Goal: Information Seeking & Learning: Learn about a topic

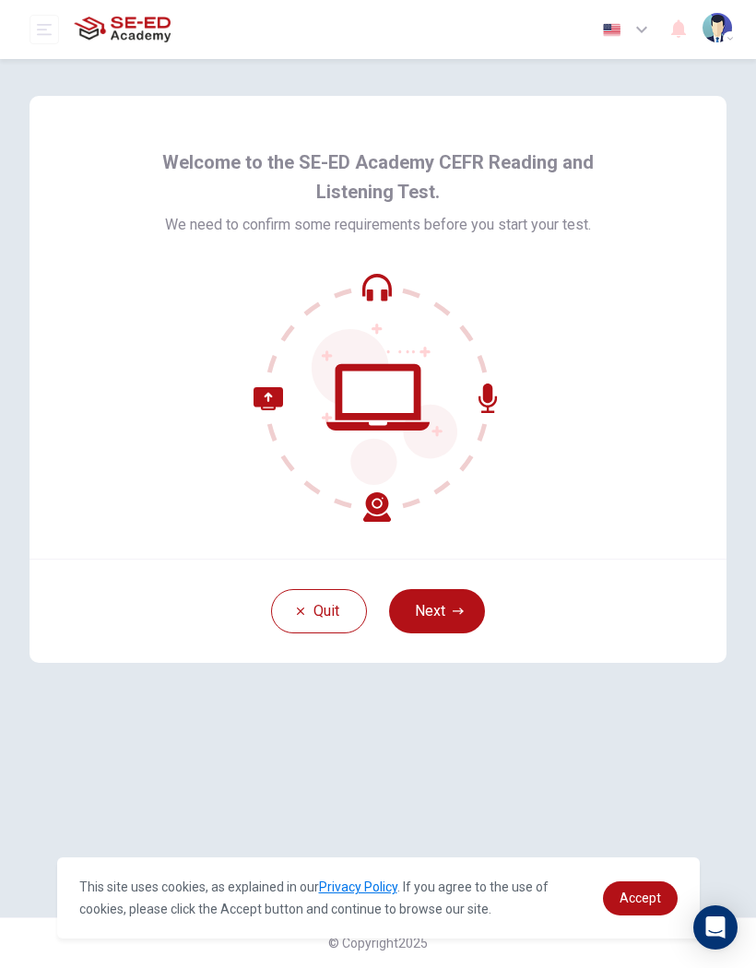
click at [465, 615] on button "Next" at bounding box center [437, 611] width 96 height 44
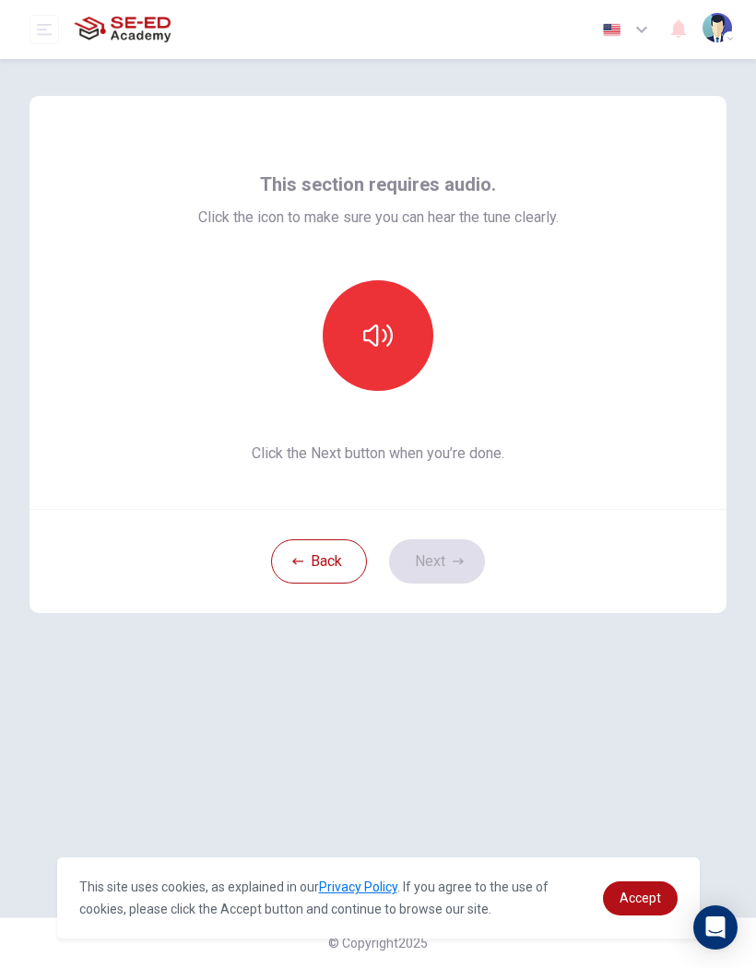
click at [371, 346] on icon "button" at bounding box center [377, 335] width 29 height 29
click at [393, 388] on button "button" at bounding box center [378, 335] width 111 height 111
click at [402, 319] on button "button" at bounding box center [378, 335] width 111 height 111
click at [453, 562] on icon "button" at bounding box center [458, 561] width 11 height 11
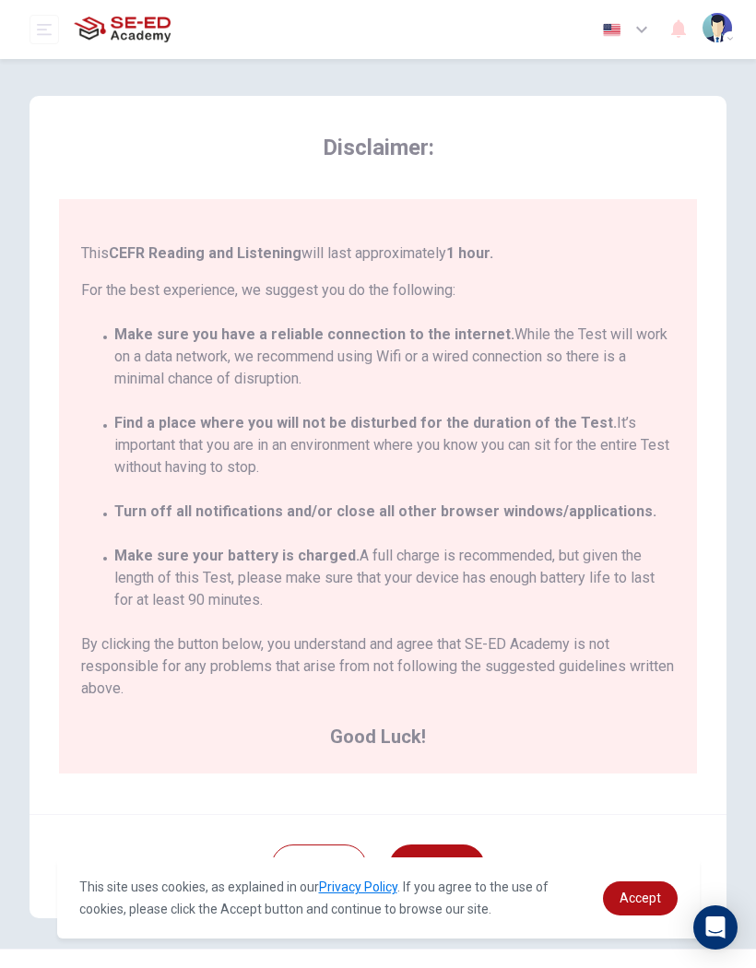
scroll to position [134, 0]
click at [656, 898] on span "Accept" at bounding box center [639, 897] width 41 height 15
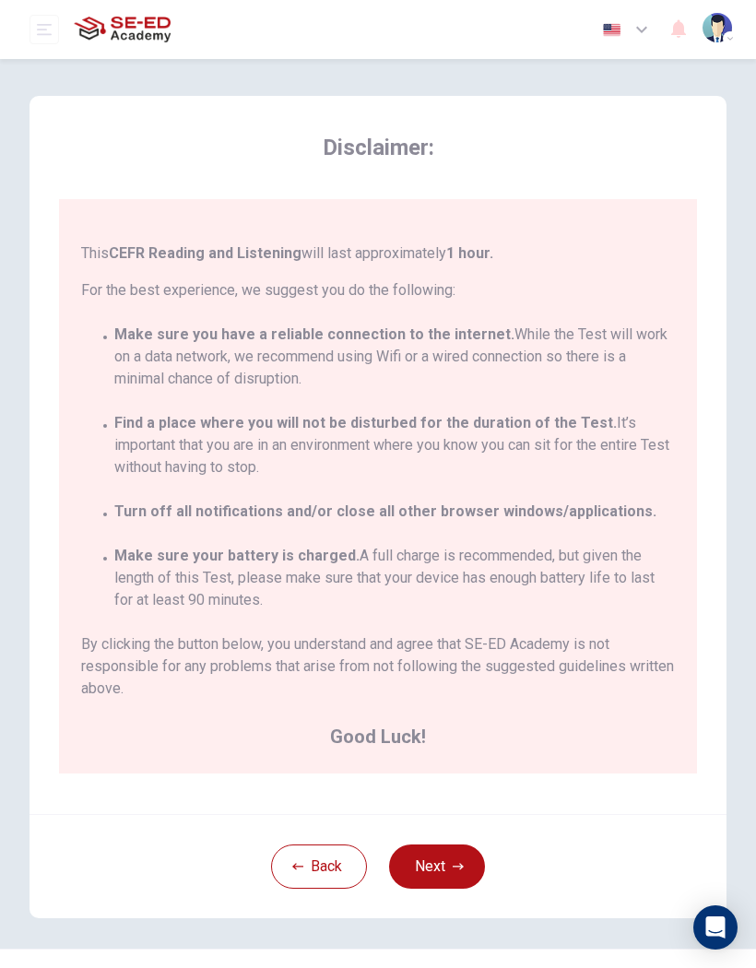
click at [452, 883] on button "Next" at bounding box center [437, 866] width 96 height 44
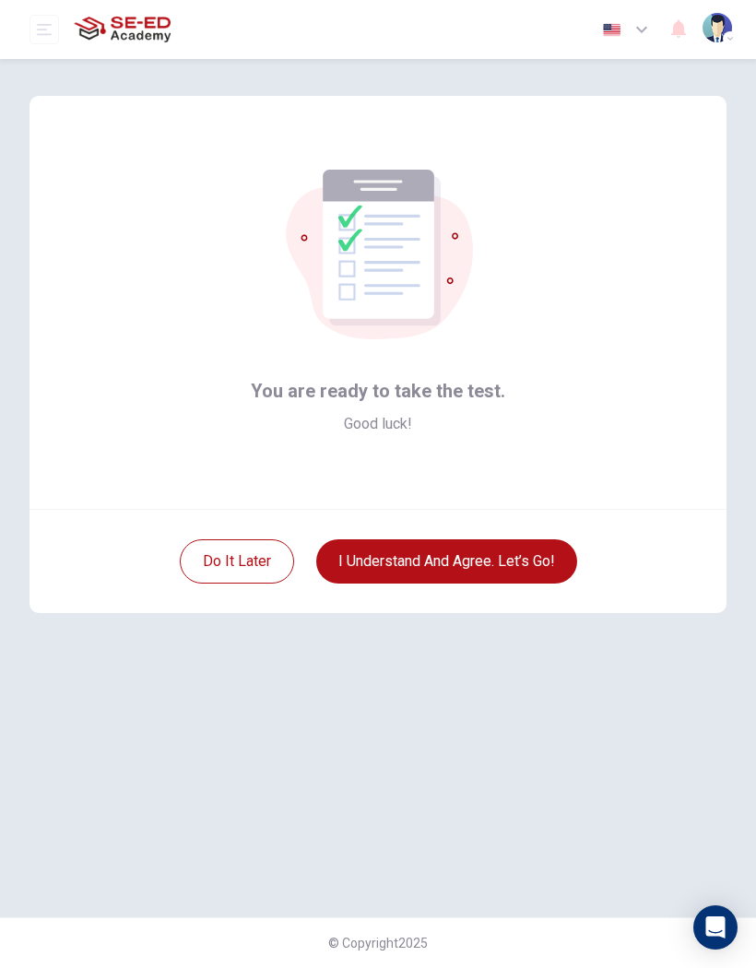
click at [542, 560] on button "I understand and agree. Let’s go!" at bounding box center [446, 561] width 261 height 44
click at [528, 563] on button "I understand and agree. Let’s go!" at bounding box center [446, 561] width 261 height 44
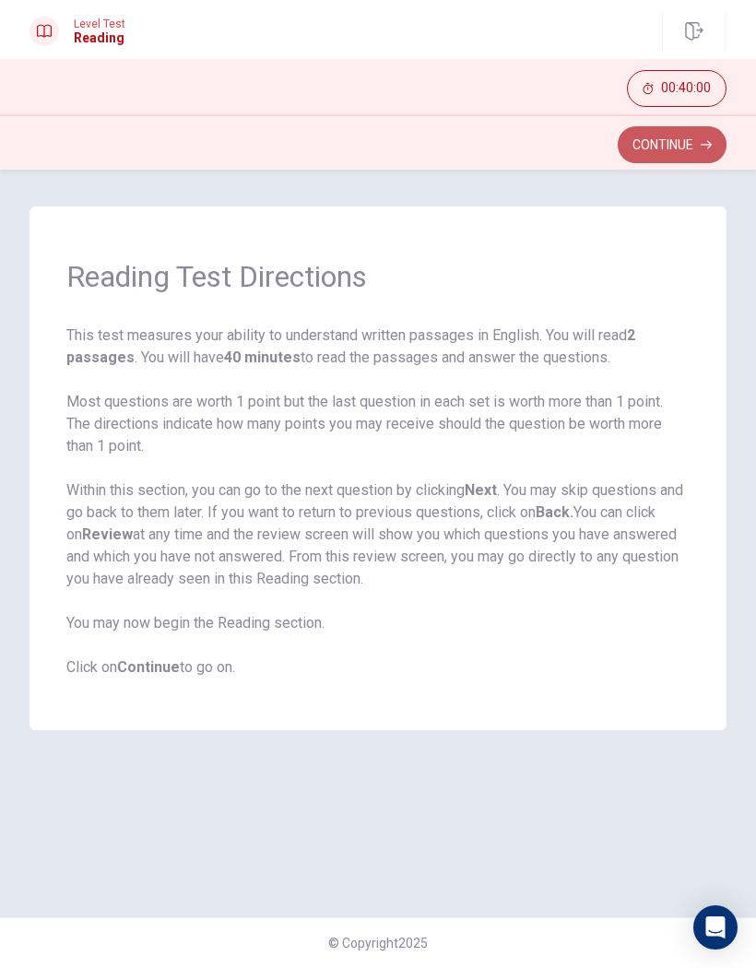
click at [701, 155] on button "Continue" at bounding box center [672, 144] width 109 height 37
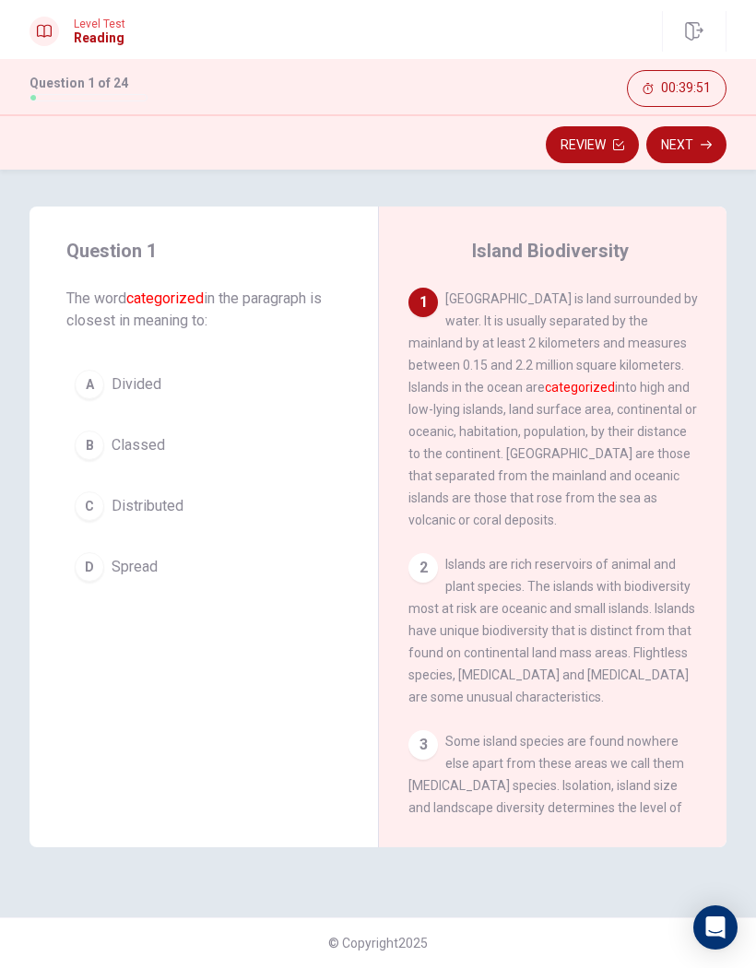
click at [77, 583] on button "D Spread" at bounding box center [203, 567] width 275 height 46
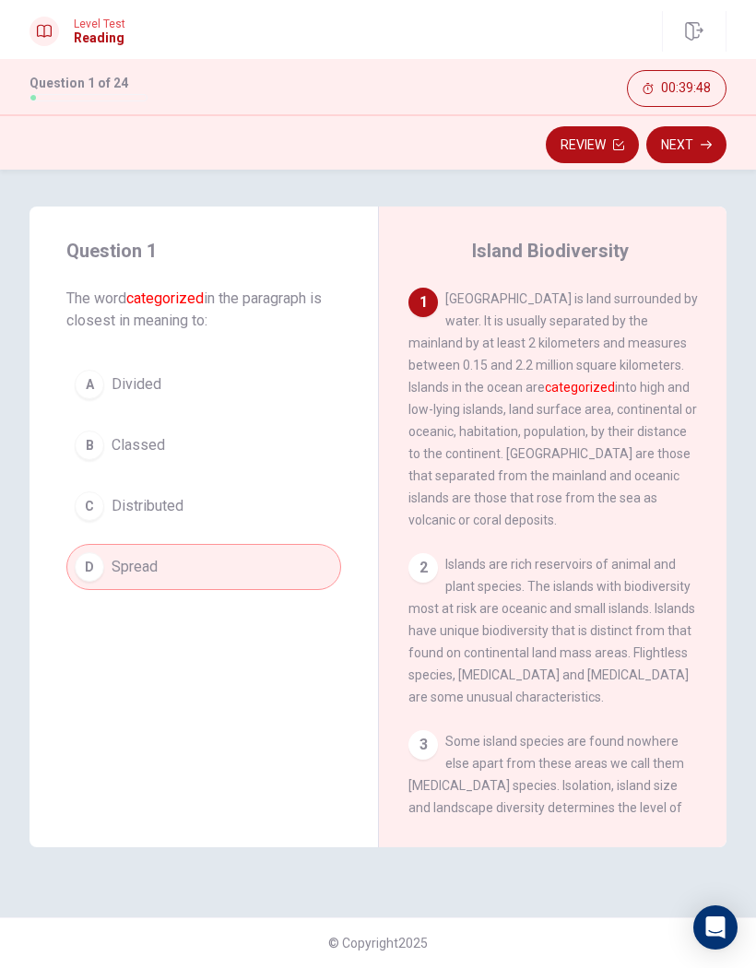
click at [690, 149] on button "Next" at bounding box center [686, 144] width 80 height 37
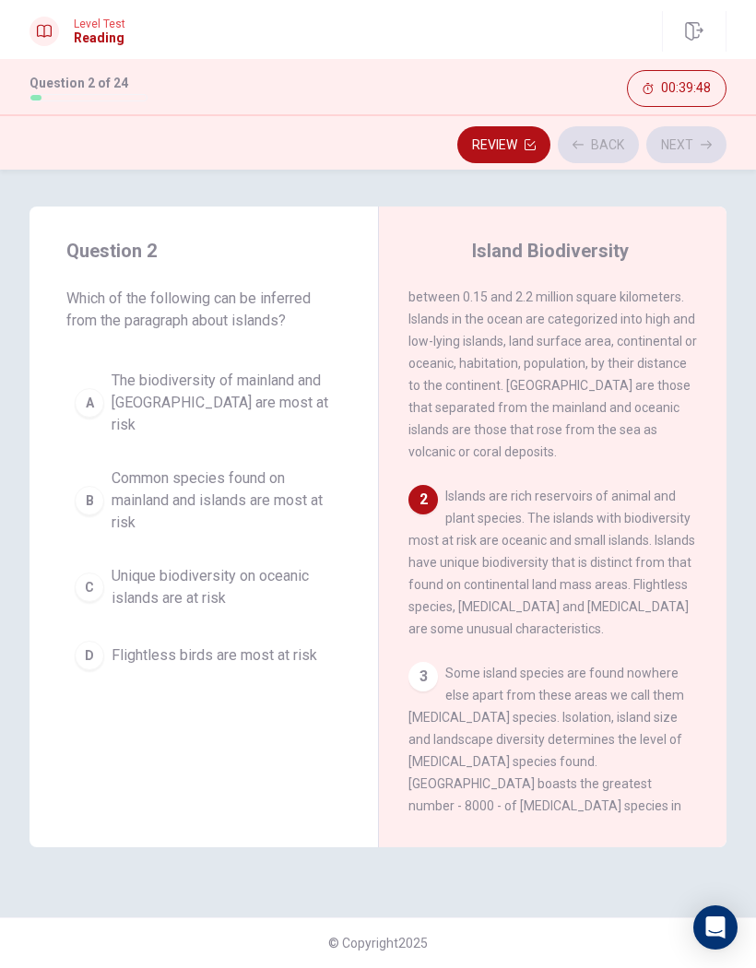
scroll to position [75, 0]
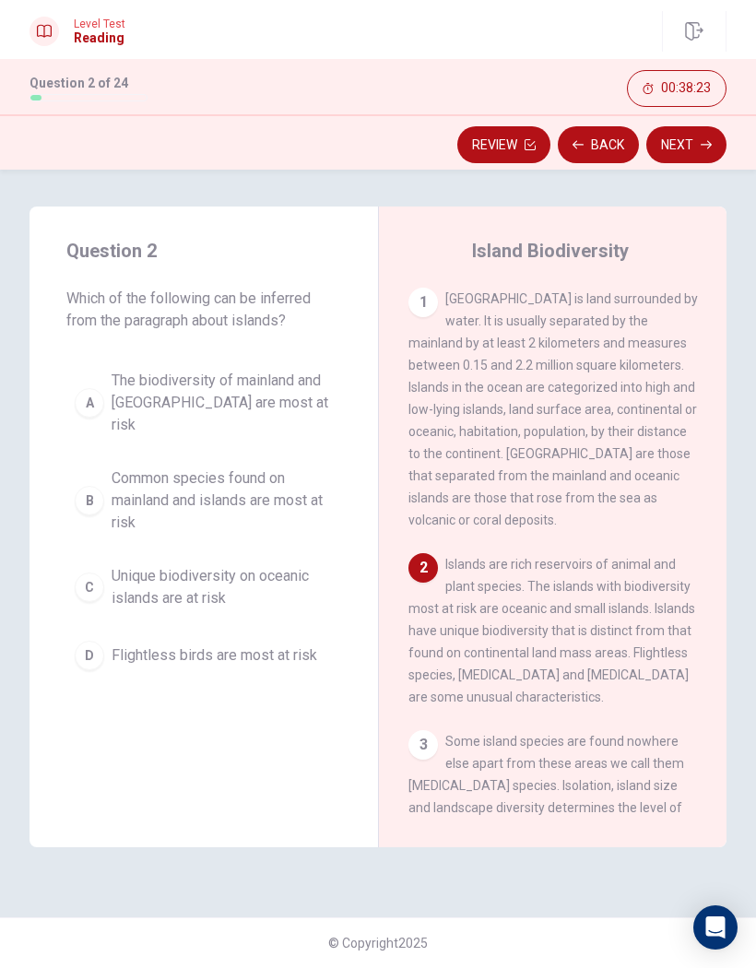
click at [305, 386] on span "The biodiversity of mainland and [GEOGRAPHIC_DATA] are most at risk" at bounding box center [222, 403] width 221 height 66
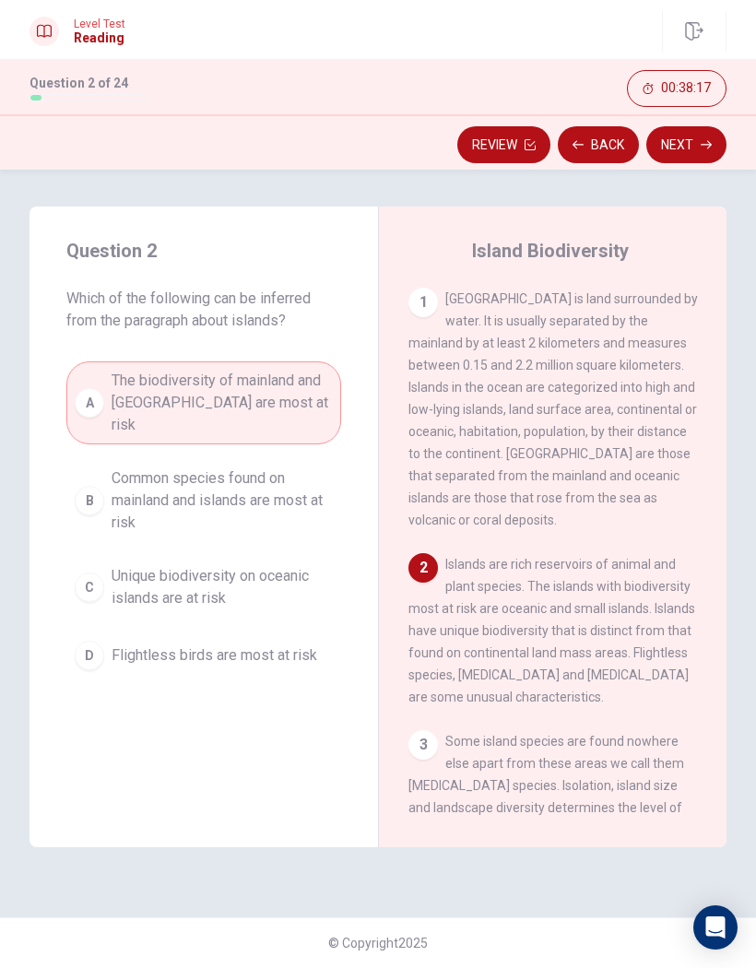
click at [297, 572] on span "Unique biodiversity on oceanic islands are at risk" at bounding box center [222, 587] width 221 height 44
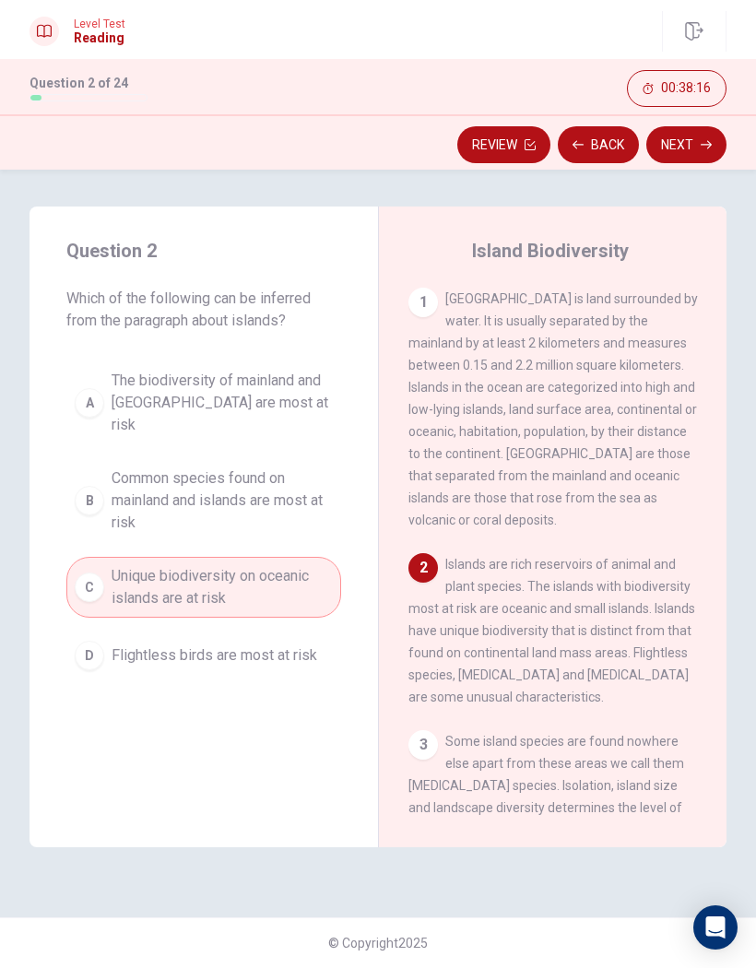
click at [696, 150] on button "Next" at bounding box center [686, 144] width 80 height 37
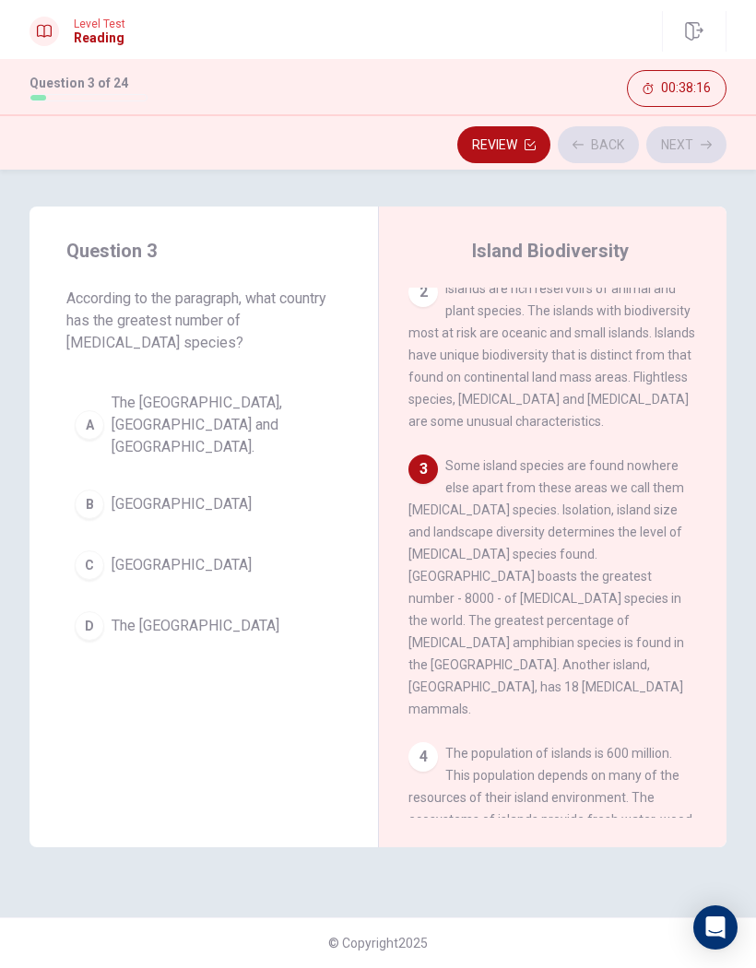
scroll to position [296, 0]
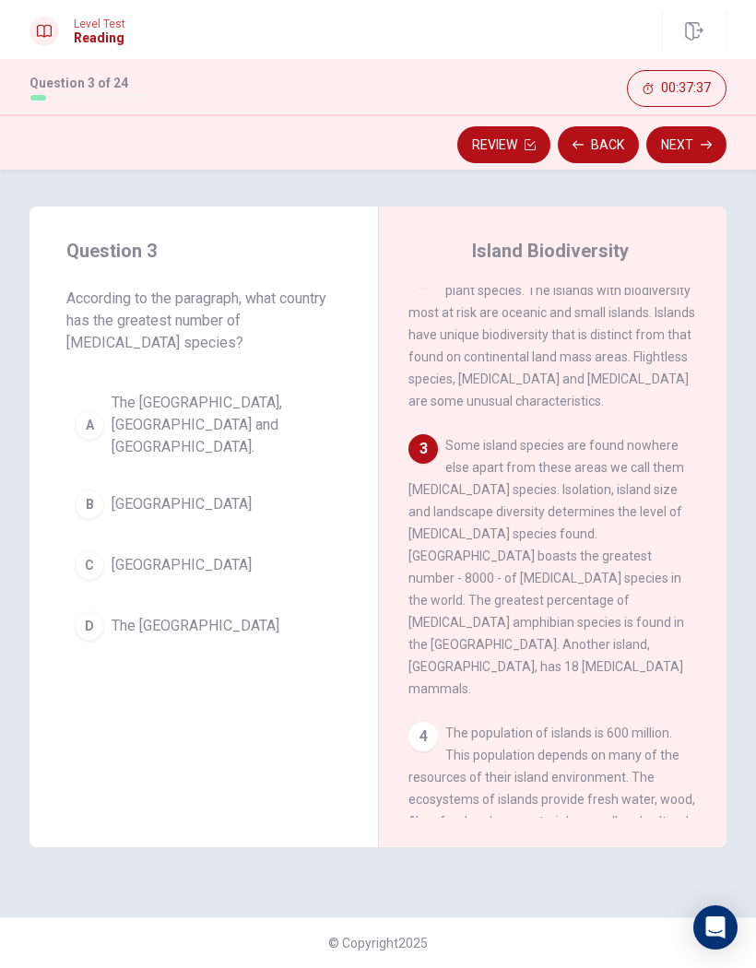
click at [203, 542] on button "C [GEOGRAPHIC_DATA]" at bounding box center [203, 565] width 275 height 46
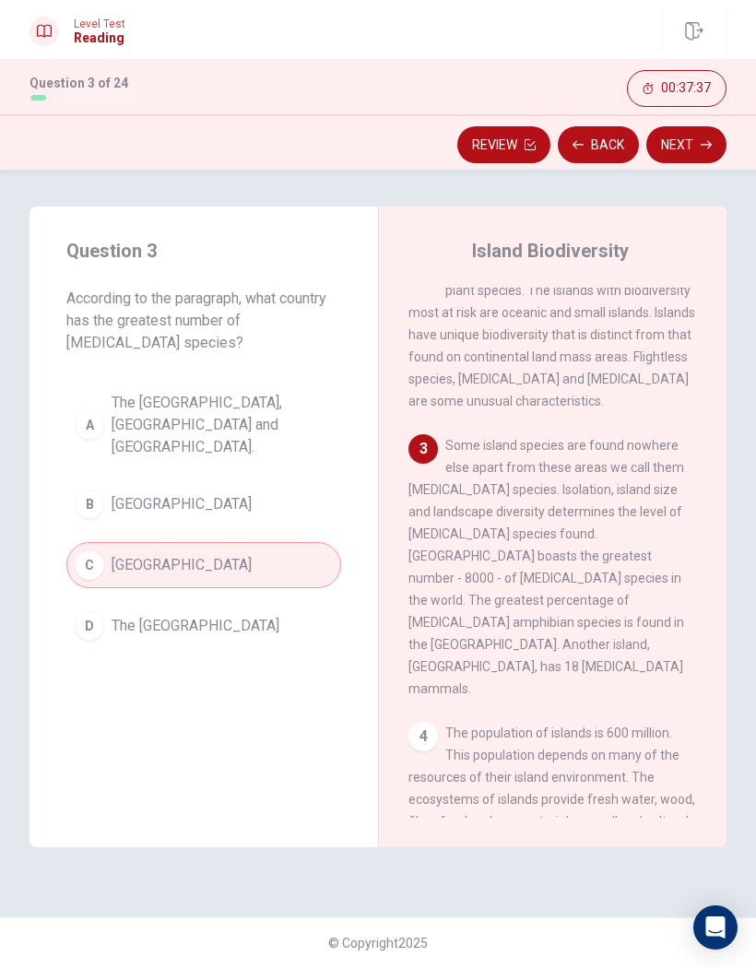
click at [684, 154] on button "Next" at bounding box center [686, 144] width 80 height 37
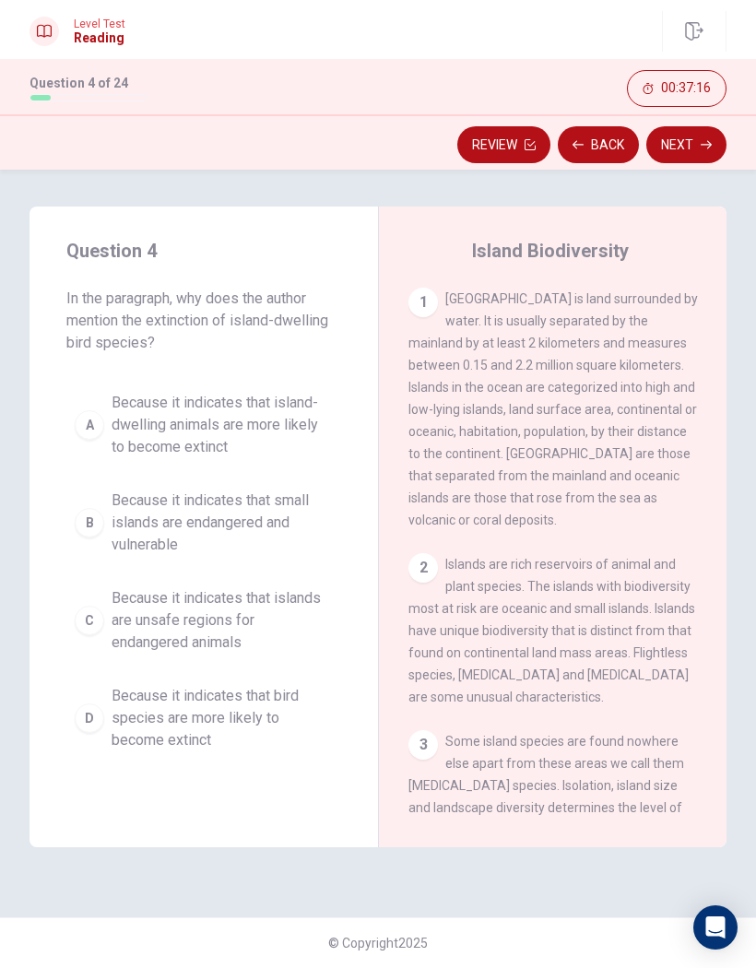
scroll to position [0, 0]
click at [147, 395] on span "Because it indicates that island-dwelling animals are more likely to become ext…" at bounding box center [222, 425] width 221 height 66
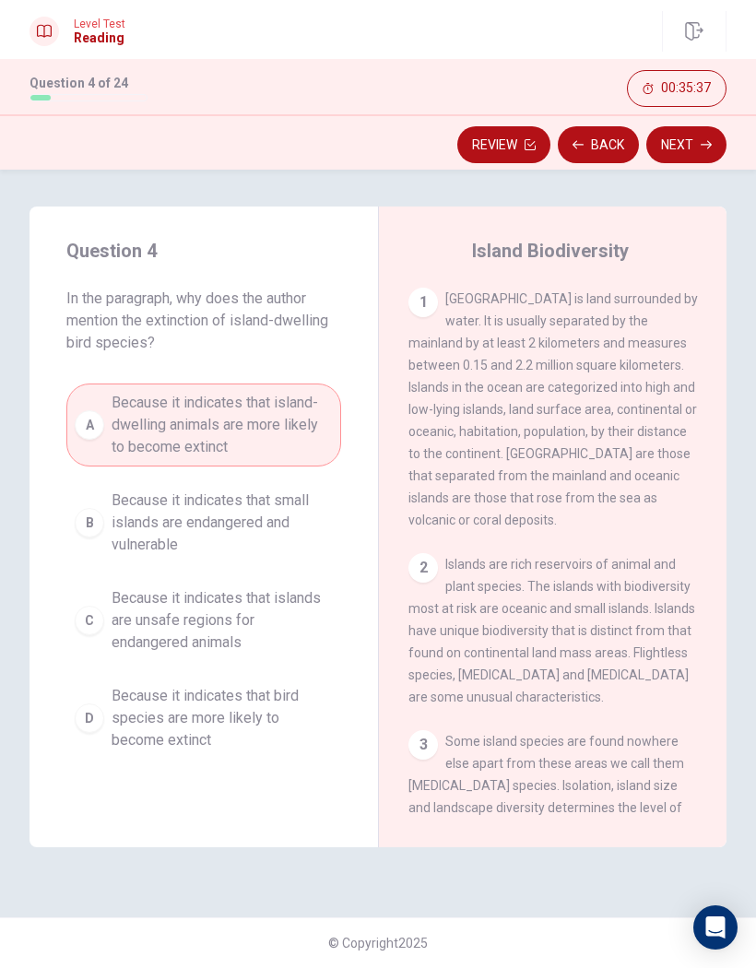
click at [701, 148] on icon "button" at bounding box center [706, 144] width 11 height 11
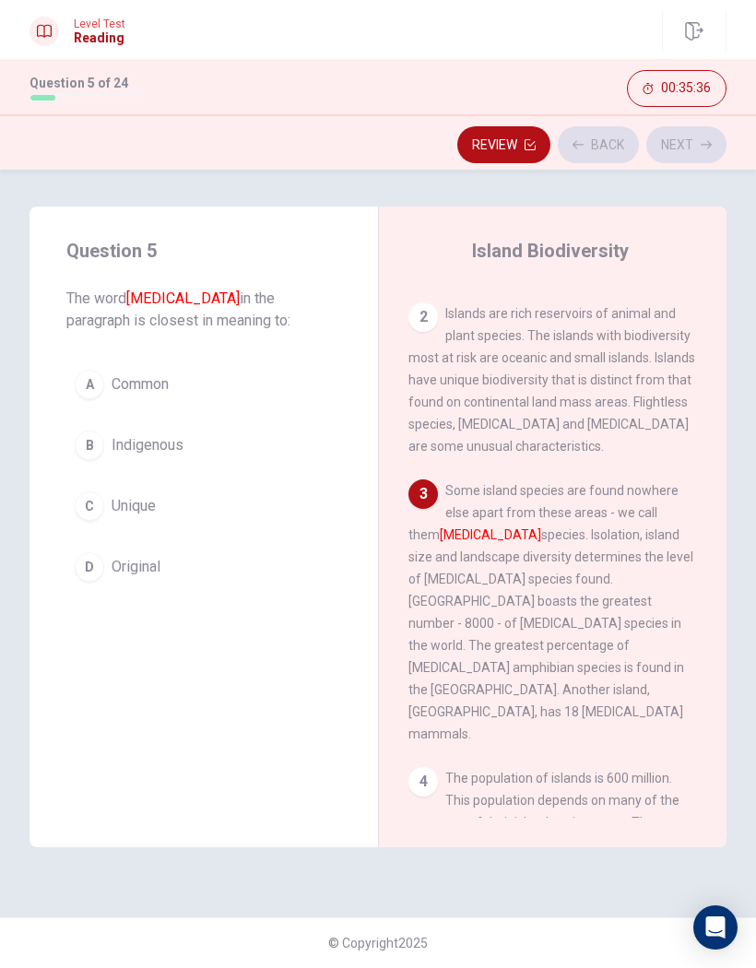
scroll to position [296, 0]
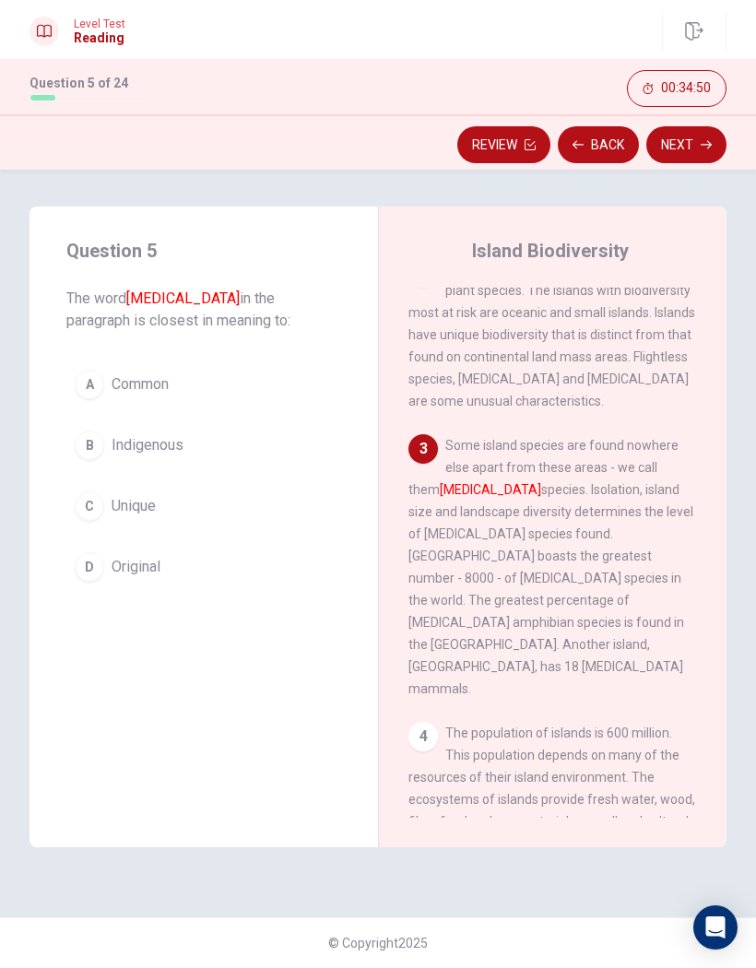
click at [94, 444] on div "B" at bounding box center [89, 444] width 29 height 29
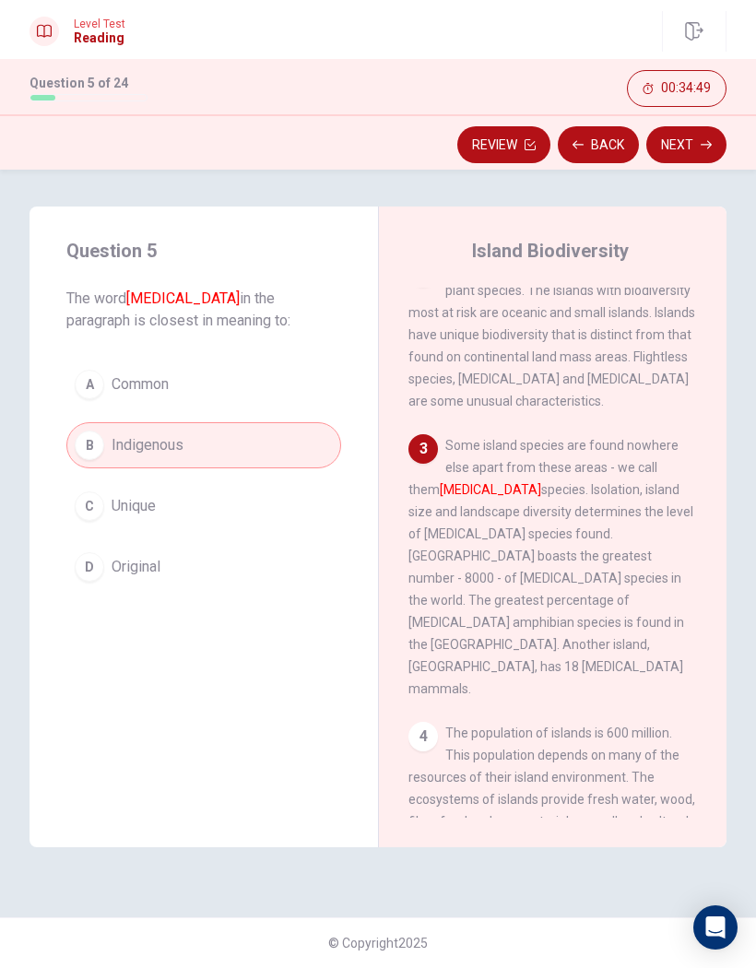
click at [675, 162] on button "Next" at bounding box center [686, 144] width 80 height 37
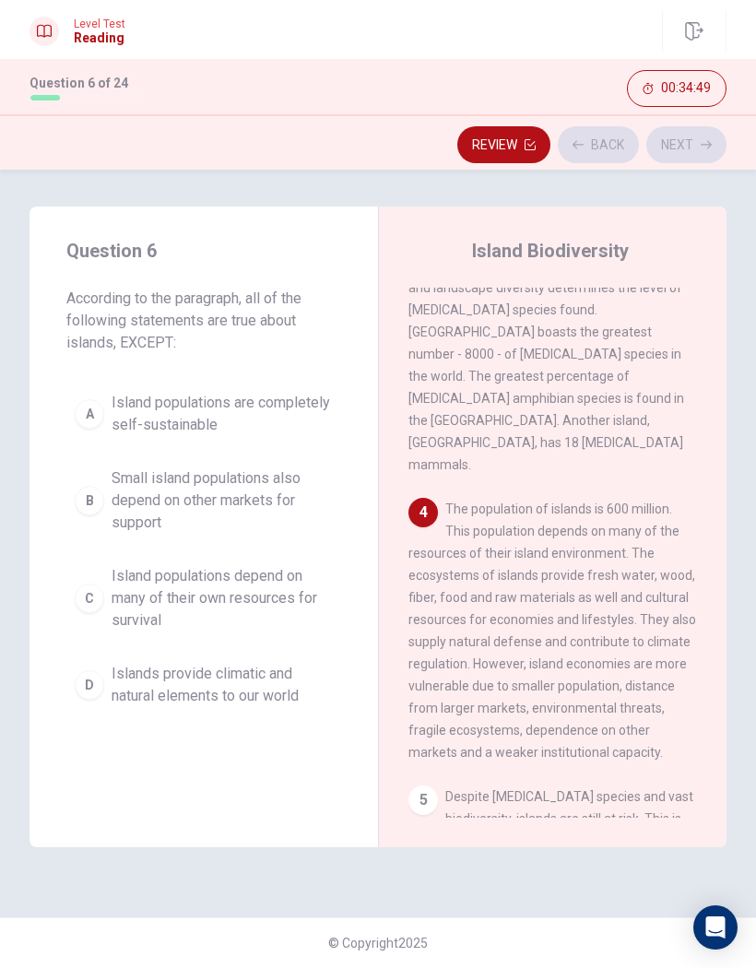
scroll to position [583, 0]
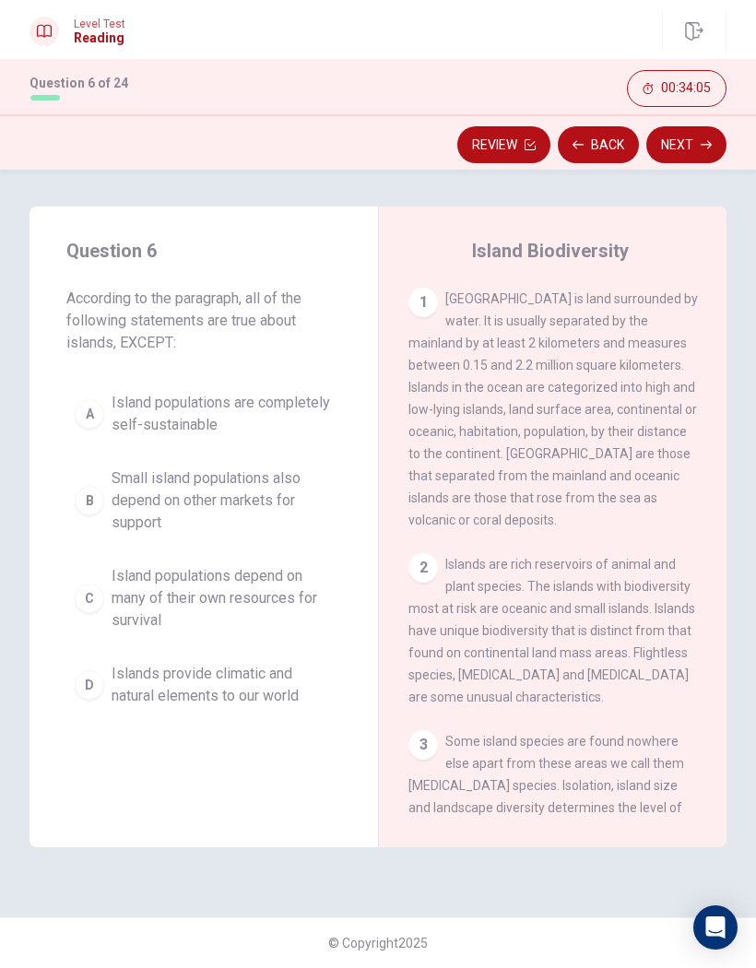
click at [250, 580] on span "Island populations depend on many of their own resources for survival" at bounding box center [222, 598] width 221 height 66
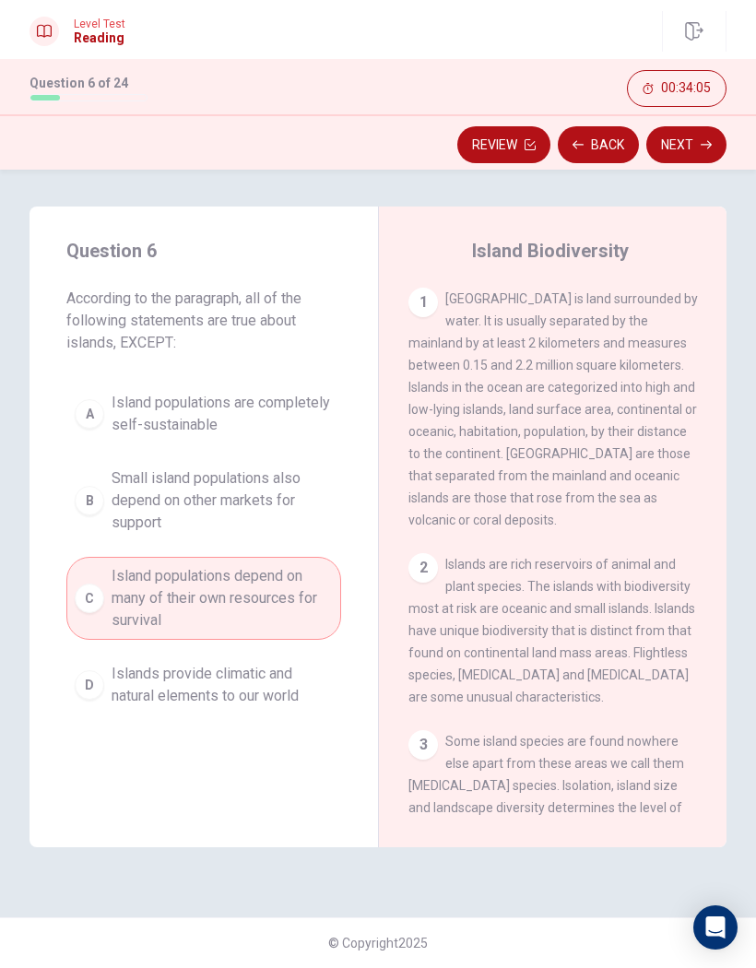
click at [698, 157] on button "Next" at bounding box center [686, 144] width 80 height 37
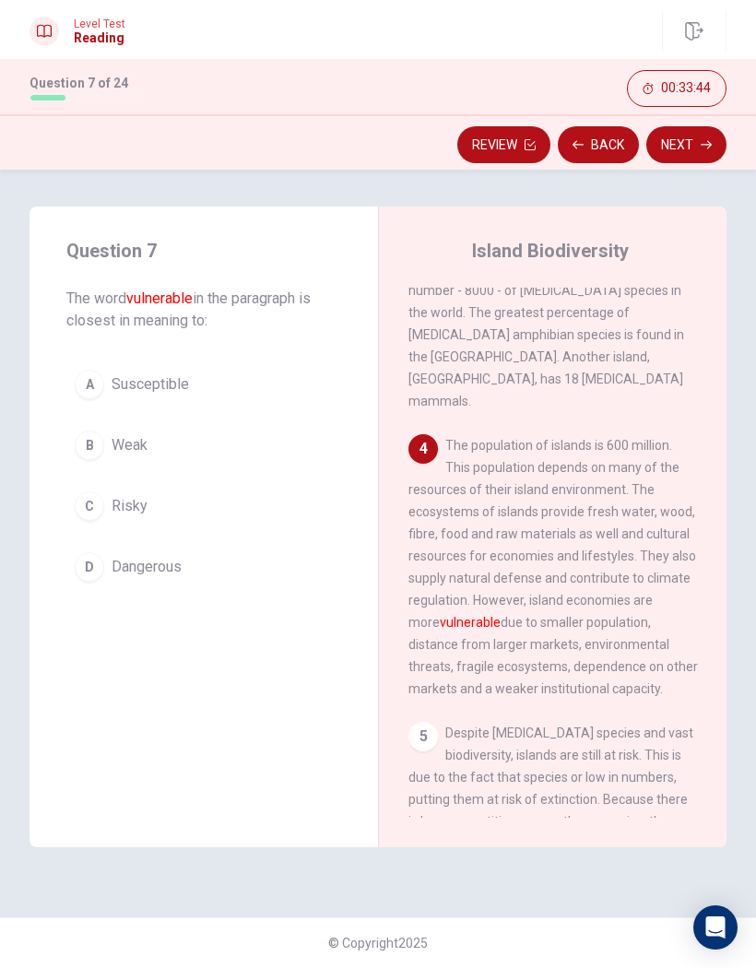
click at [166, 403] on button "A Susceptible" at bounding box center [203, 384] width 275 height 46
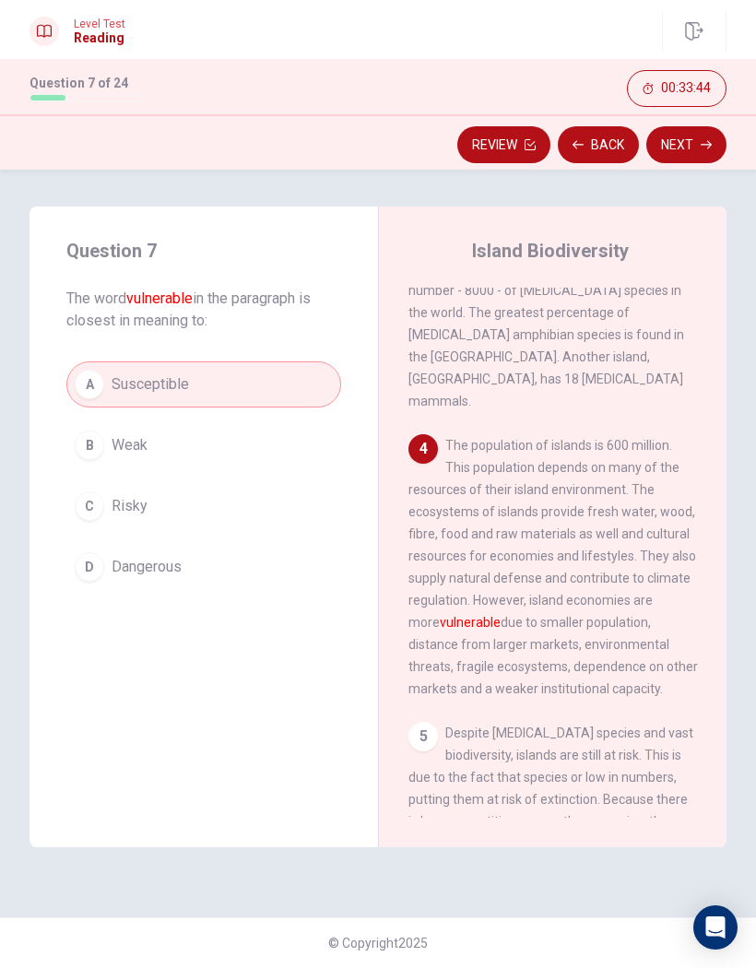
click at [690, 159] on button "Next" at bounding box center [686, 144] width 80 height 37
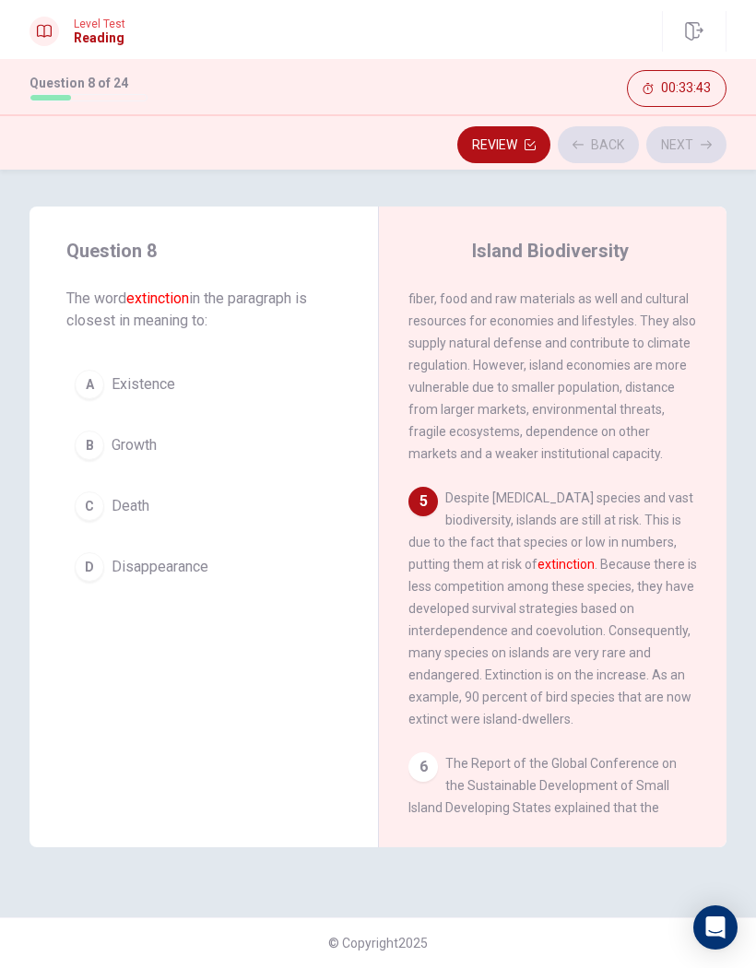
scroll to position [849, 0]
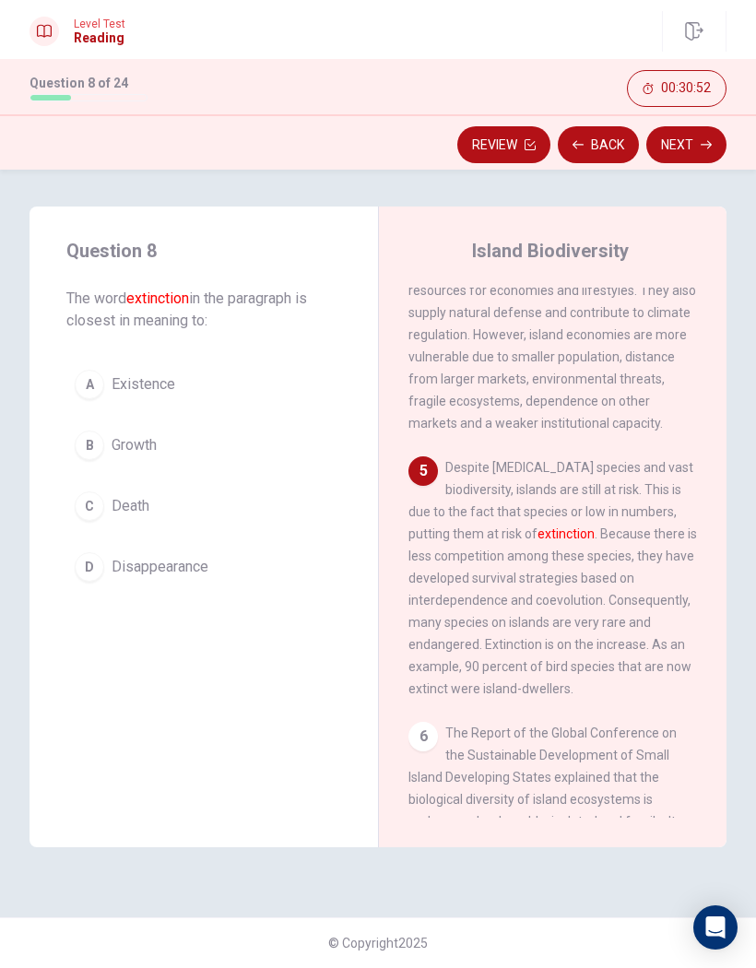
click at [105, 436] on button "B Growth" at bounding box center [203, 445] width 275 height 46
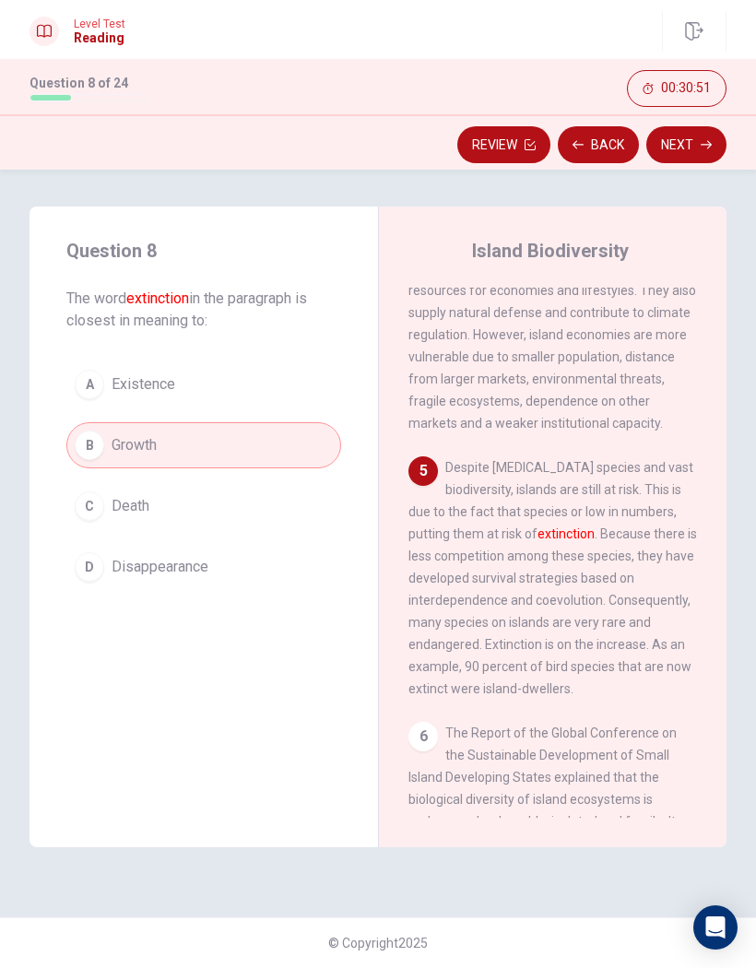
click at [701, 148] on icon "button" at bounding box center [706, 144] width 11 height 11
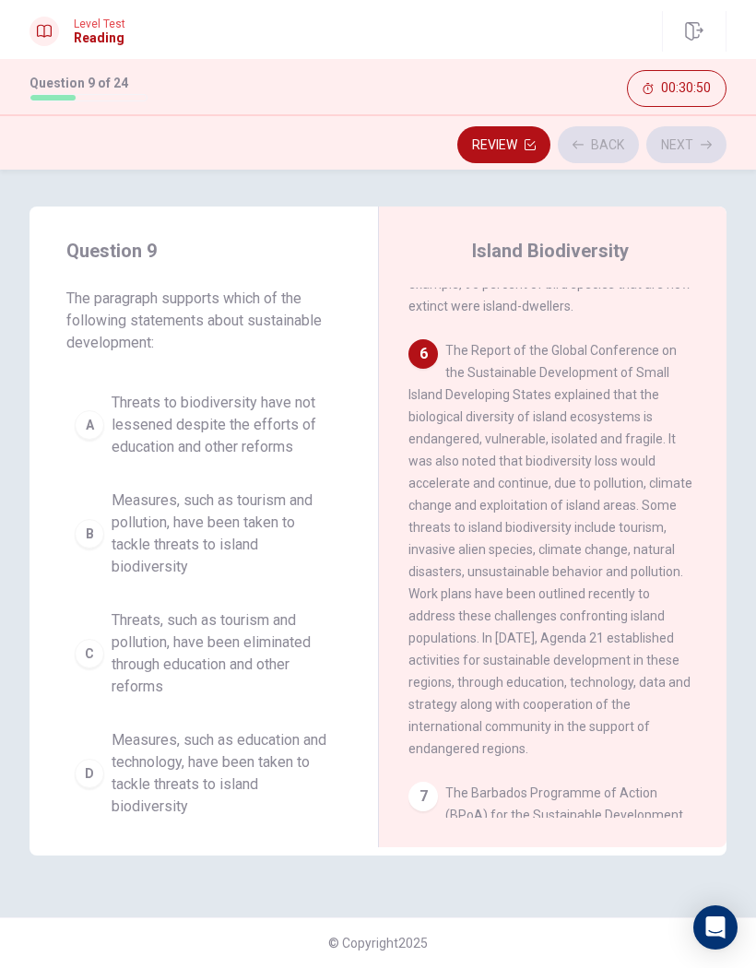
scroll to position [1269, 0]
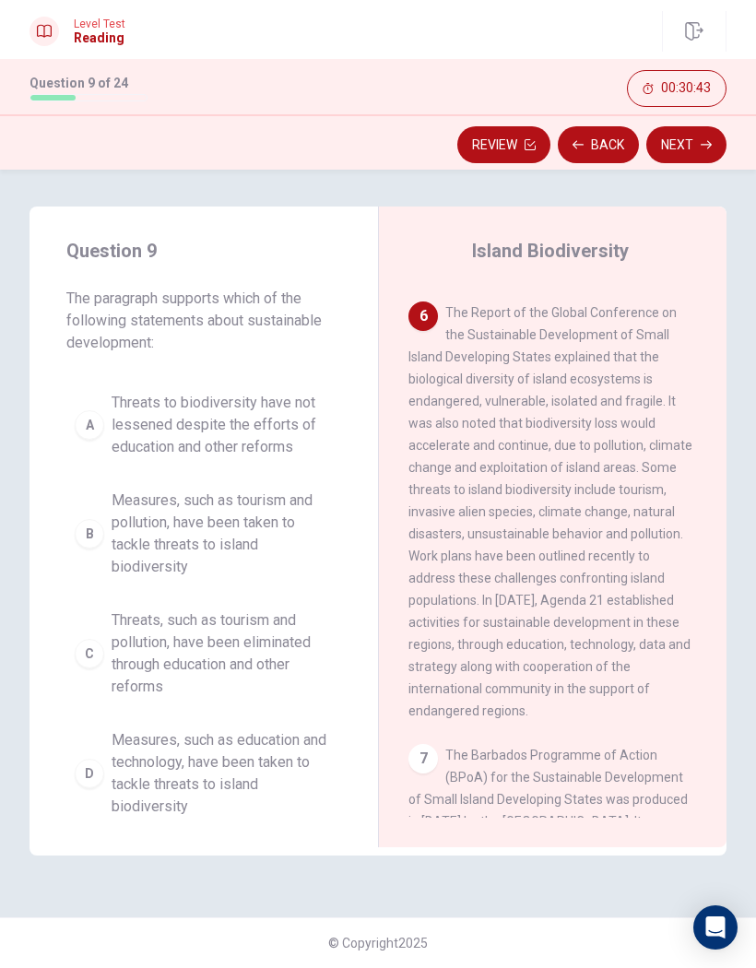
click at [272, 615] on span "Threats, such as tourism and pollution, have been eliminated through education …" at bounding box center [222, 653] width 221 height 88
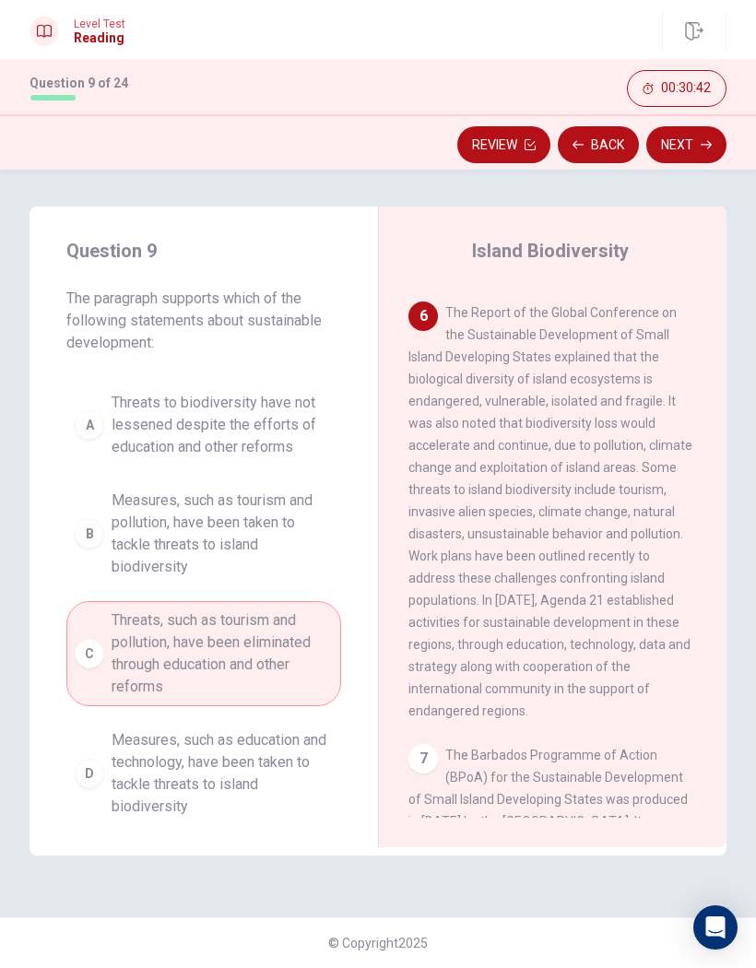
click at [659, 156] on button "Next" at bounding box center [686, 144] width 80 height 37
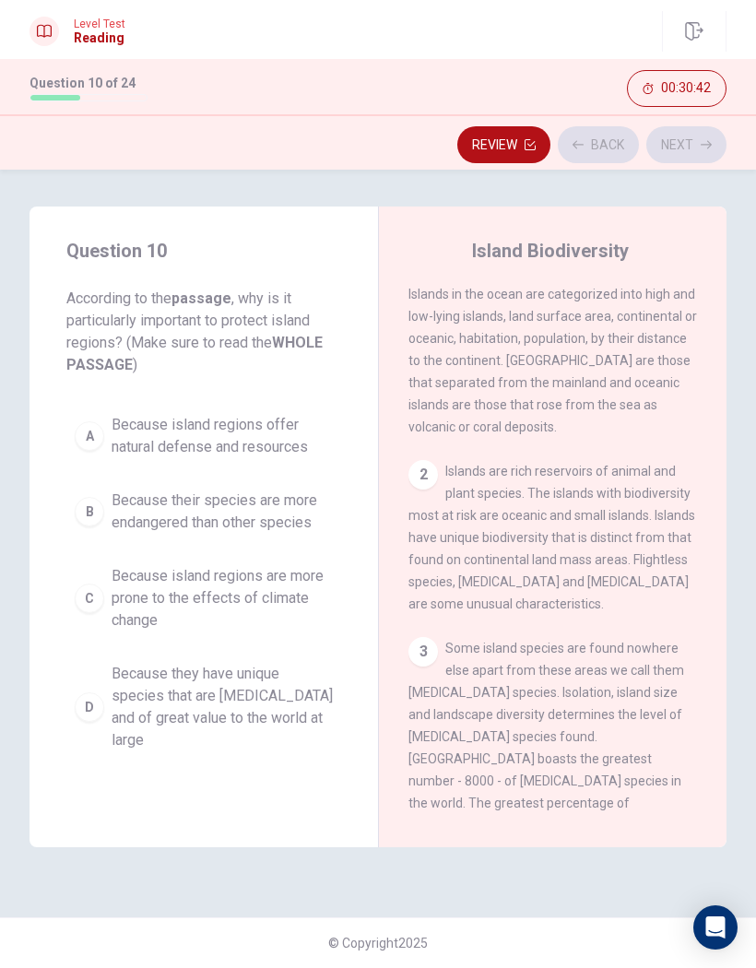
scroll to position [0, 0]
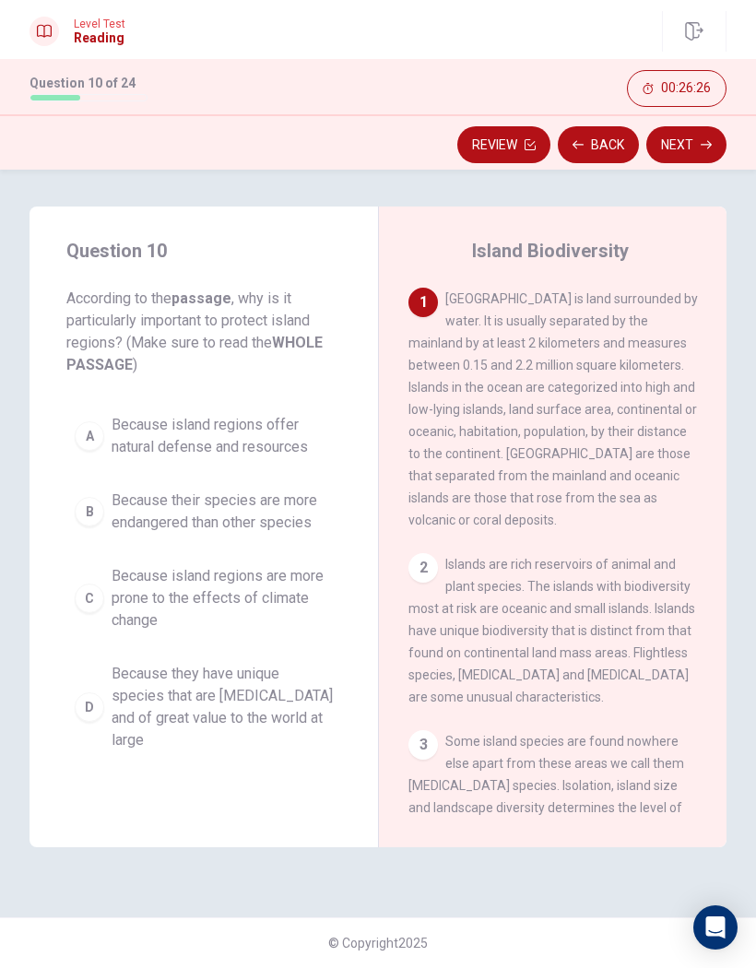
click at [145, 712] on span "Because they have unique species that are [MEDICAL_DATA] and of great value to …" at bounding box center [222, 707] width 221 height 88
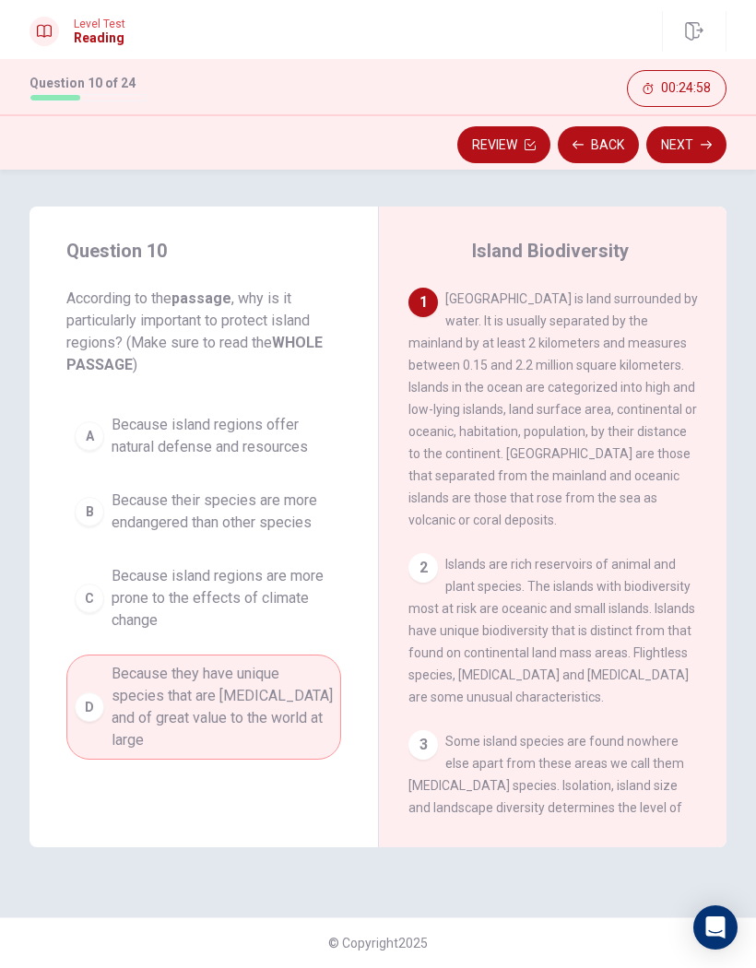
click at [708, 144] on icon "button" at bounding box center [706, 144] width 11 height 11
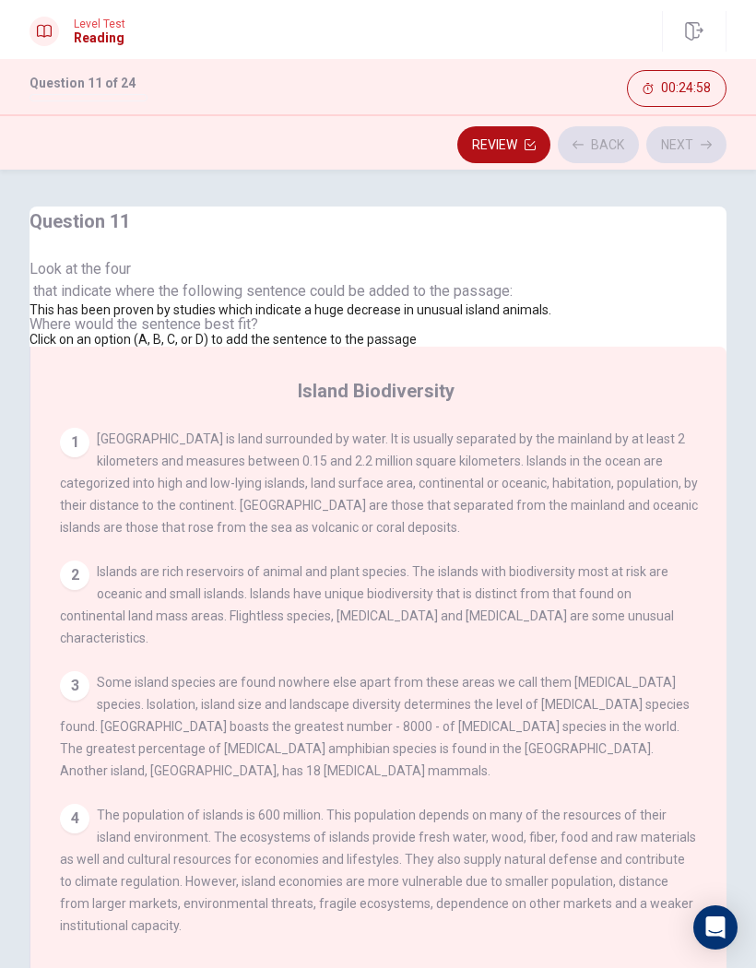
scroll to position [901, 0]
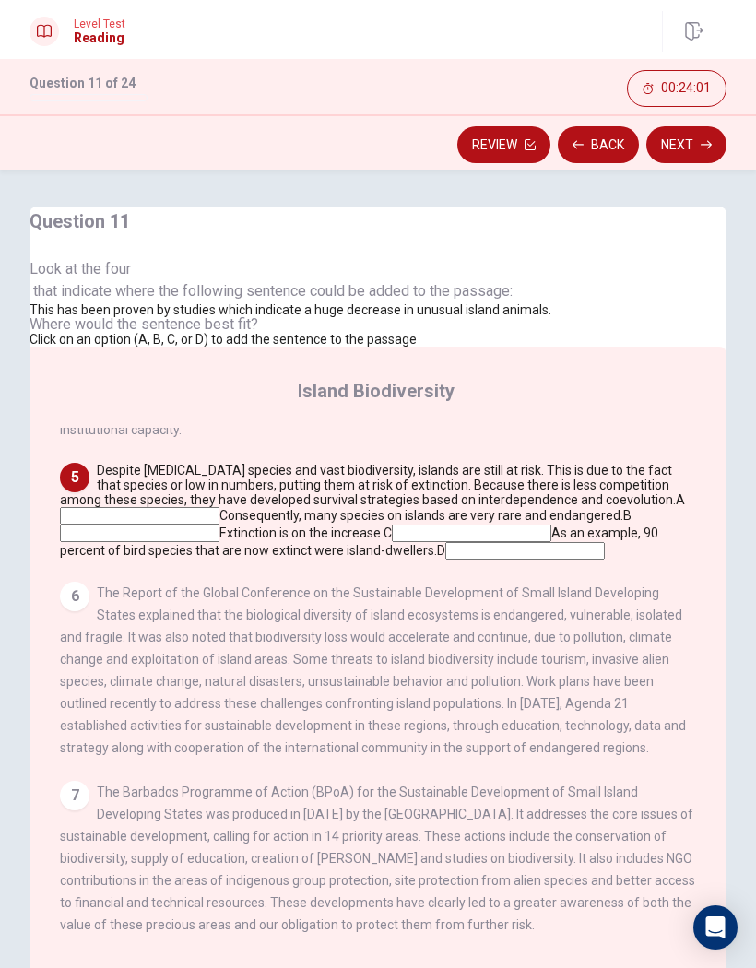
click at [219, 542] on input at bounding box center [139, 533] width 159 height 18
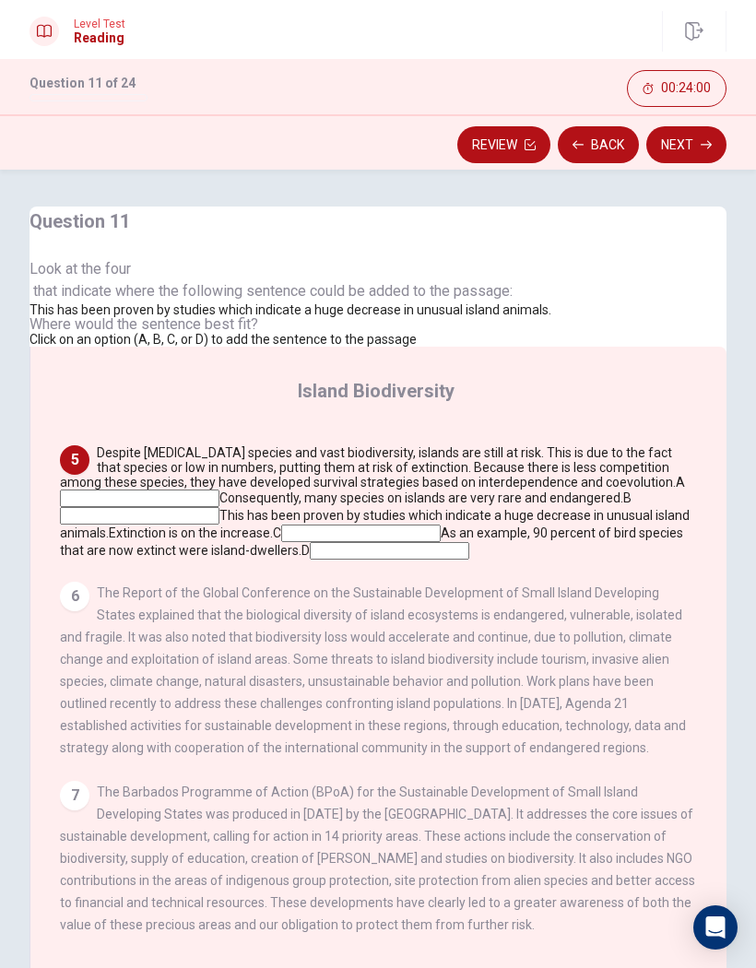
click at [709, 143] on icon "button" at bounding box center [706, 145] width 11 height 8
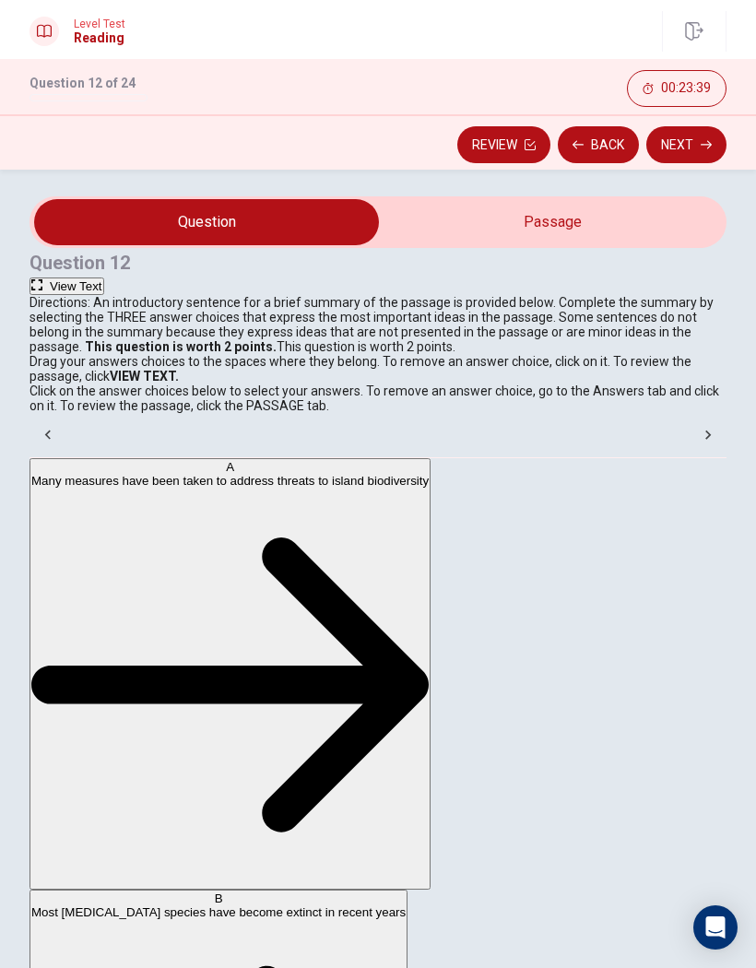
scroll to position [9, 0]
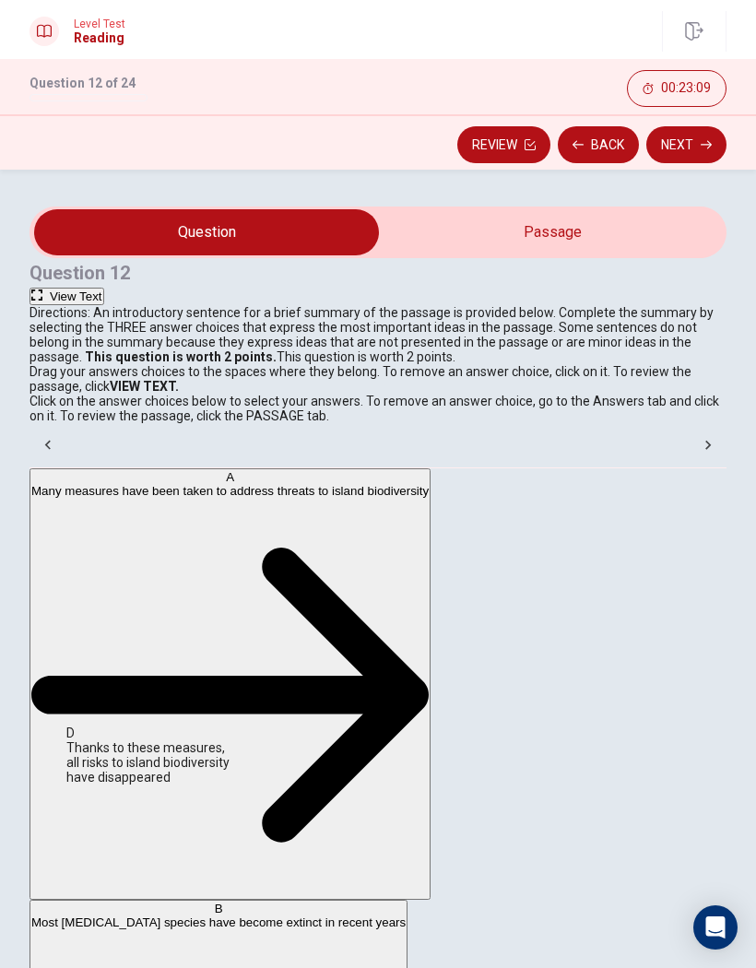
scroll to position [216, 0]
click at [710, 146] on icon "button" at bounding box center [706, 145] width 11 height 8
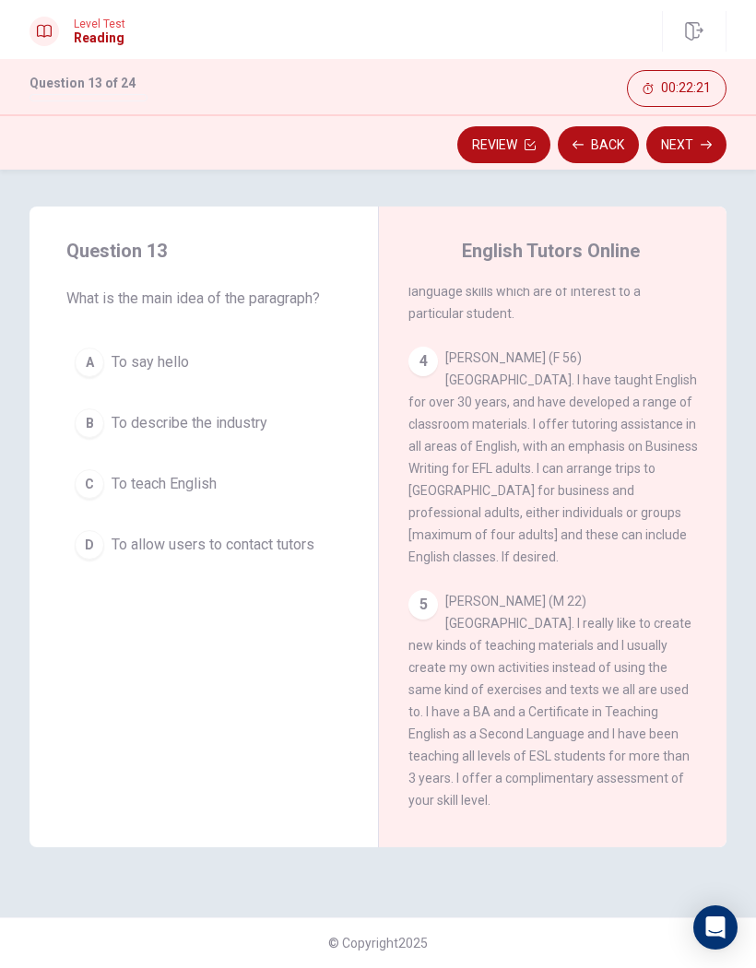
scroll to position [747, 0]
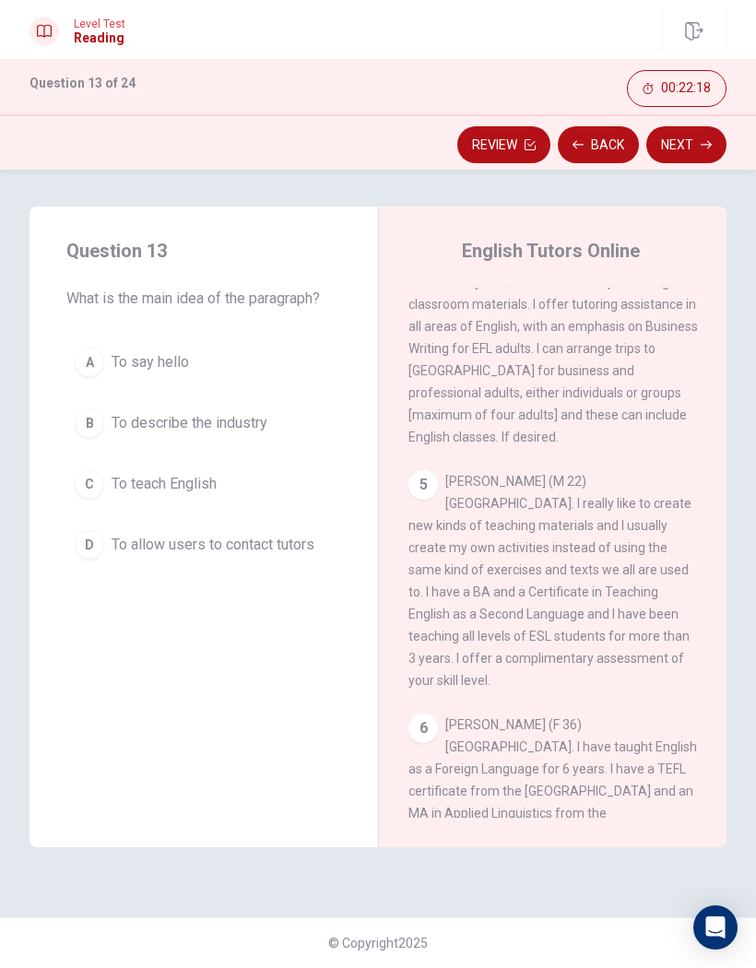
click at [294, 438] on button "B To describe the industry" at bounding box center [203, 423] width 275 height 46
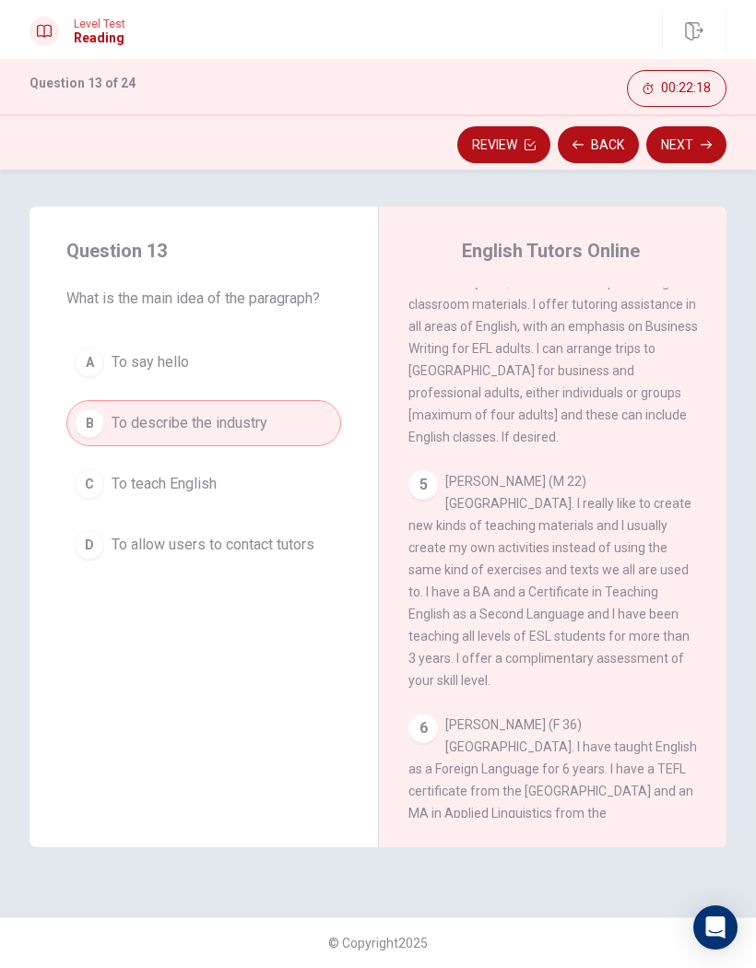
click at [669, 156] on button "Next" at bounding box center [686, 144] width 80 height 37
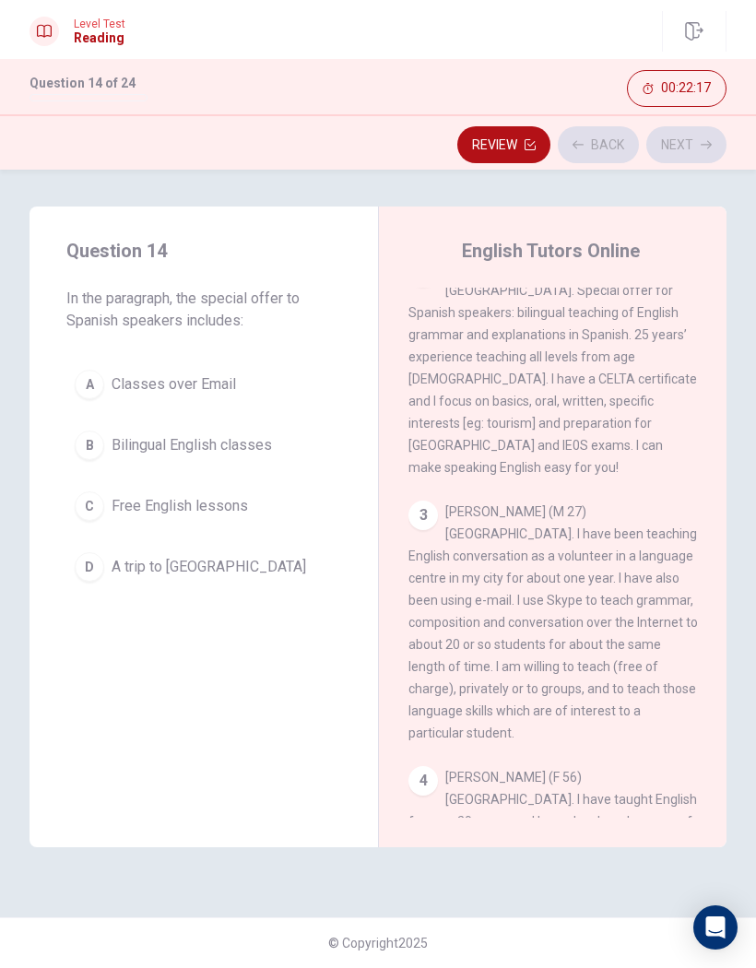
scroll to position [177, 0]
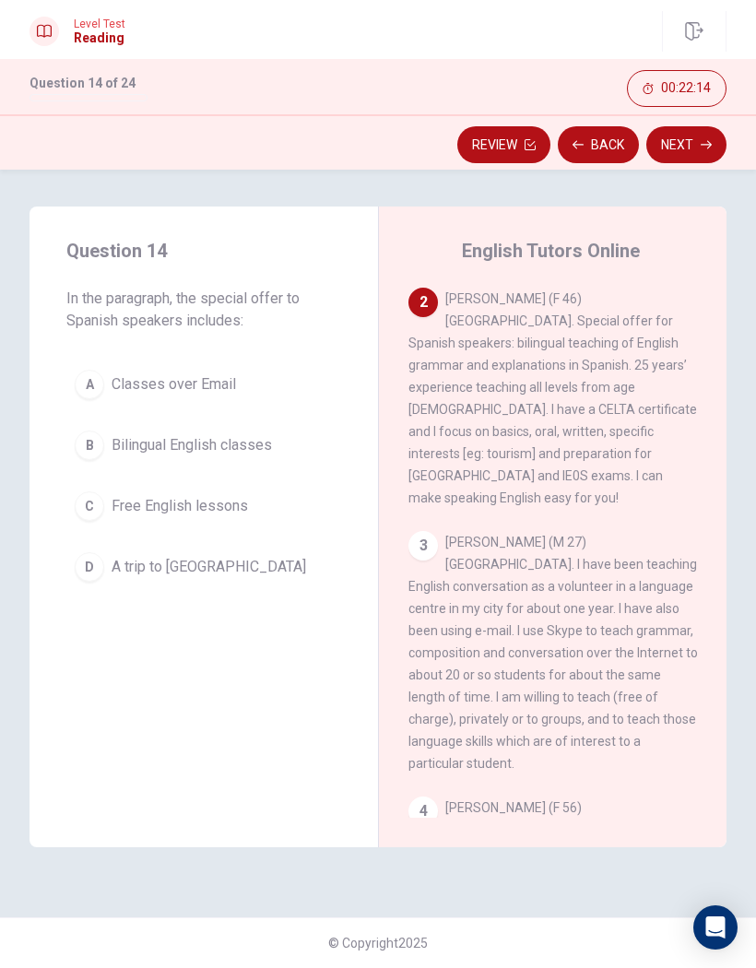
click at [221, 353] on div "Question 14 In the paragraph, the special offer to Spanish speakers includes: A…" at bounding box center [203, 412] width 348 height 413
click at [158, 386] on span "Classes over Email" at bounding box center [174, 384] width 124 height 22
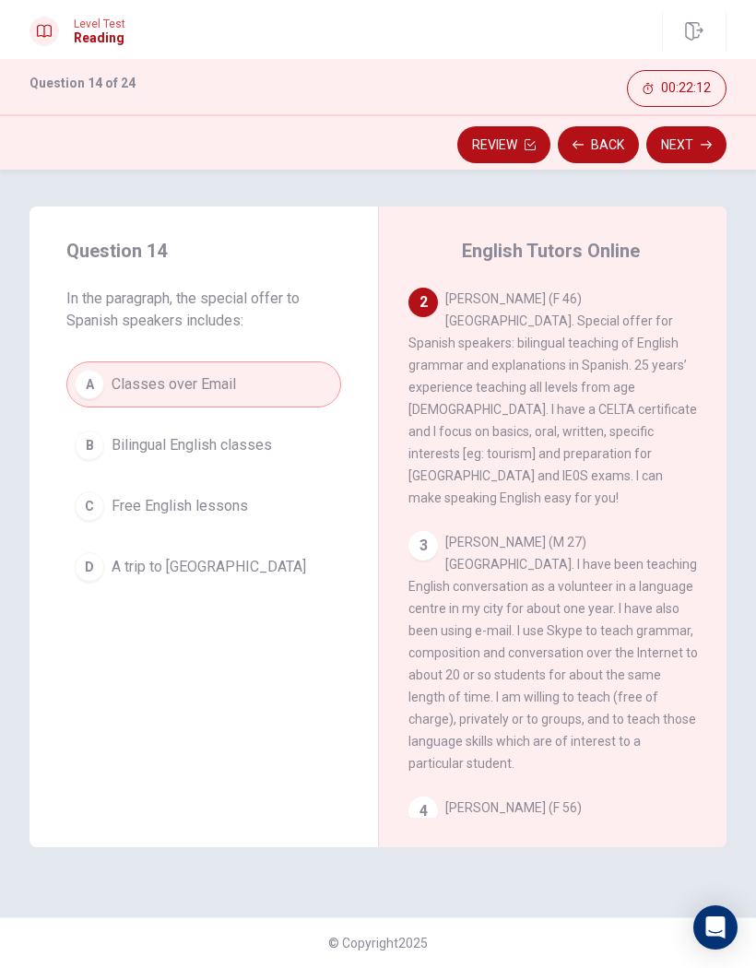
click at [723, 137] on button "Next" at bounding box center [686, 144] width 80 height 37
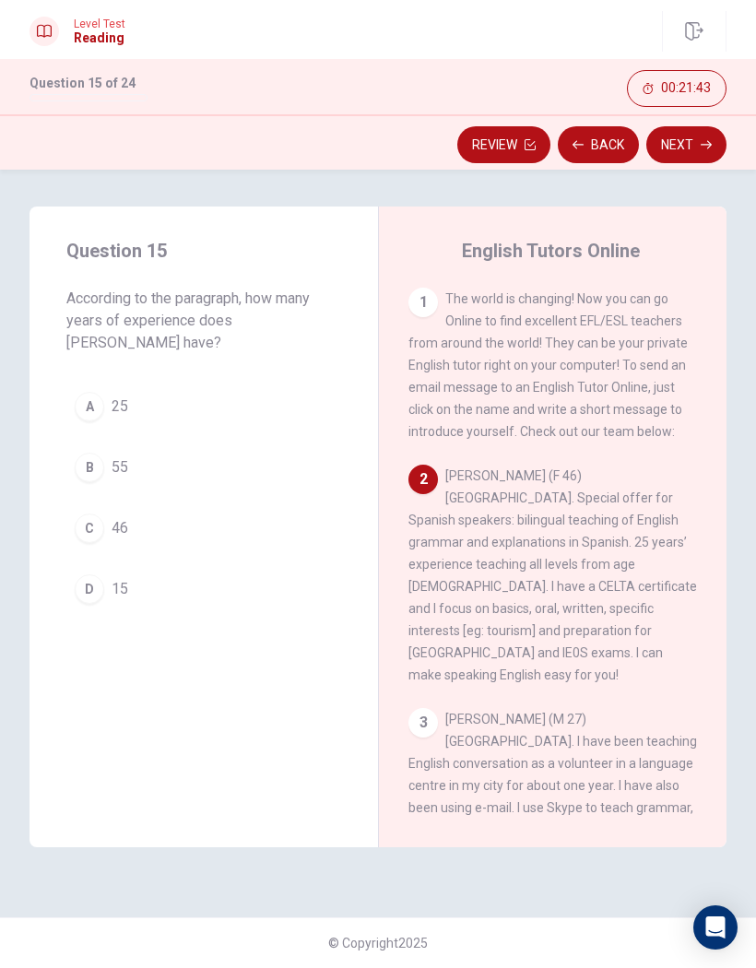
click at [430, 306] on div "1" at bounding box center [422, 302] width 29 height 29
click at [412, 293] on div "1" at bounding box center [422, 302] width 29 height 29
click at [102, 395] on button "A 25" at bounding box center [203, 406] width 275 height 46
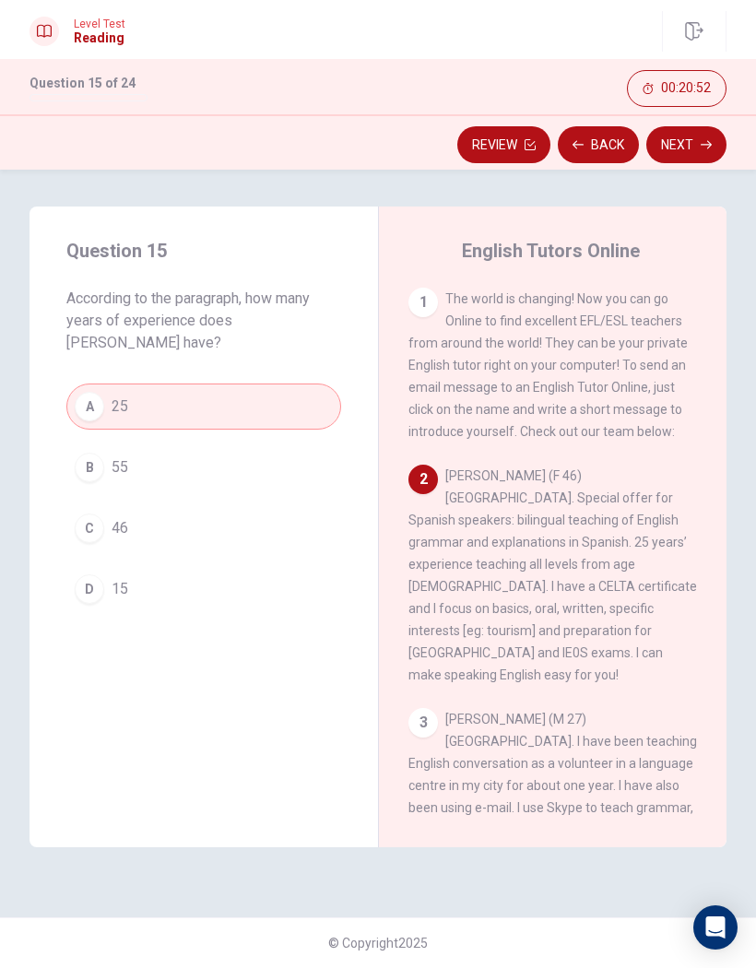
click at [692, 144] on button "Next" at bounding box center [686, 144] width 80 height 37
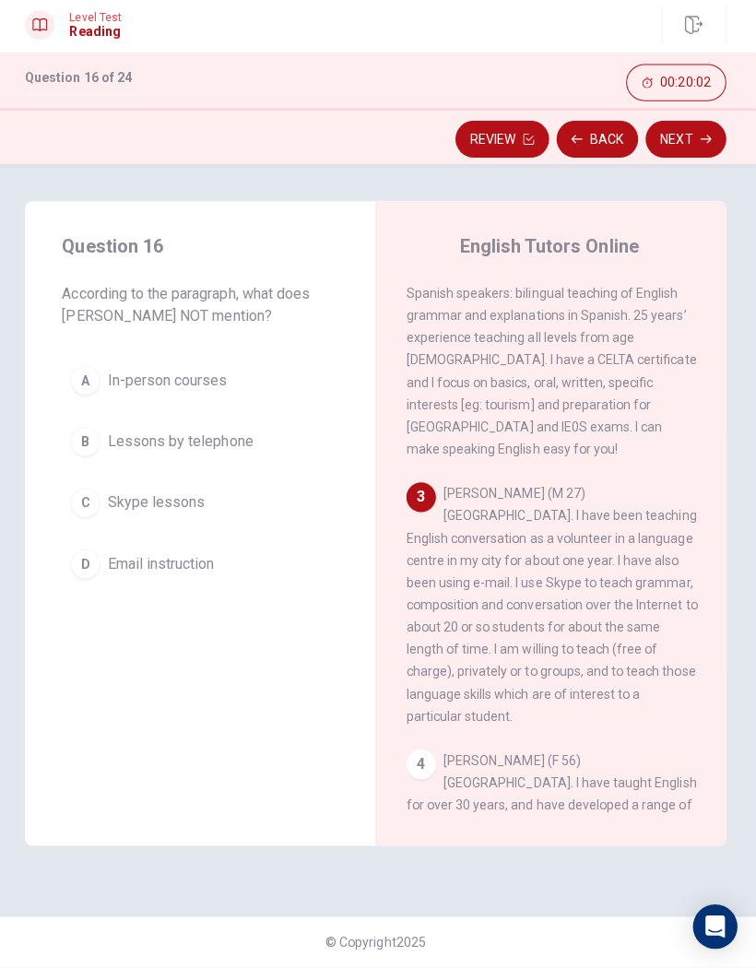
scroll to position [227, 0]
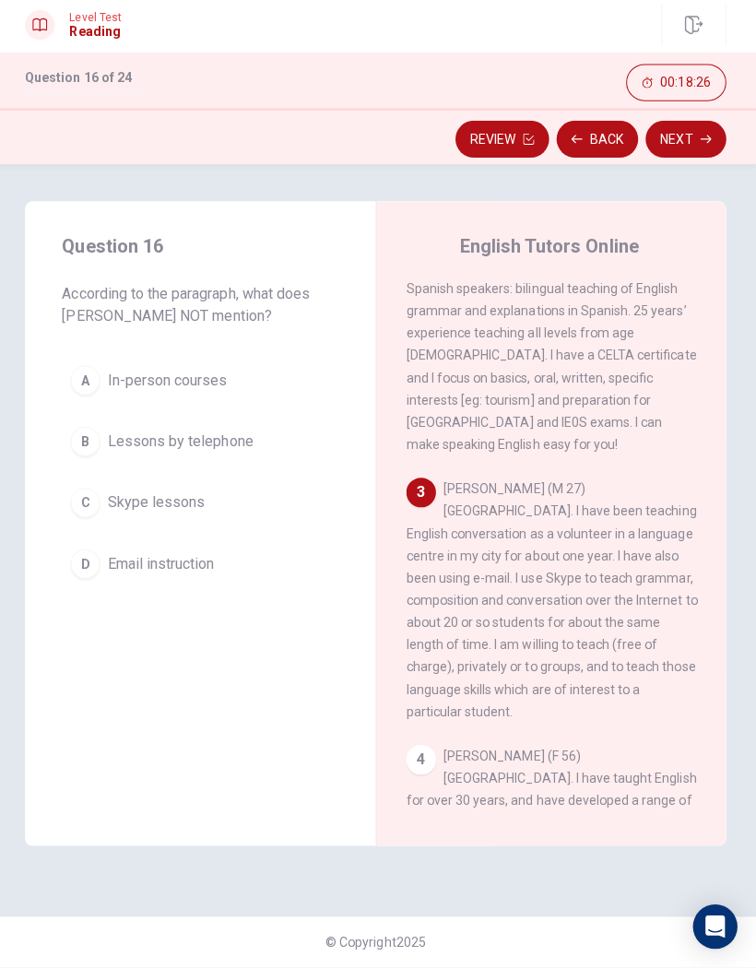
click at [113, 458] on button "B Lessons by telephone" at bounding box center [203, 445] width 275 height 46
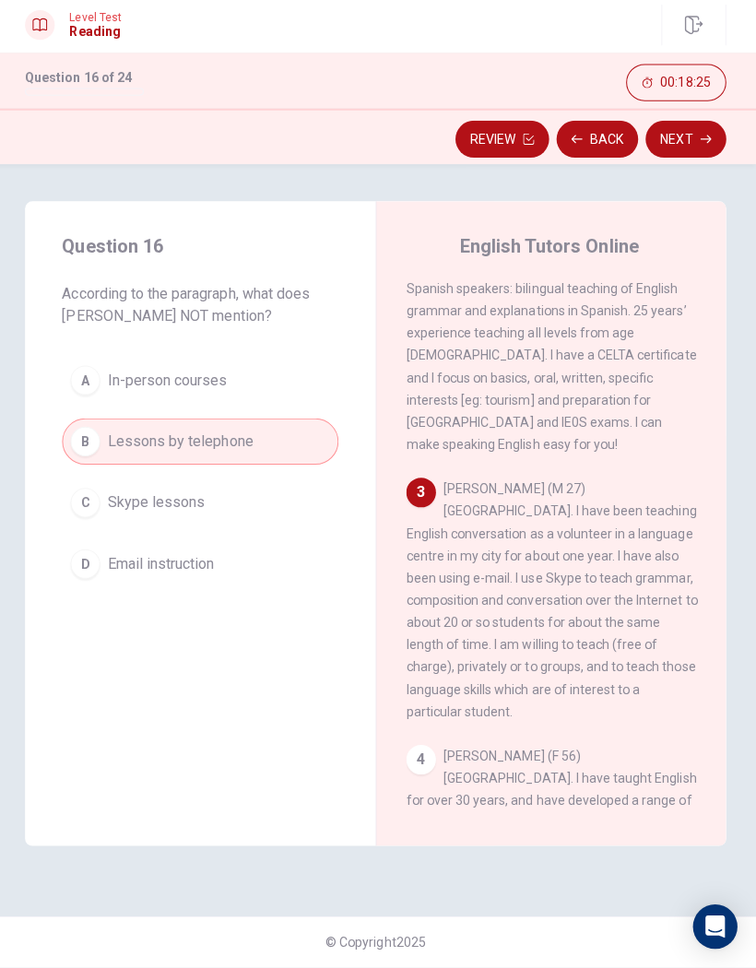
click at [689, 126] on button "Next" at bounding box center [686, 144] width 80 height 37
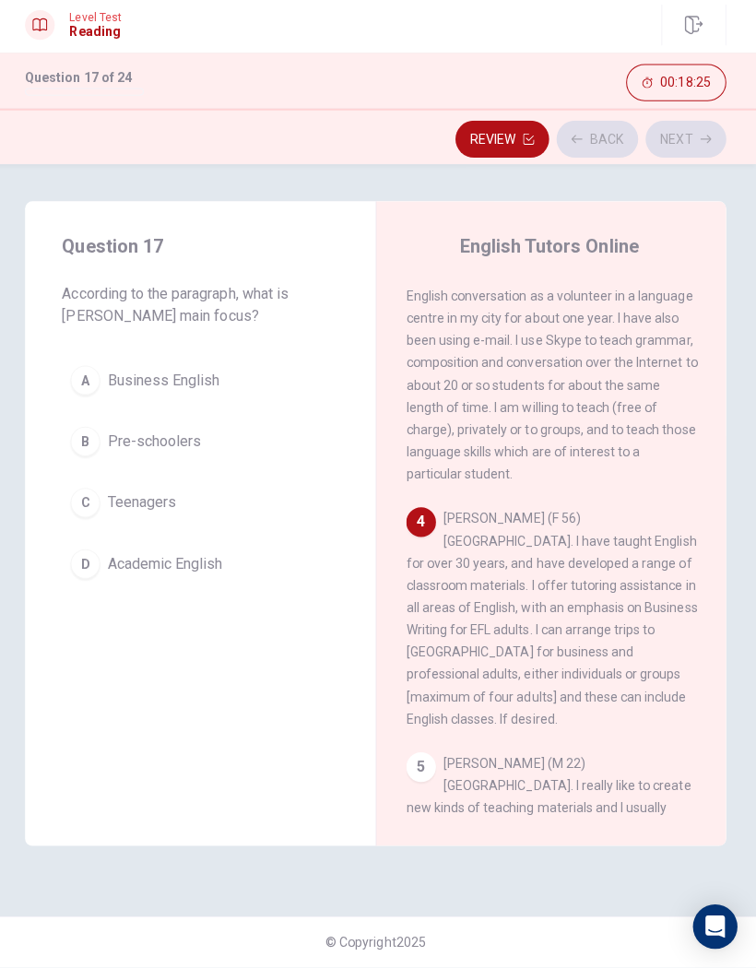
scroll to position [473, 0]
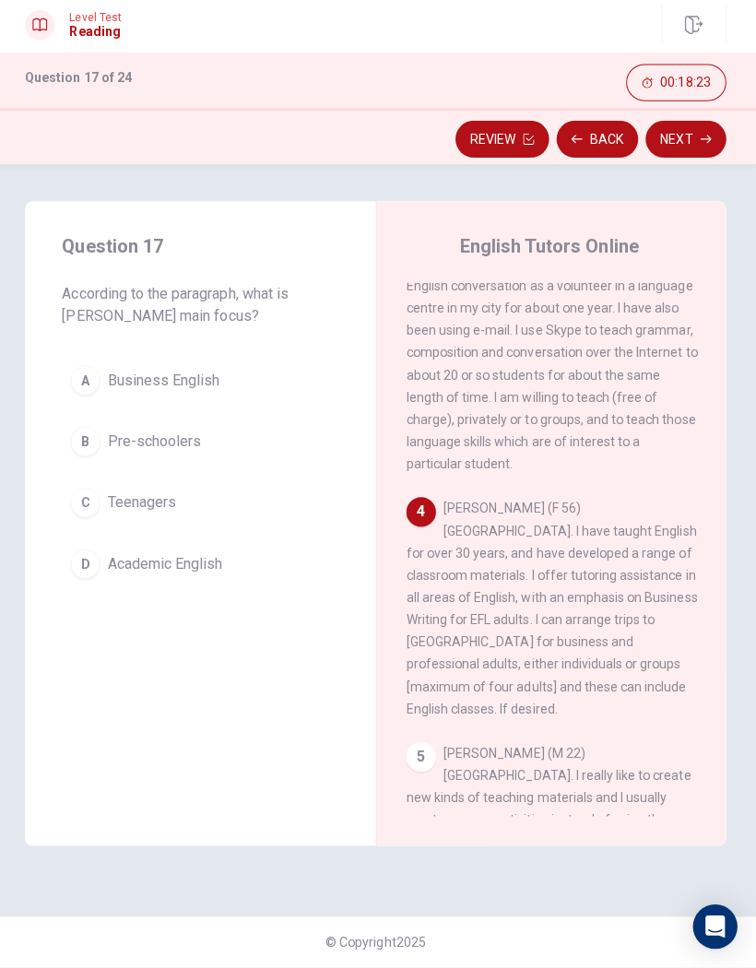
click at [596, 154] on button "Back" at bounding box center [598, 144] width 81 height 37
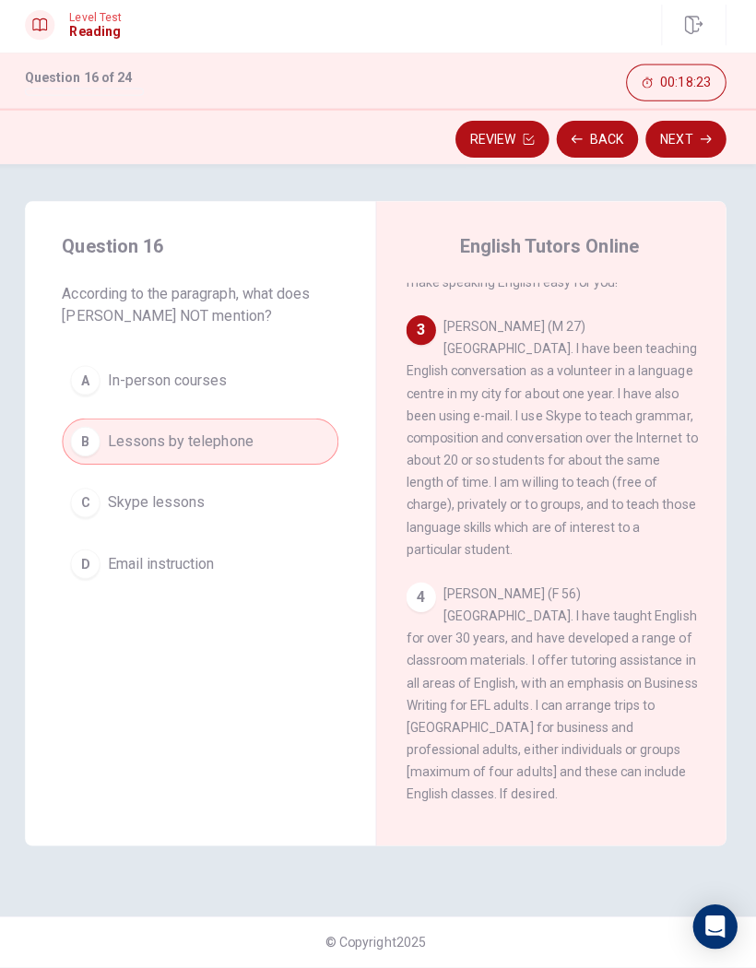
scroll to position [376, 0]
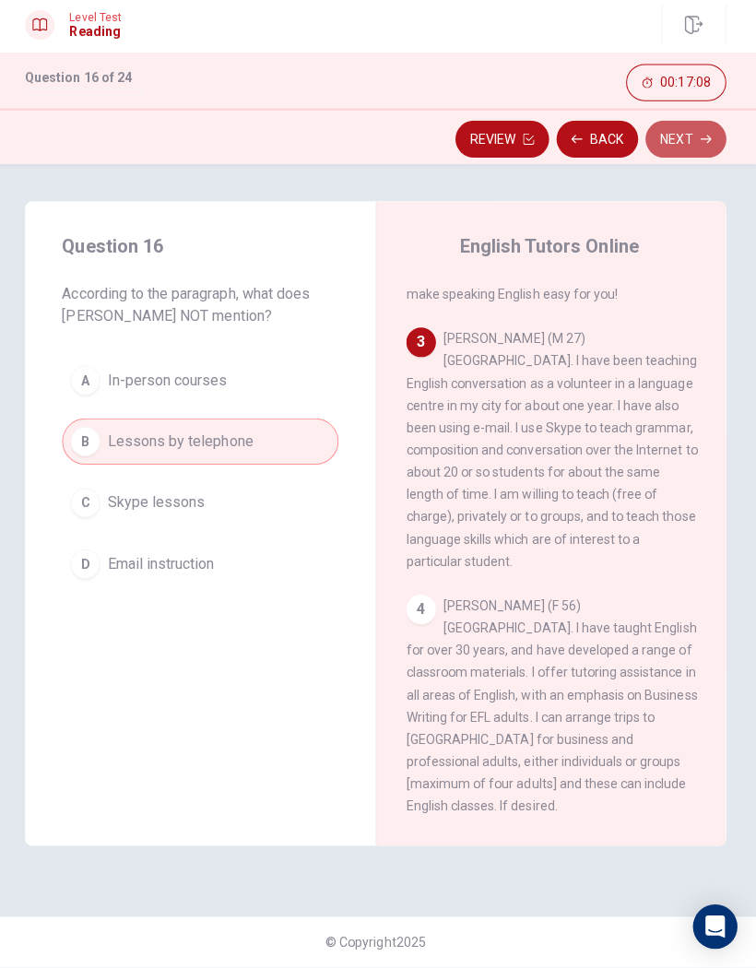
click at [681, 142] on button "Next" at bounding box center [686, 144] width 80 height 37
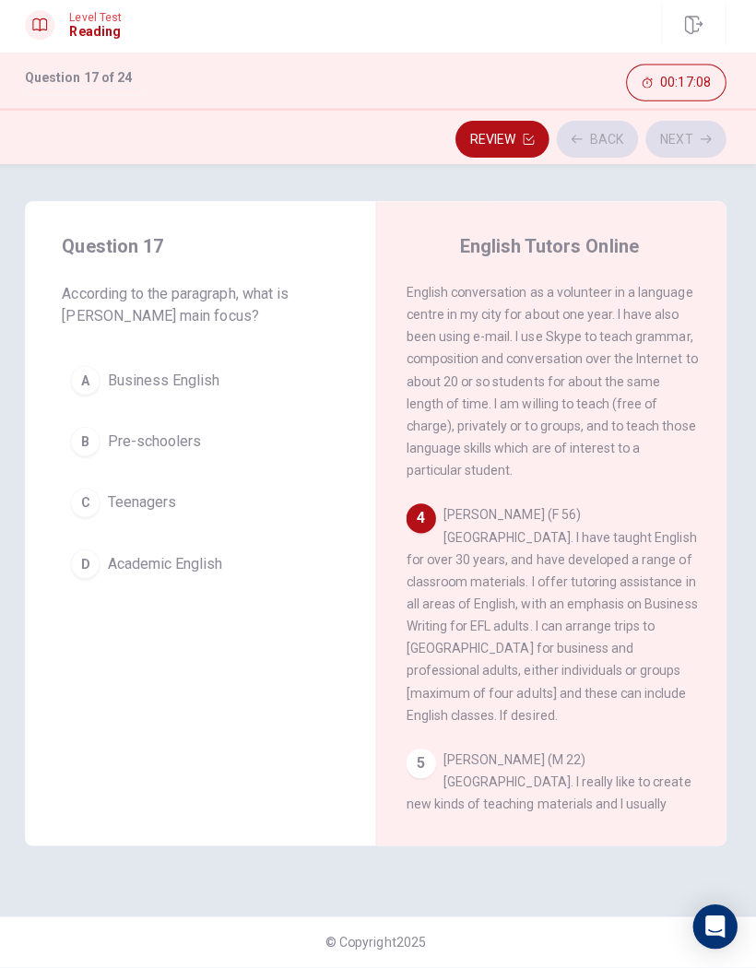
scroll to position [473, 0]
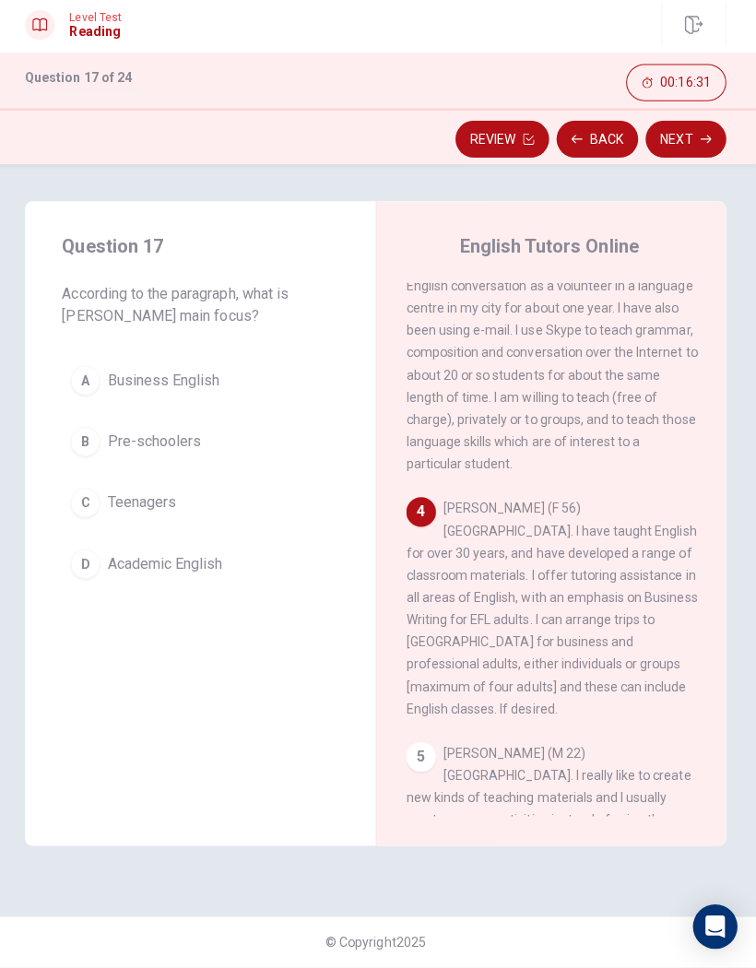
click at [78, 582] on button "D Academic English" at bounding box center [203, 567] width 275 height 46
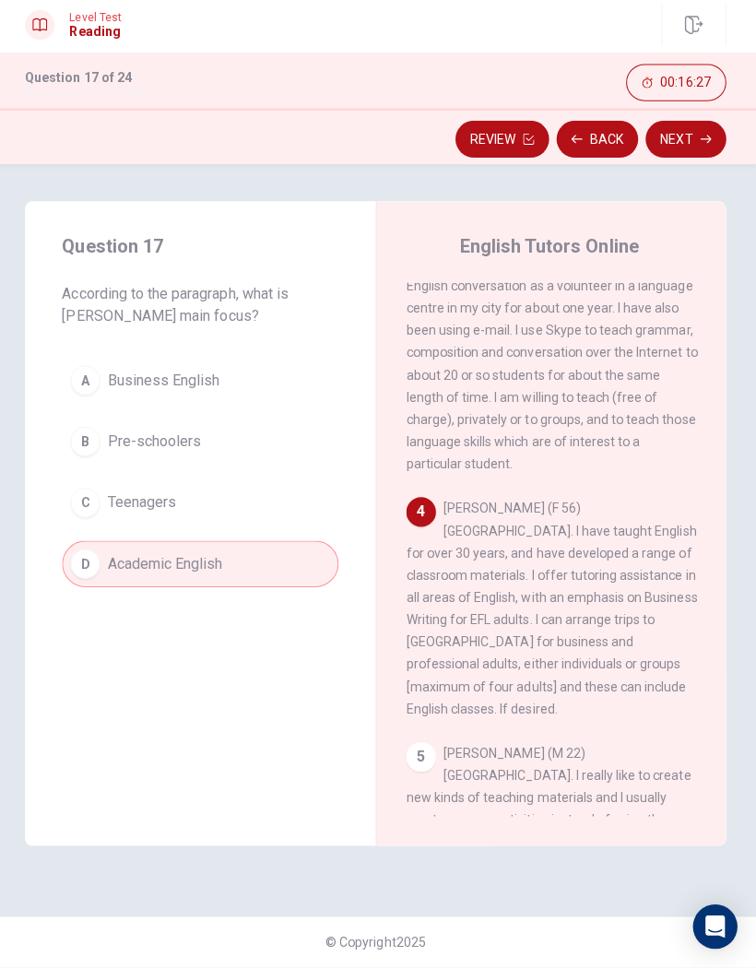
click at [90, 344] on div "Question 17 According to the paragraph, what is [PERSON_NAME] main focus? A Bus…" at bounding box center [203, 412] width 348 height 413
click at [93, 384] on div "A" at bounding box center [89, 384] width 29 height 29
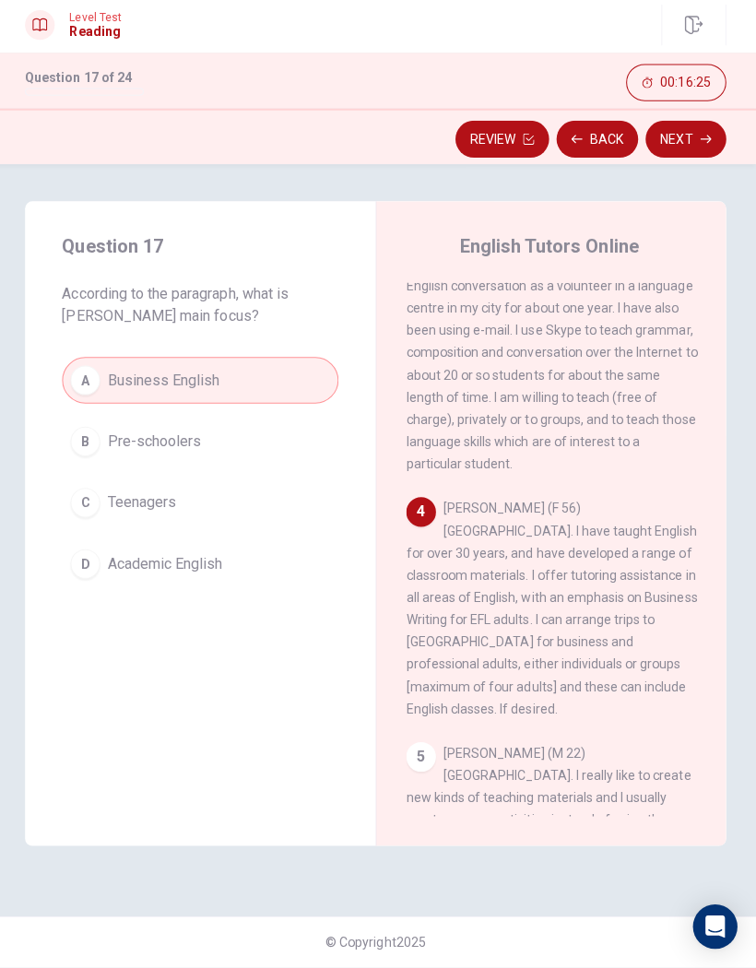
click at [696, 149] on button "Next" at bounding box center [686, 144] width 80 height 37
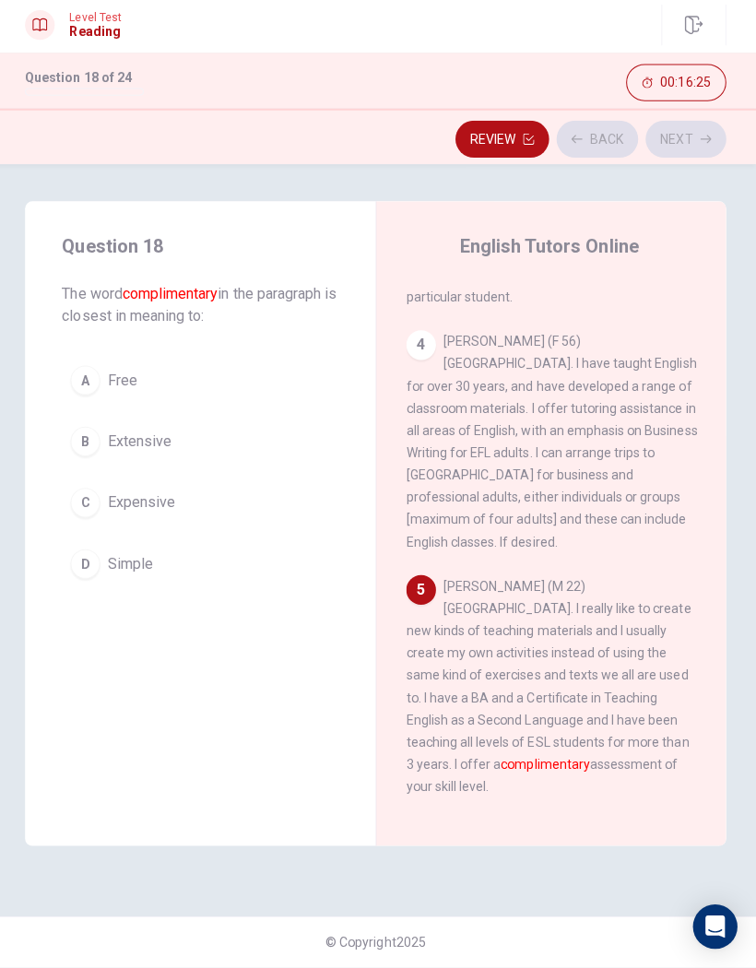
scroll to position [694, 0]
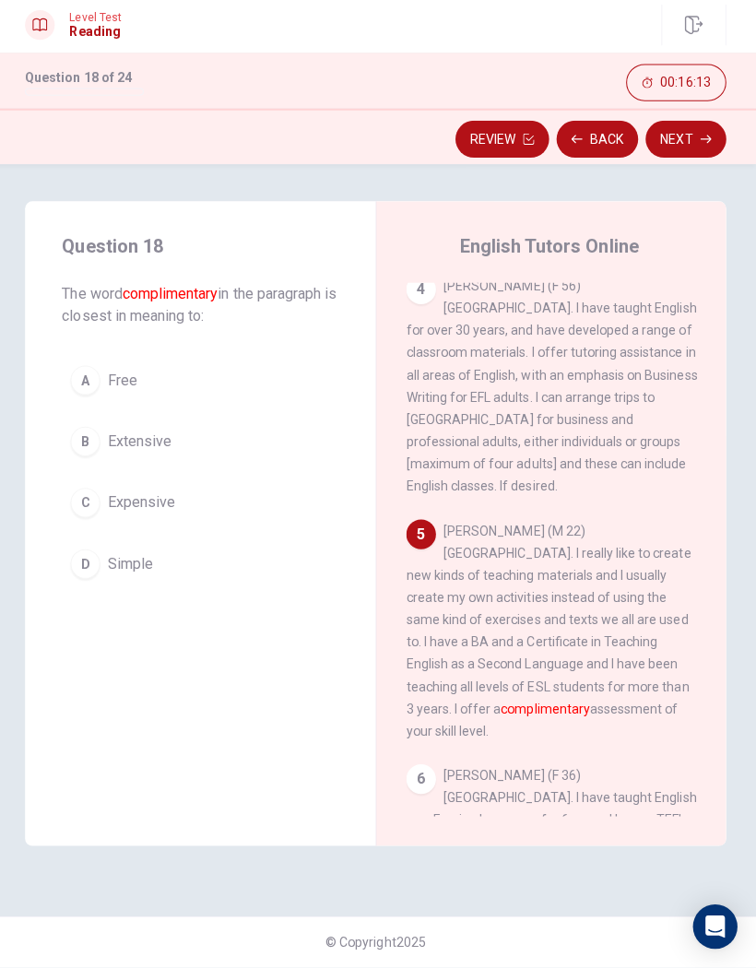
click at [89, 455] on button "B Extensive" at bounding box center [203, 445] width 275 height 46
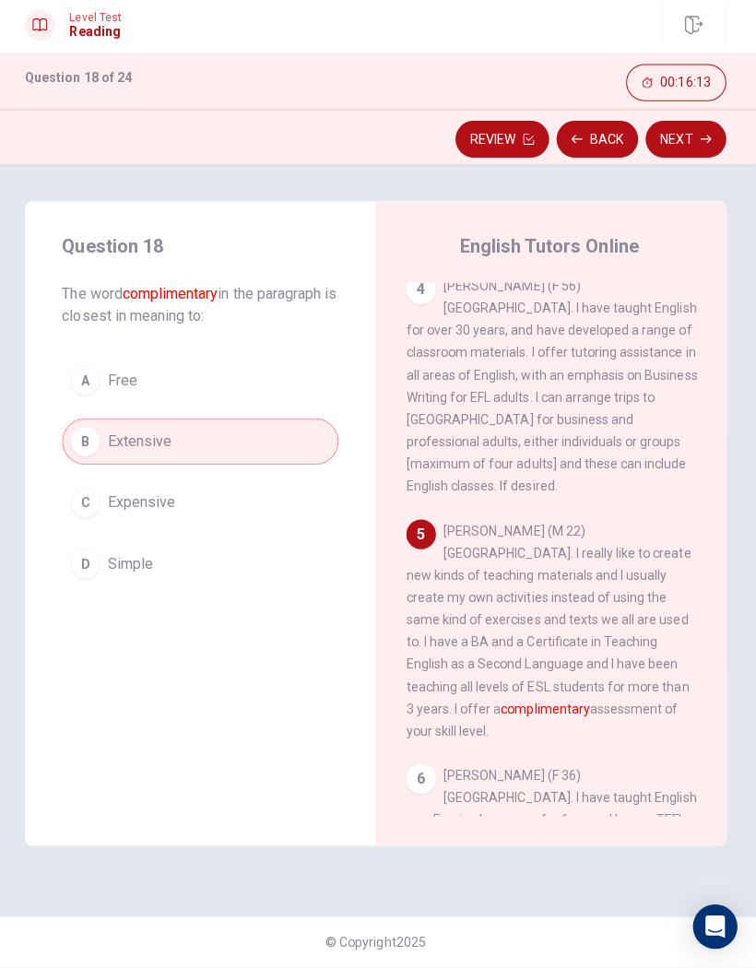
click at [681, 170] on div "Question 18 The word complimentary in the paragraph is closest in meaning to: A…" at bounding box center [378, 569] width 756 height 798
click at [680, 170] on div "Question 18 The word complimentary in the paragraph is closest in meaning to: A…" at bounding box center [378, 569] width 756 height 798
click at [689, 135] on button "Next" at bounding box center [686, 144] width 80 height 37
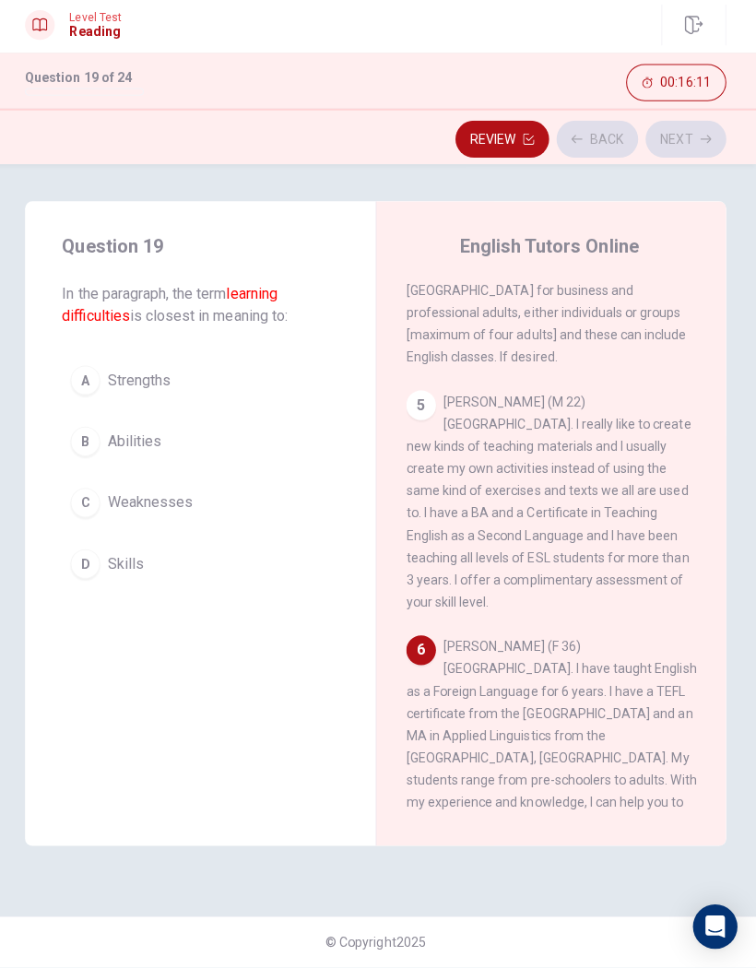
scroll to position [842, 0]
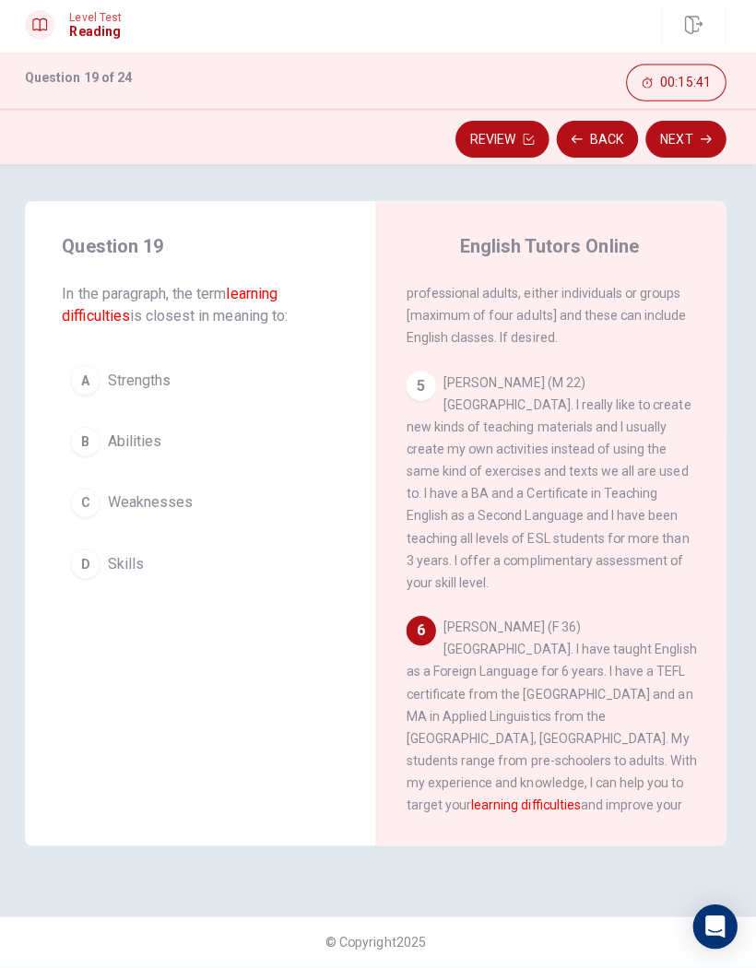
click at [94, 497] on div "C" at bounding box center [89, 505] width 29 height 29
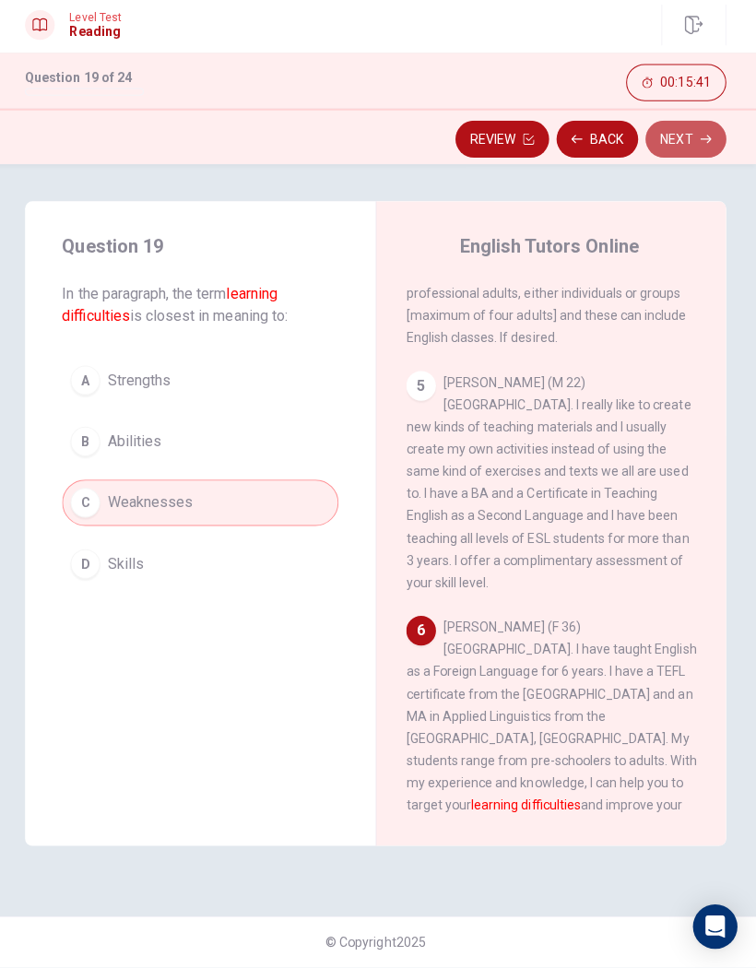
click at [672, 151] on button "Next" at bounding box center [686, 144] width 80 height 37
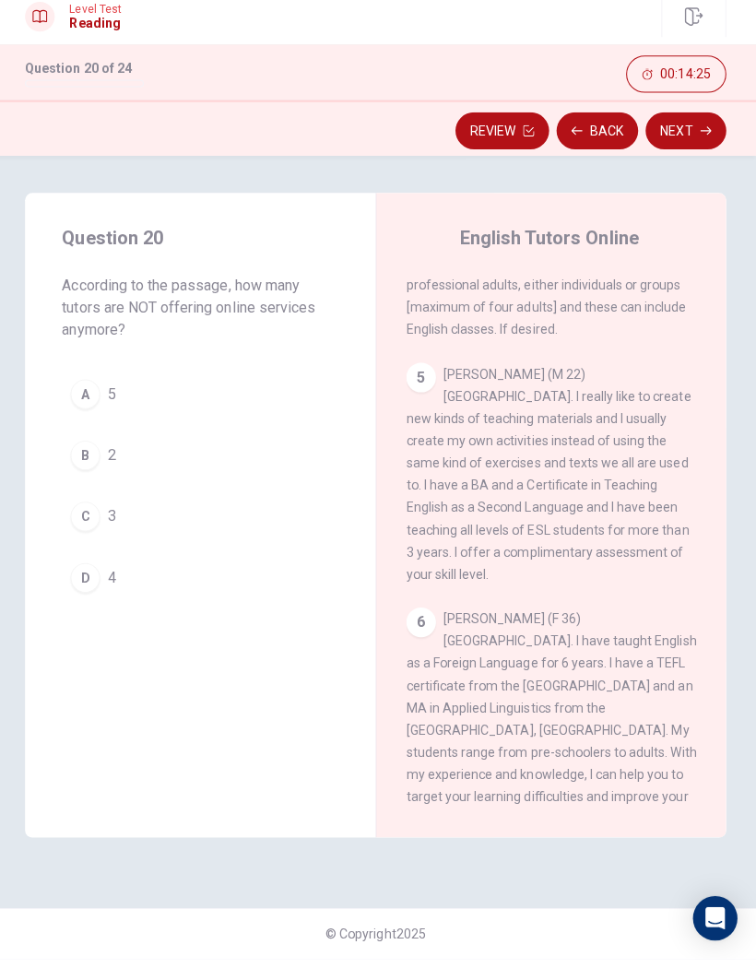
scroll to position [0, 0]
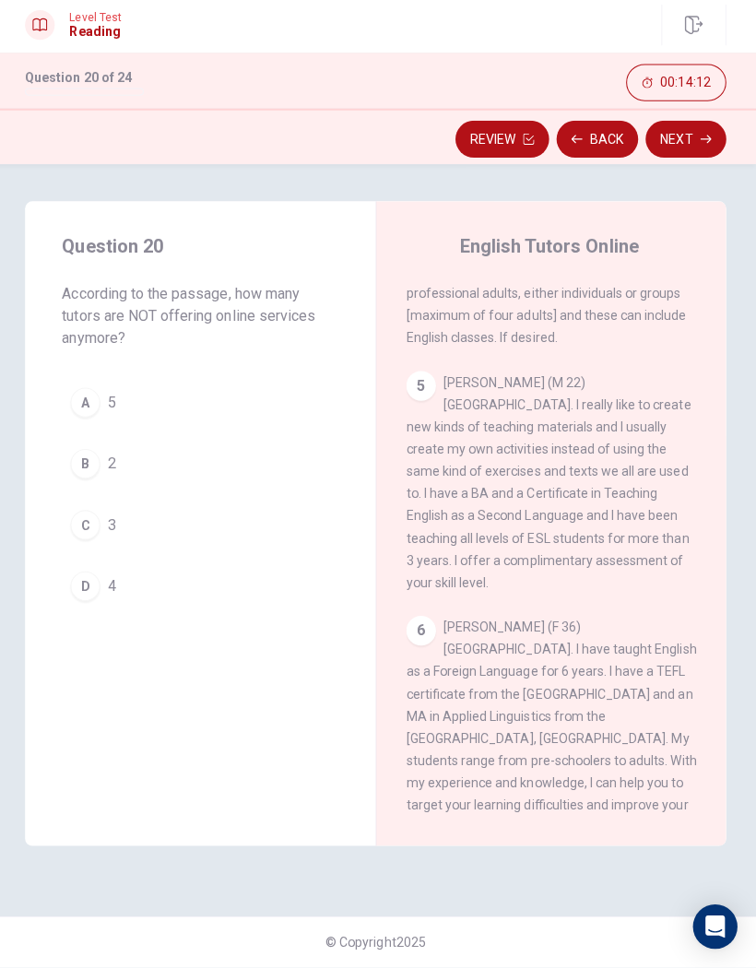
click at [140, 471] on button "B 2" at bounding box center [203, 467] width 275 height 46
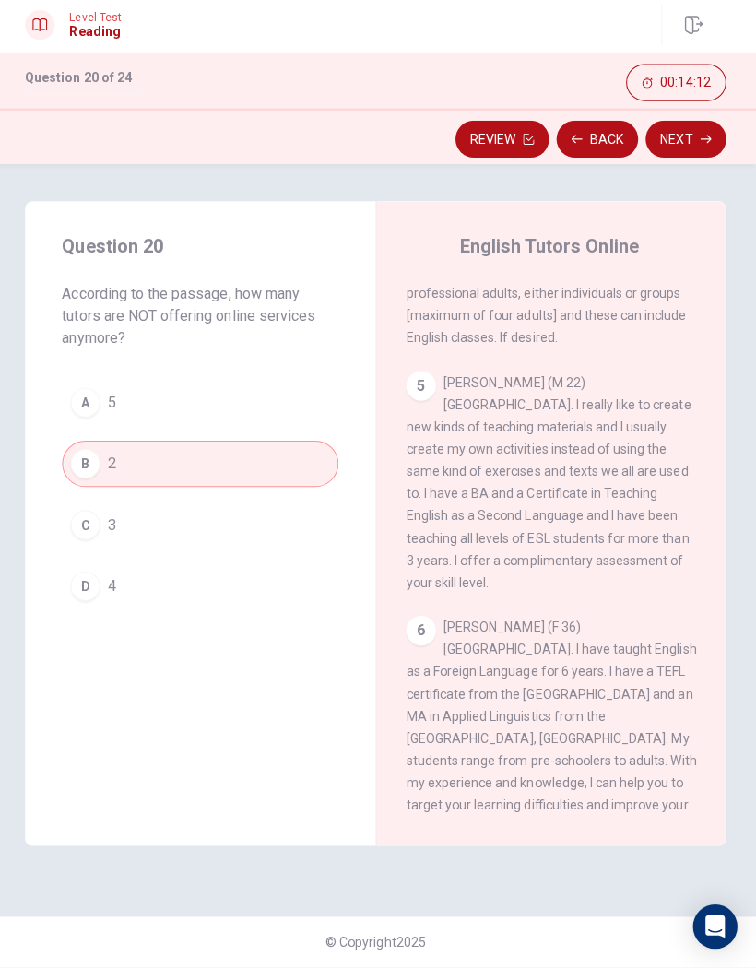
click at [692, 155] on button "Next" at bounding box center [686, 144] width 80 height 37
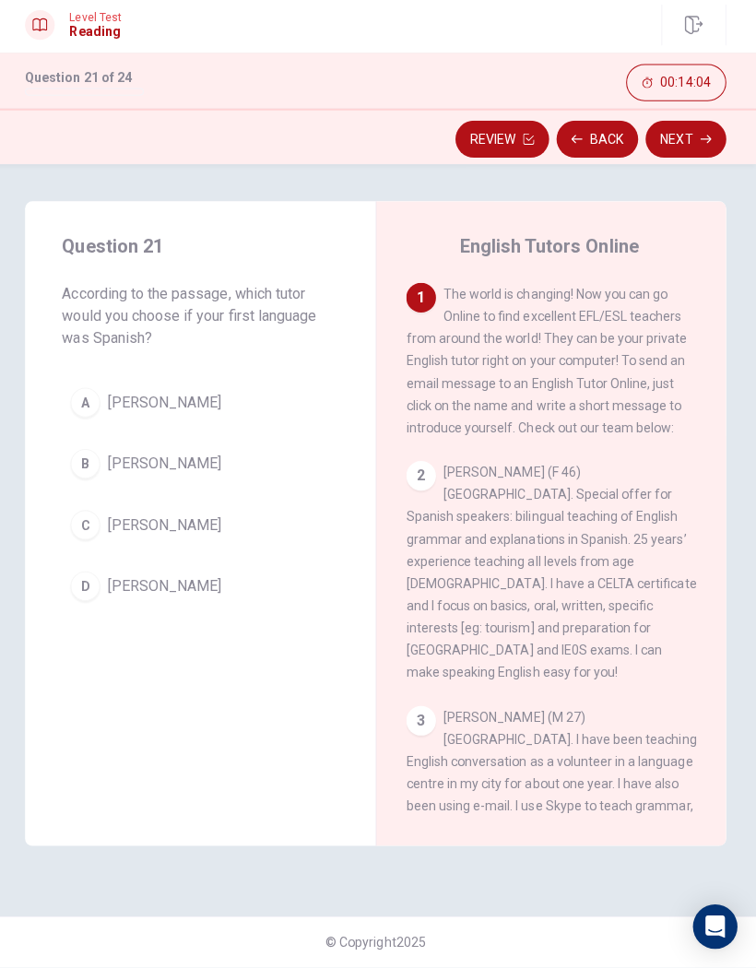
click at [198, 526] on span "[PERSON_NAME]" at bounding box center [168, 528] width 113 height 22
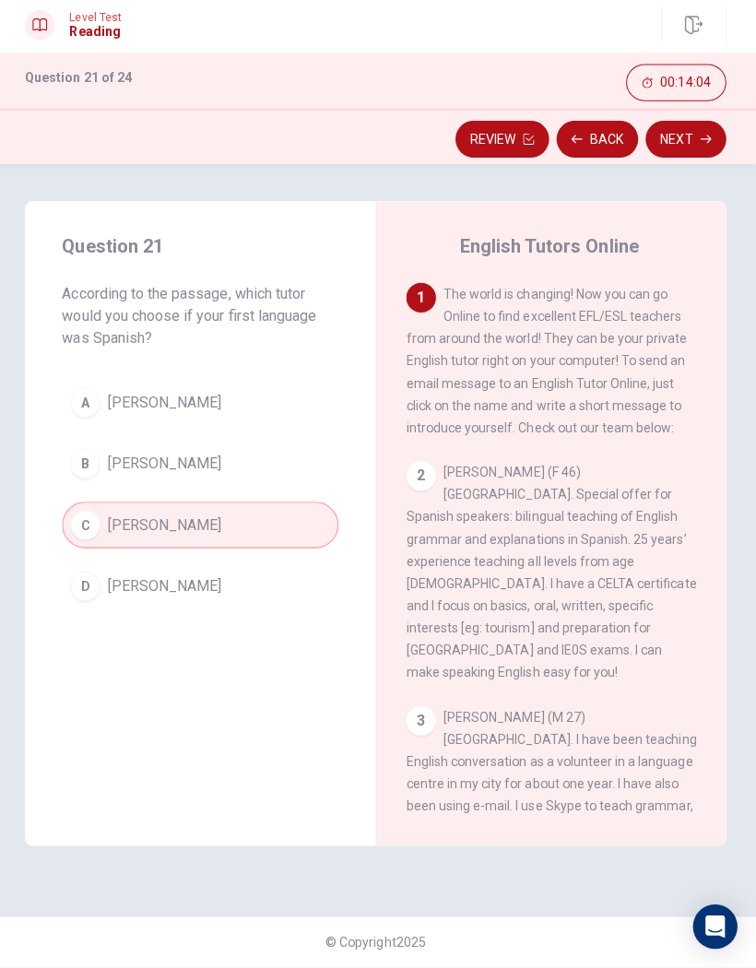
click at [713, 132] on button "Next" at bounding box center [686, 144] width 80 height 37
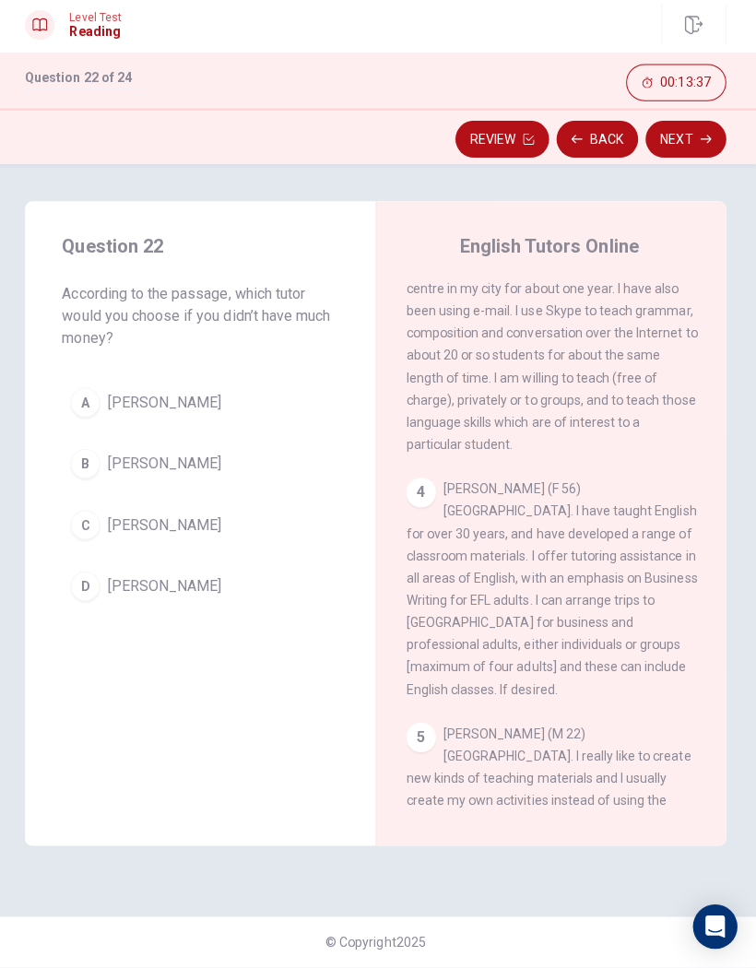
scroll to position [492, 0]
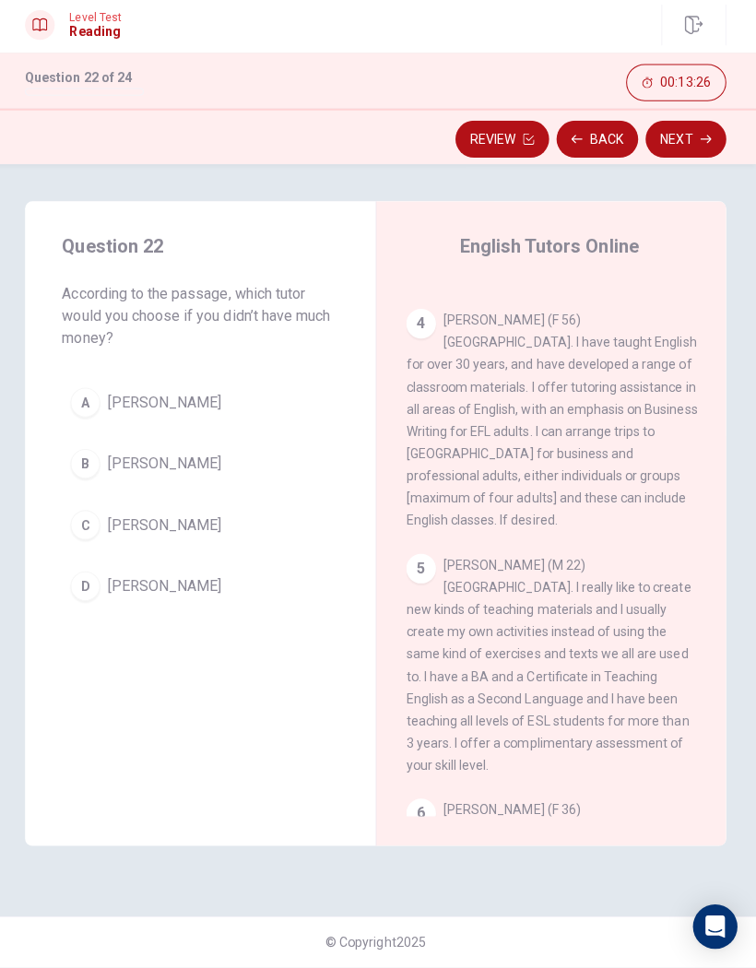
click at [719, 594] on div "English Tutors Online 1 The world is changing! Now you can go Online to find ex…" at bounding box center [552, 526] width 348 height 641
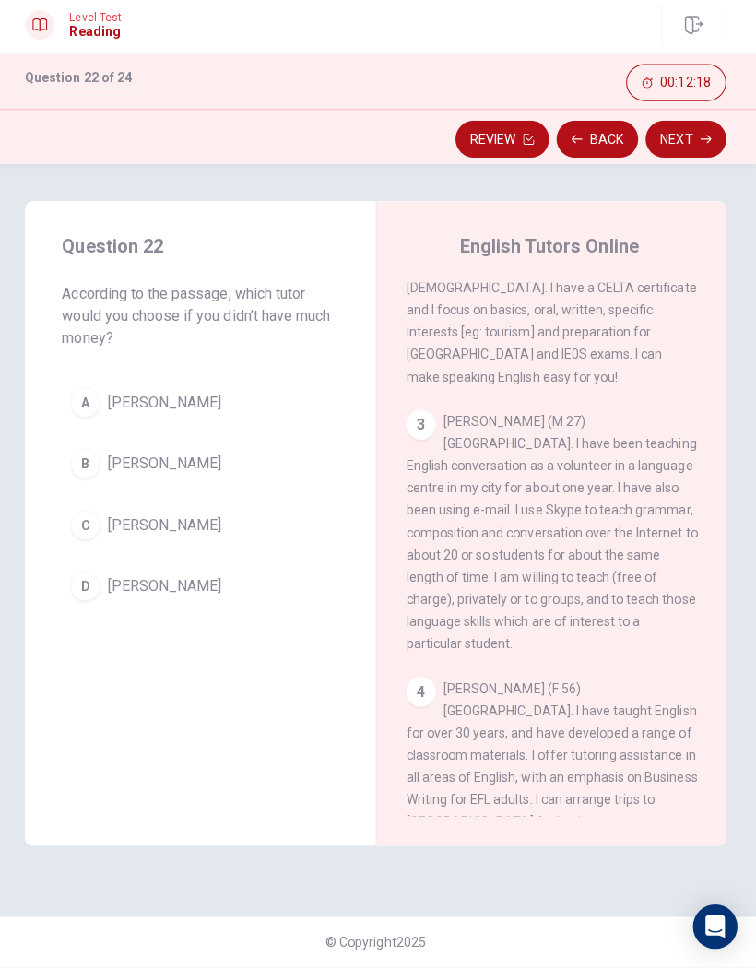
scroll to position [294, 0]
click at [268, 463] on button "B [PERSON_NAME]" at bounding box center [203, 467] width 275 height 46
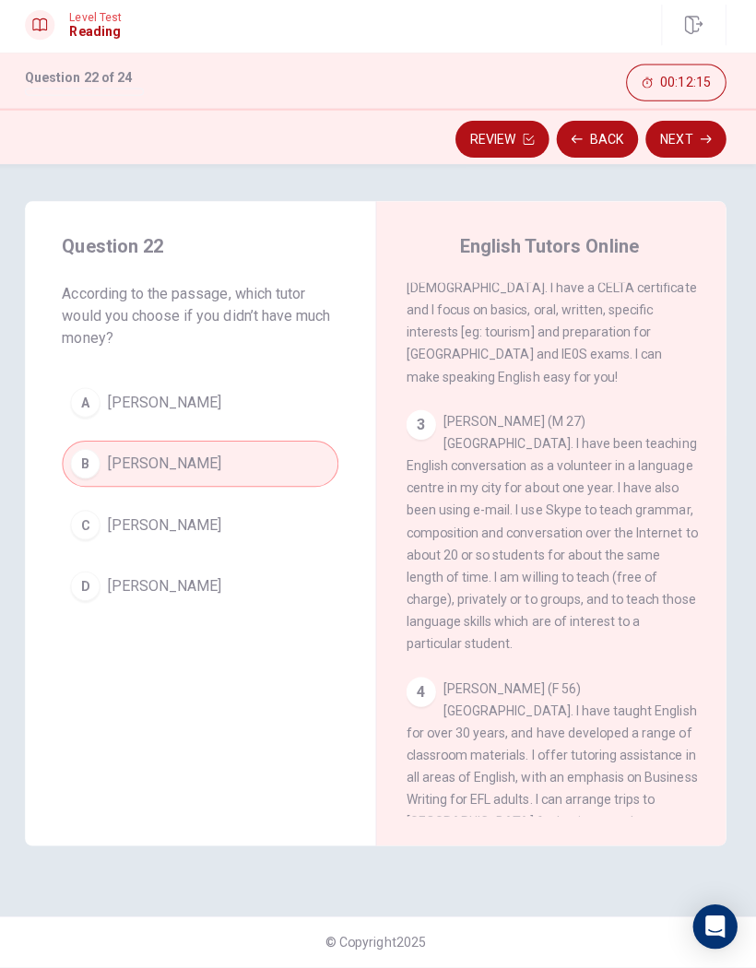
click at [671, 138] on button "Next" at bounding box center [686, 144] width 80 height 37
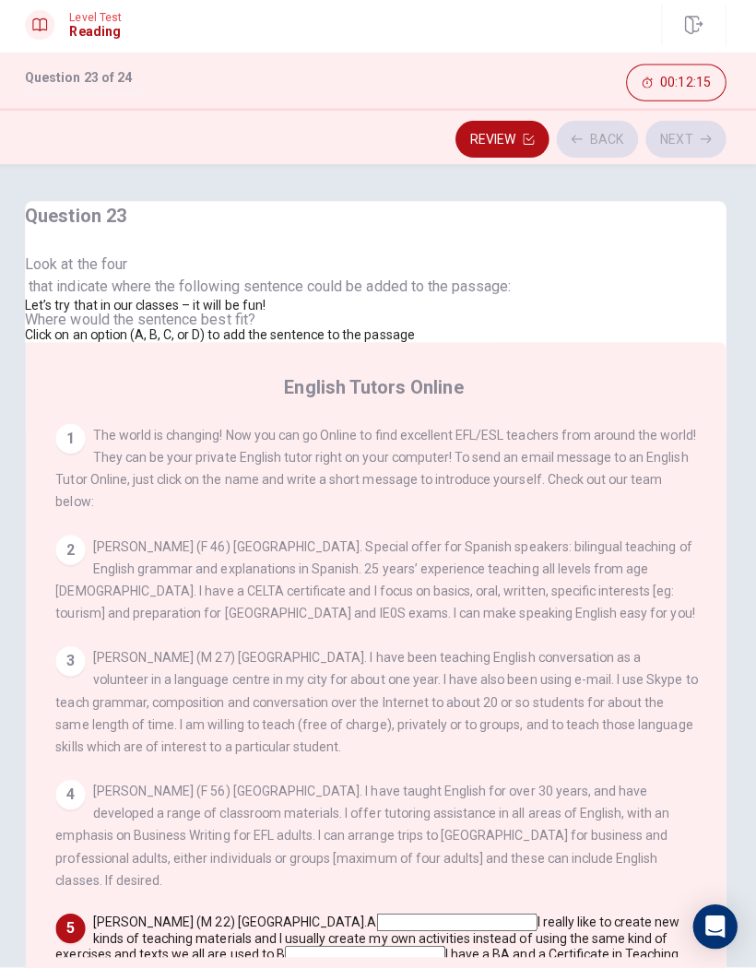
scroll to position [746, 0]
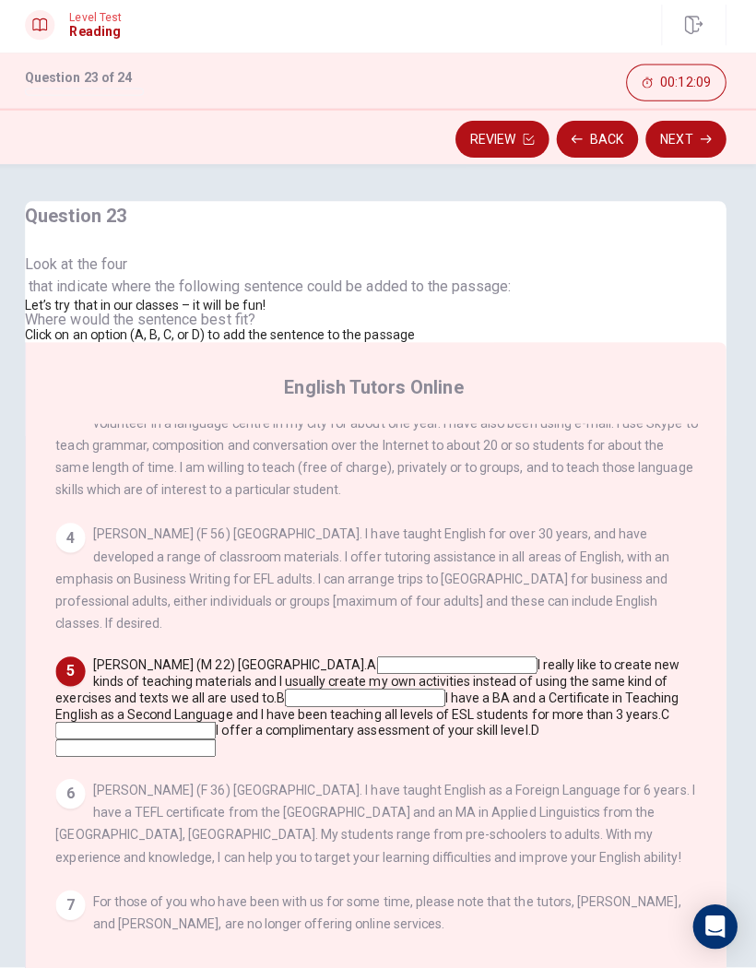
click at [219, 741] on input at bounding box center [139, 750] width 159 height 18
click at [695, 139] on button "Next" at bounding box center [686, 144] width 80 height 37
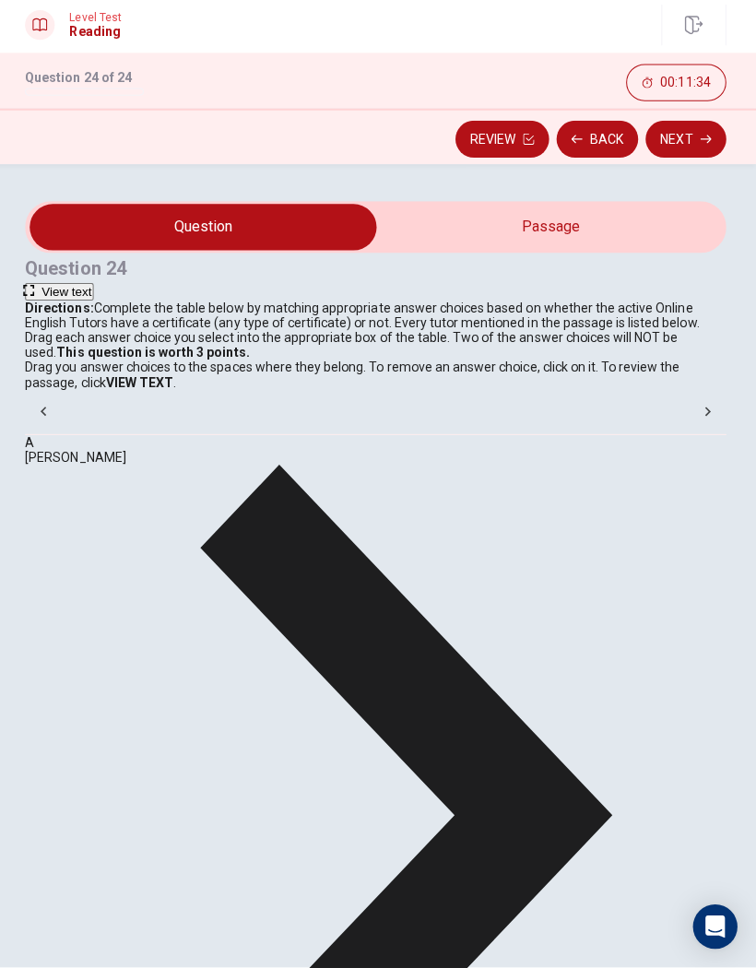
click at [96, 289] on span "View text" at bounding box center [71, 296] width 50 height 14
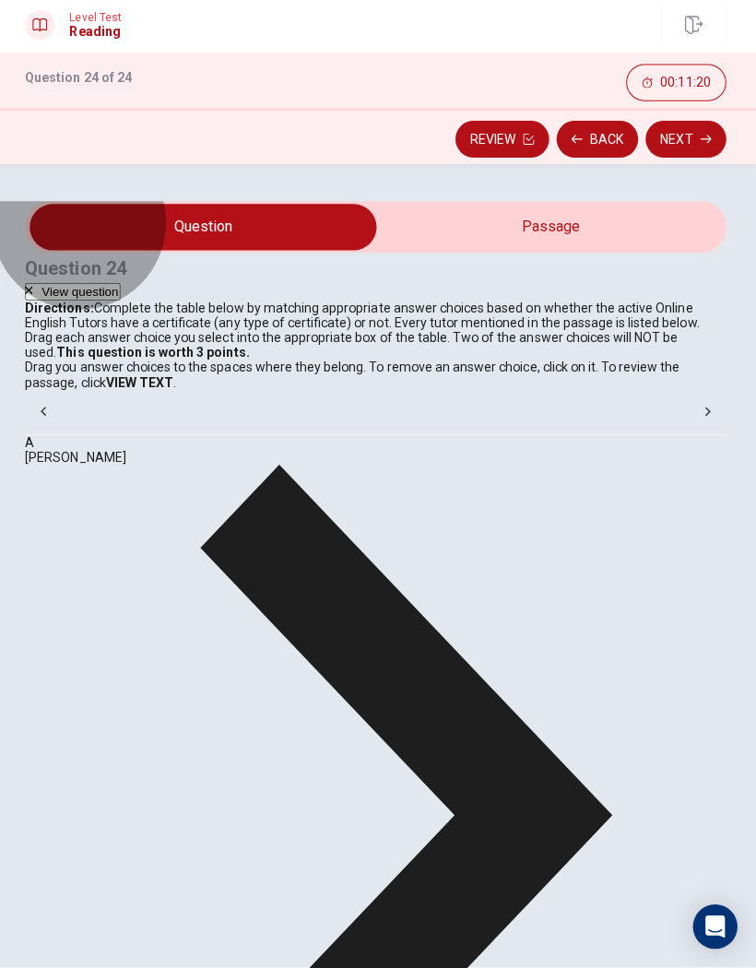
click at [123, 289] on span "View question" at bounding box center [84, 296] width 77 height 14
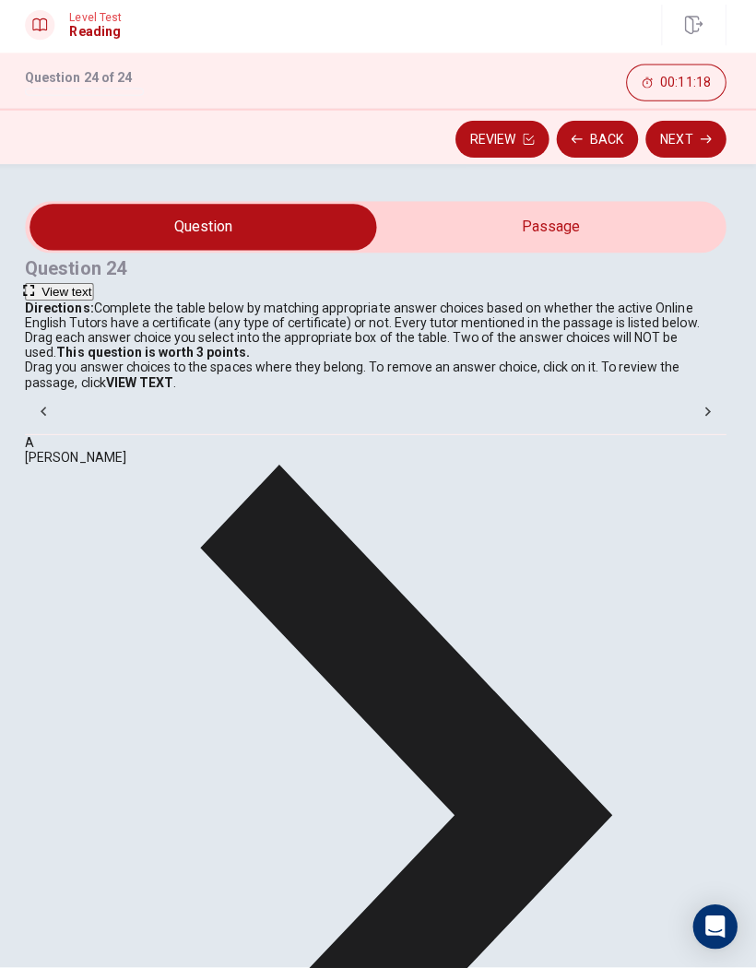
scroll to position [40, 0]
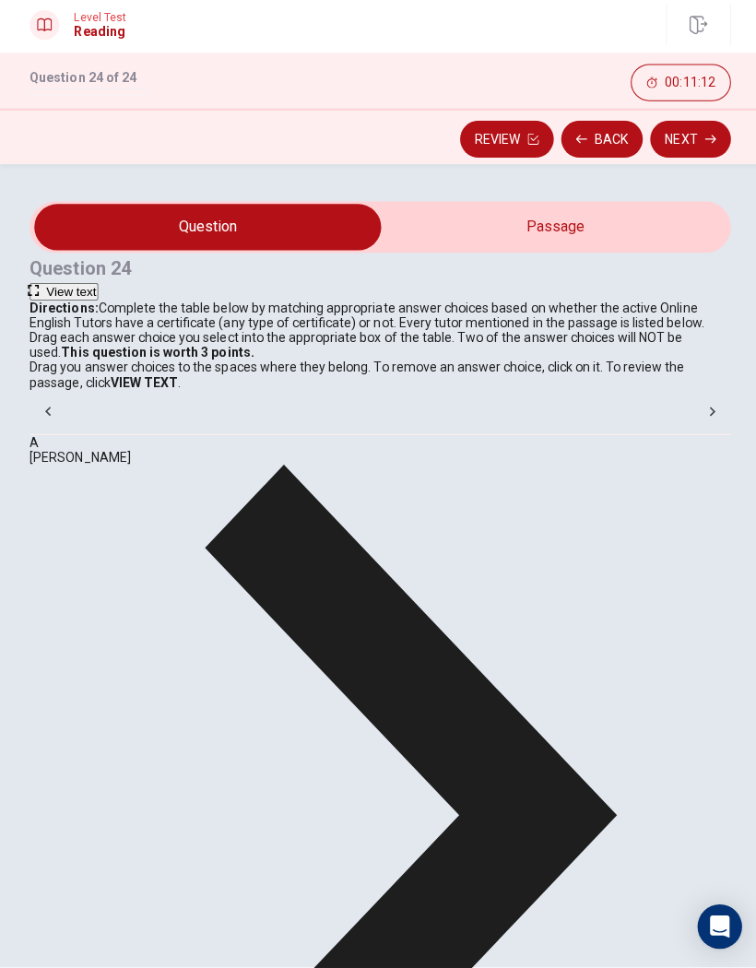
click at [98, 288] on button "View text" at bounding box center [63, 297] width 68 height 18
click at [123, 289] on span "View question" at bounding box center [84, 296] width 77 height 14
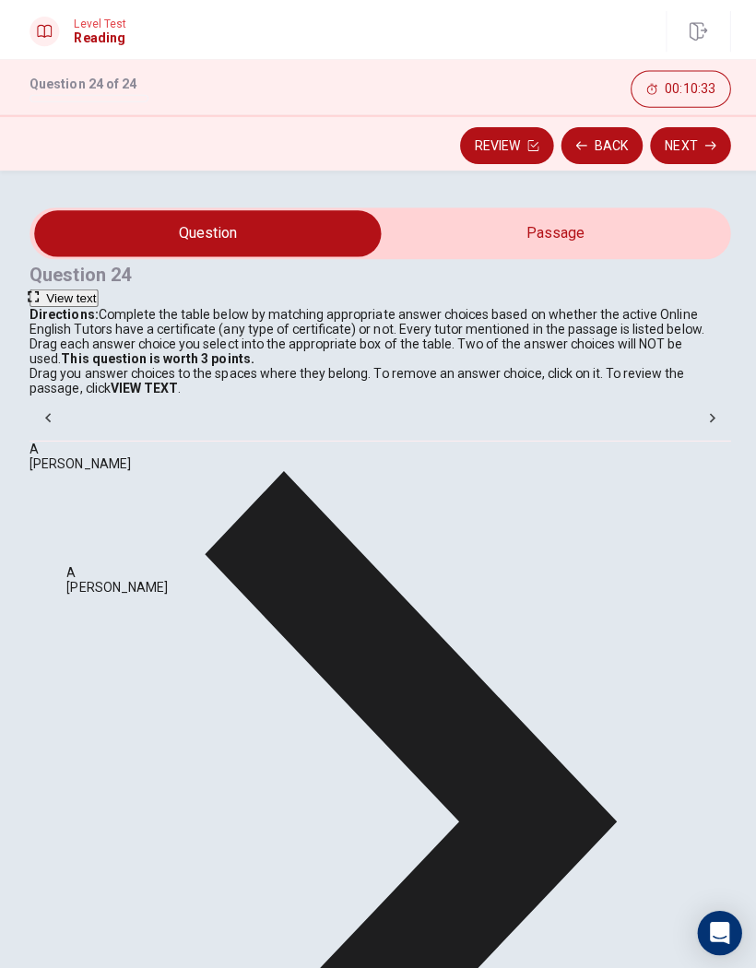
click at [696, 160] on button "Next" at bounding box center [686, 144] width 80 height 37
click at [190, 644] on input "You must click this to continue" at bounding box center [378, 484] width 756 height 968
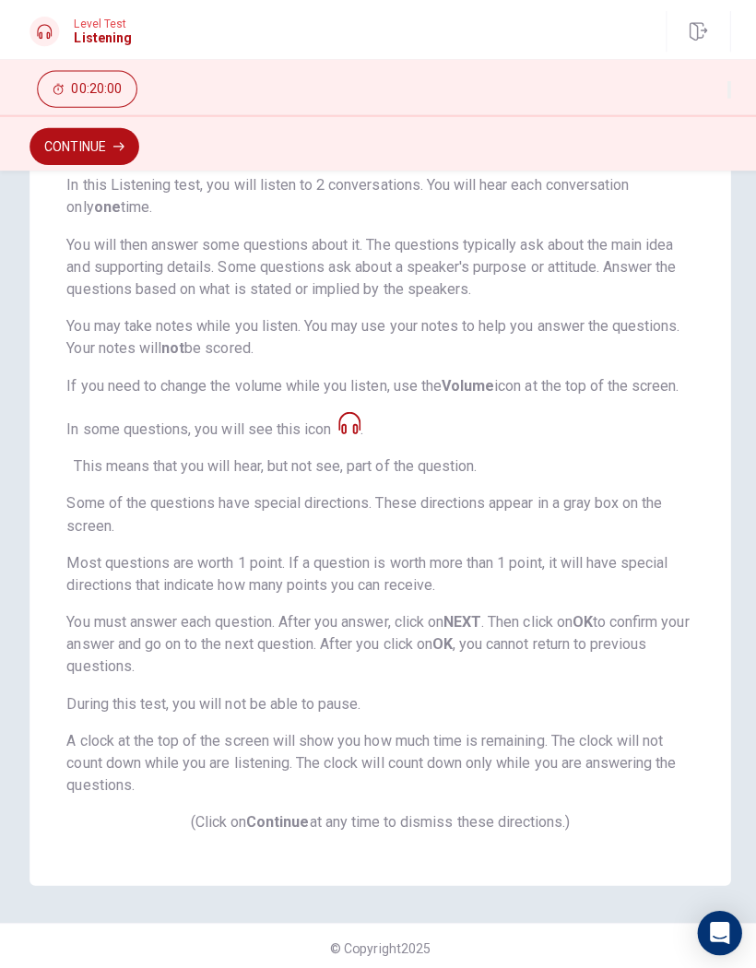
scroll to position [188, 0]
click at [74, 143] on button "Continue" at bounding box center [83, 145] width 109 height 37
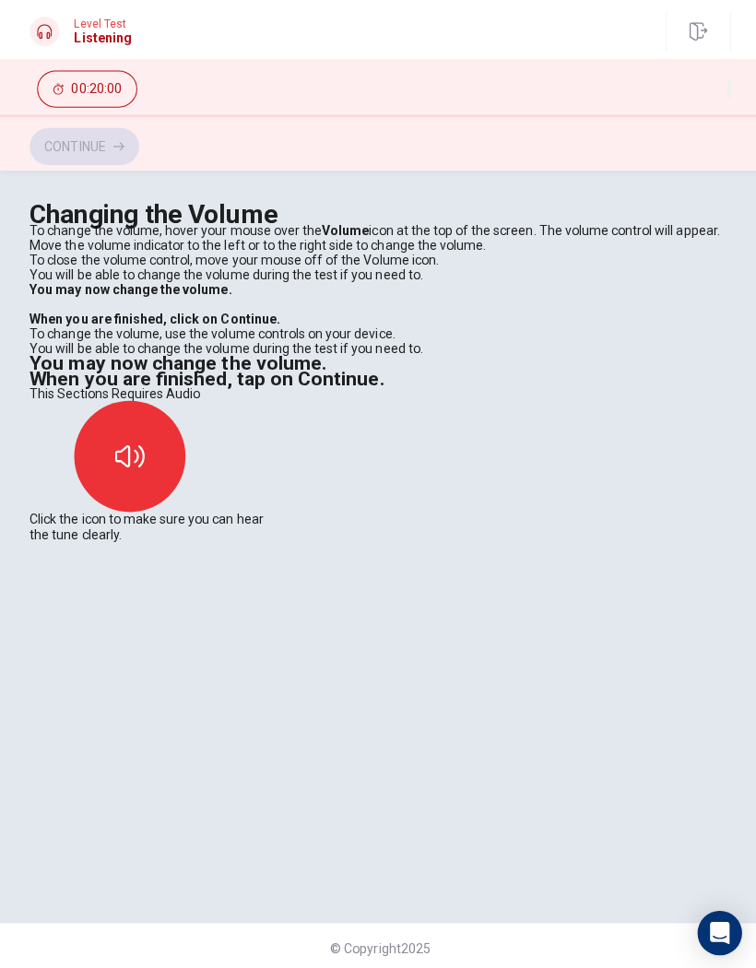
scroll to position [0, 0]
click at [184, 509] on button "button" at bounding box center [129, 453] width 111 height 111
click at [114, 145] on icon "button" at bounding box center [117, 145] width 11 height 11
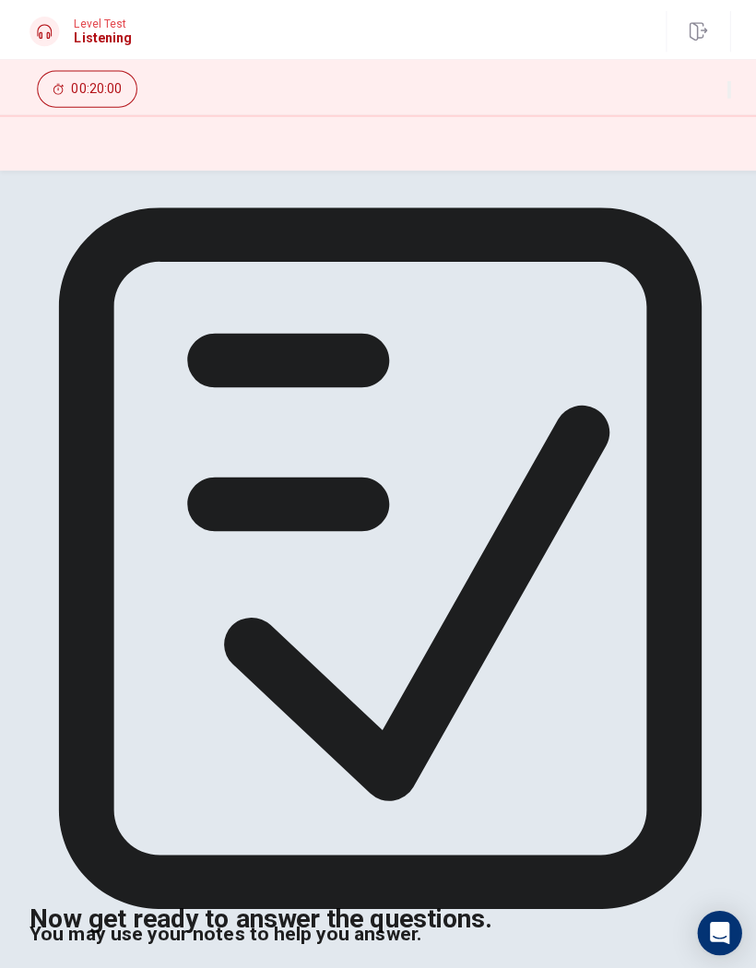
click at [623, 293] on div "Now get ready to answer the questions. You may use your notes to help you answe…" at bounding box center [377, 570] width 697 height 729
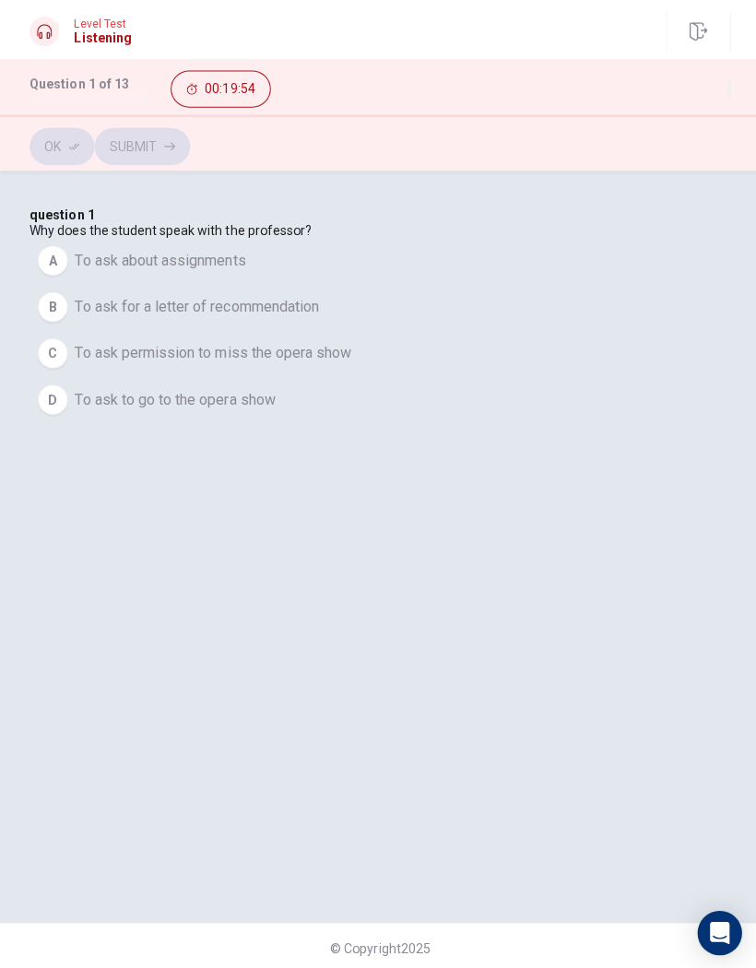
click at [274, 408] on span "To ask to go to the opera show" at bounding box center [174, 397] width 199 height 22
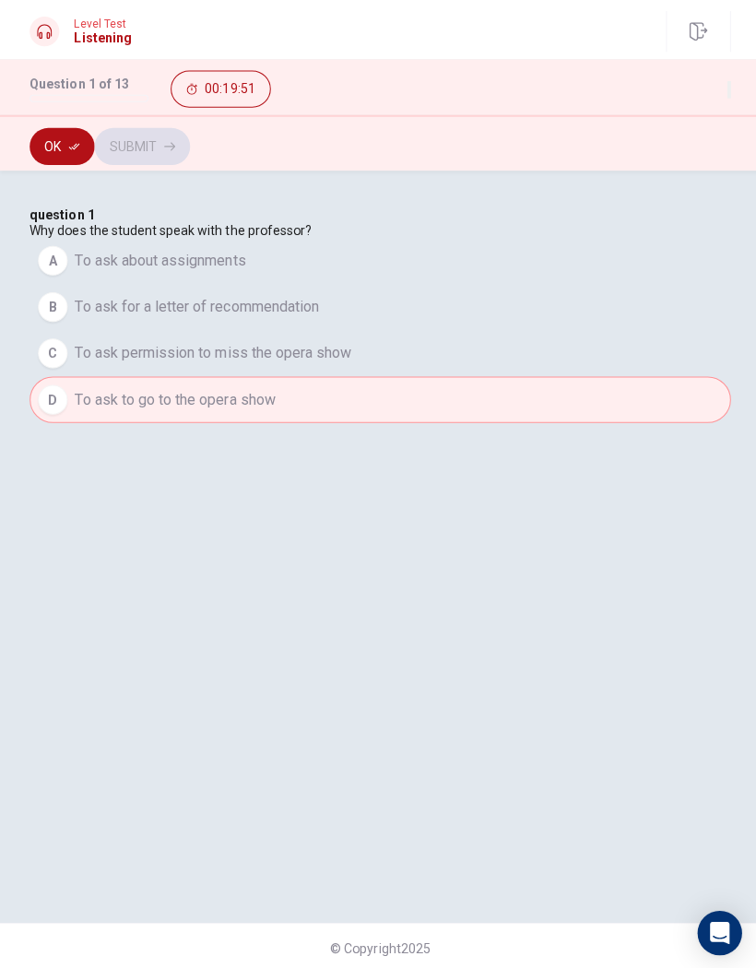
click at [79, 149] on icon "button" at bounding box center [73, 145] width 11 height 11
click at [189, 148] on button "Submit" at bounding box center [141, 145] width 95 height 37
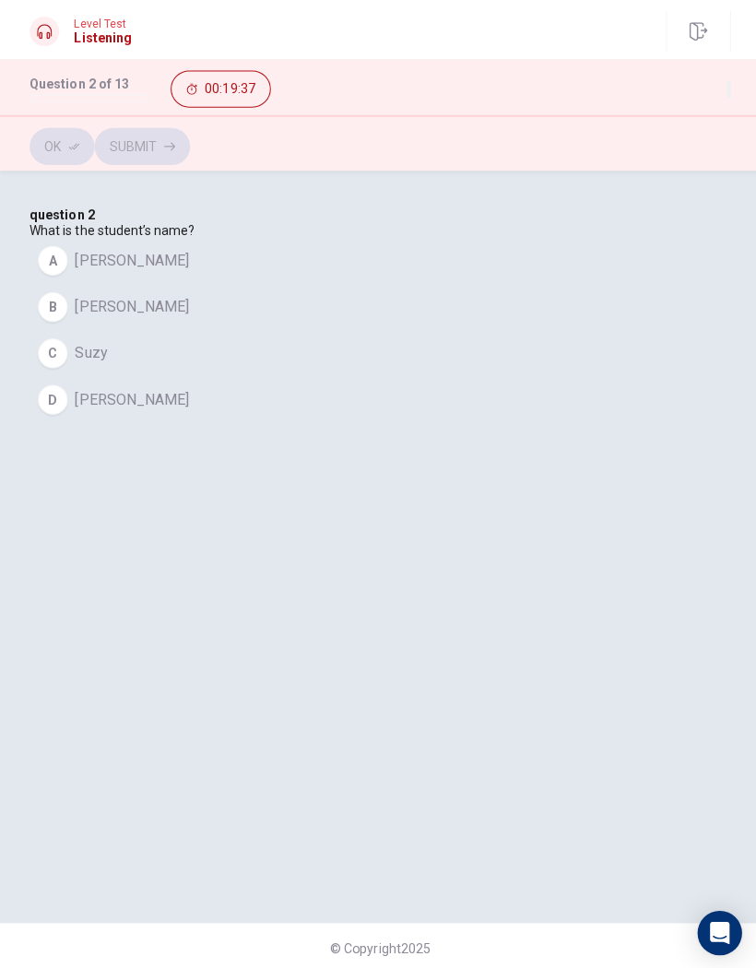
click at [319, 282] on button "A [PERSON_NAME]" at bounding box center [377, 259] width 697 height 46
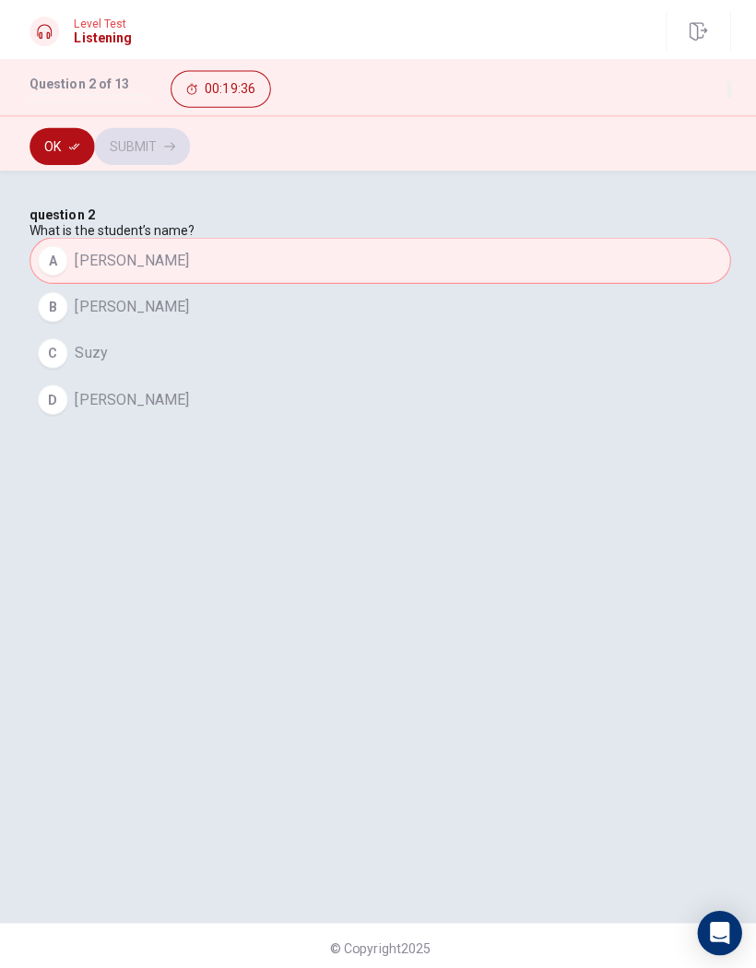
click at [53, 138] on button "Ok" at bounding box center [61, 145] width 65 height 37
click at [189, 129] on button "Submit" at bounding box center [141, 145] width 95 height 37
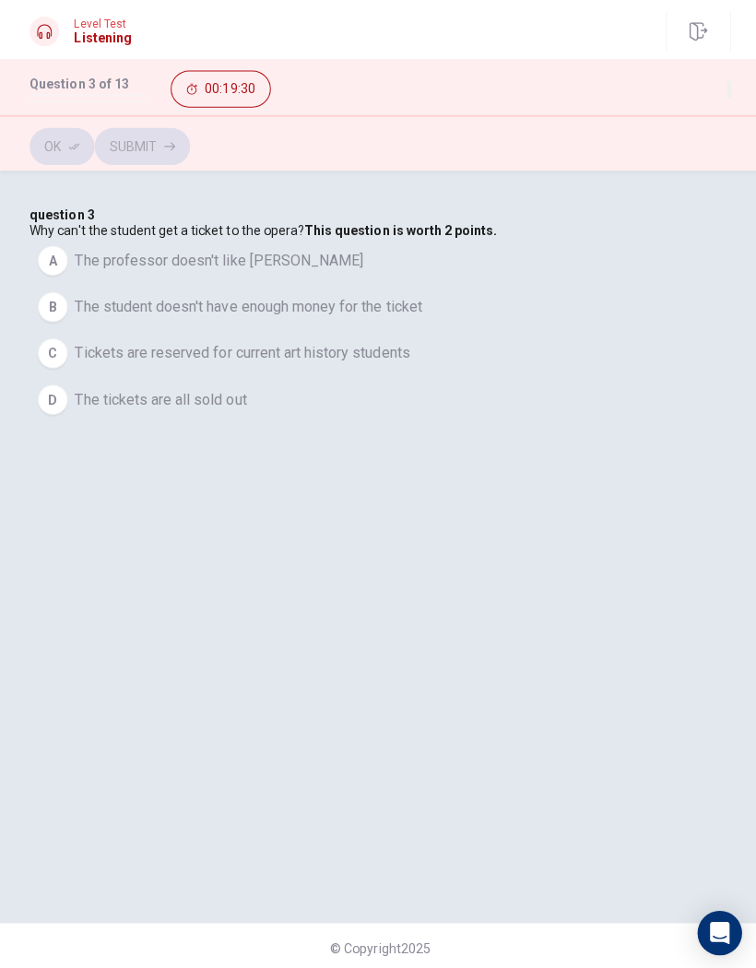
click at [407, 362] on span "Tickets are reserved for current art history students" at bounding box center [241, 351] width 333 height 22
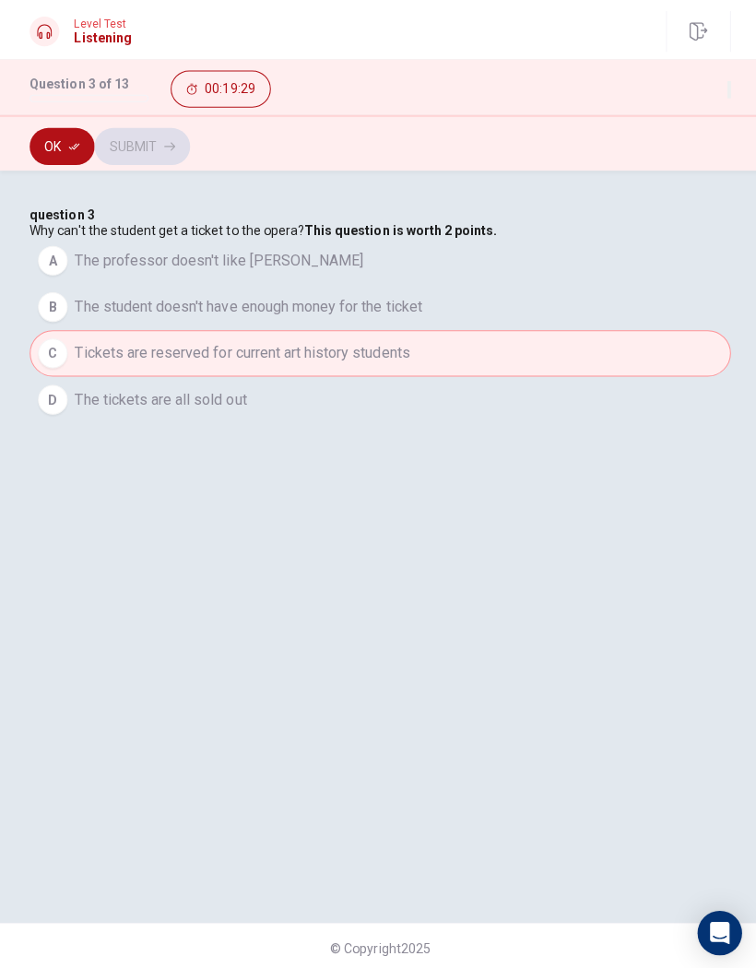
click at [47, 136] on button "Ok" at bounding box center [61, 145] width 65 height 37
click at [189, 134] on button "Submit" at bounding box center [141, 145] width 95 height 37
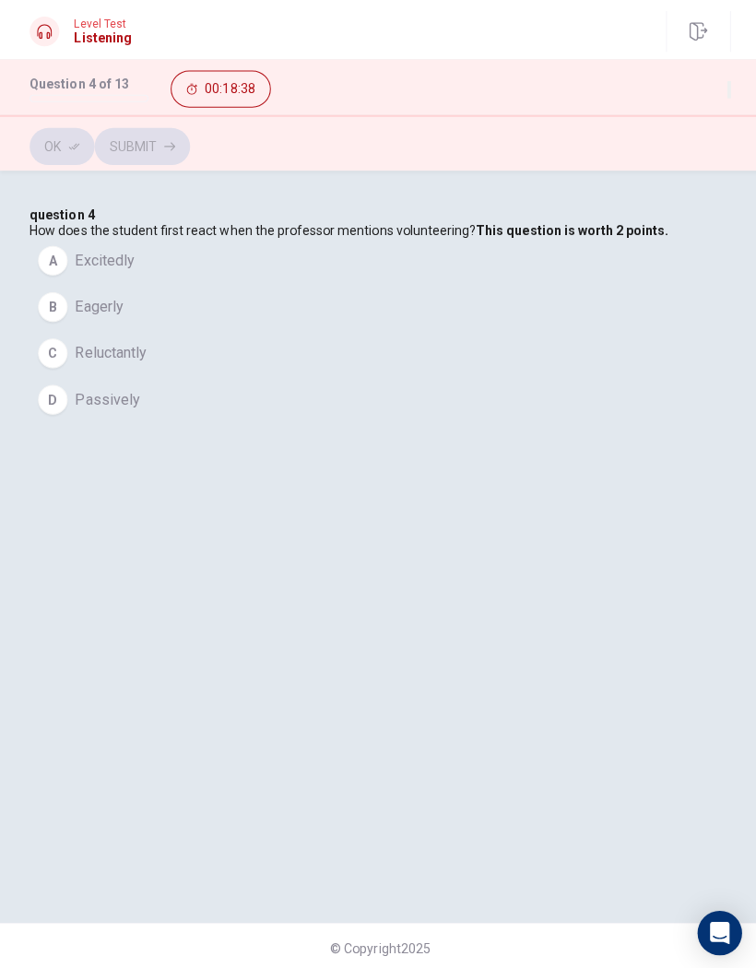
click at [237, 374] on button "C Reluctantly" at bounding box center [377, 351] width 697 height 46
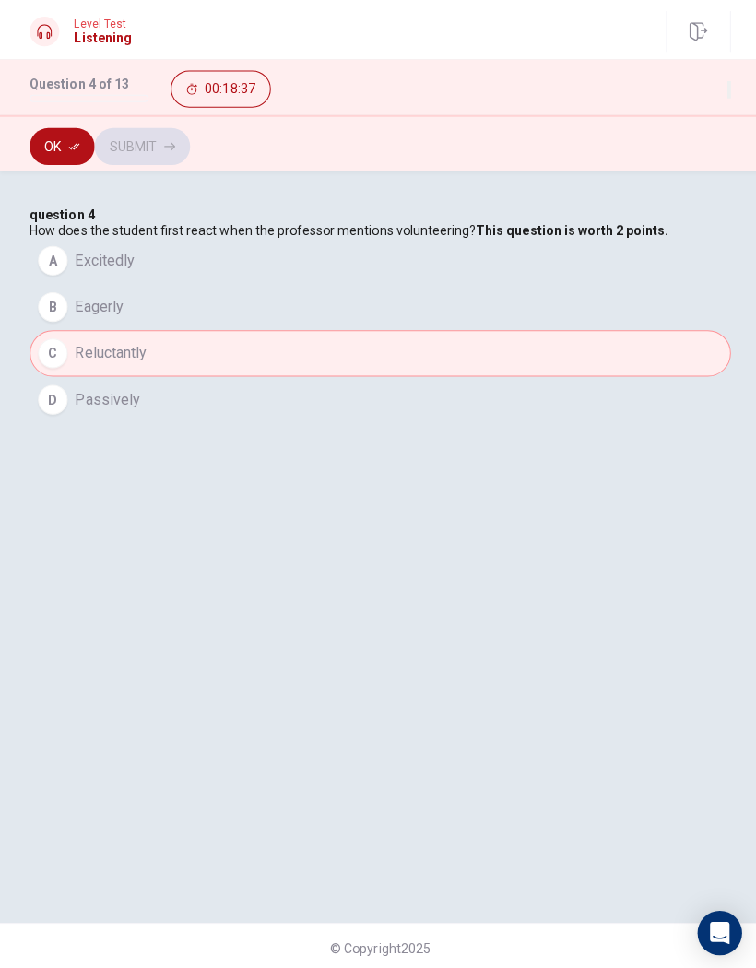
click at [78, 152] on button "Ok" at bounding box center [61, 145] width 65 height 37
click at [189, 159] on button "Submit" at bounding box center [141, 145] width 95 height 37
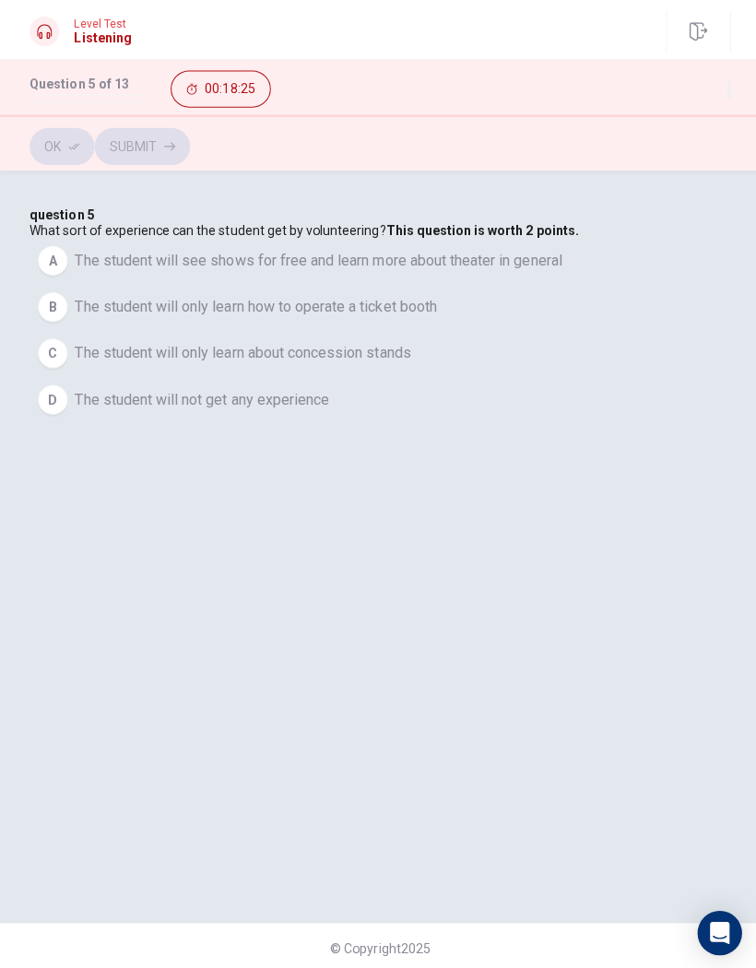
click at [639, 282] on button "A The student will see shows for free and learn more about theater in general" at bounding box center [377, 259] width 697 height 46
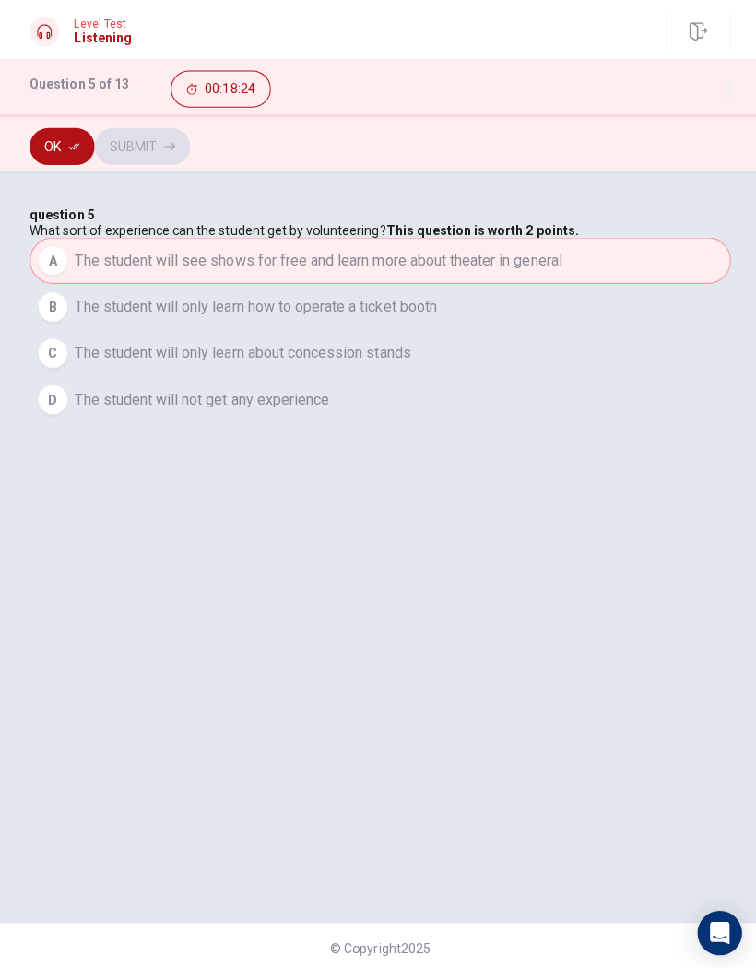
click at [45, 143] on button "Ok" at bounding box center [61, 145] width 65 height 37
click at [189, 145] on button "Submit" at bounding box center [141, 145] width 95 height 37
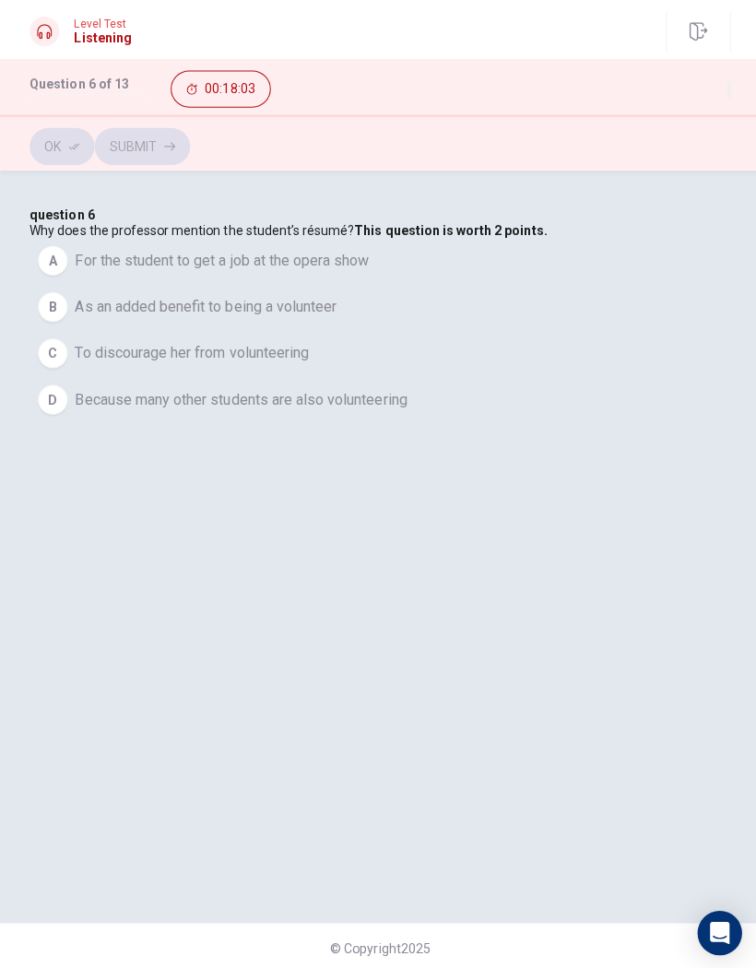
click at [439, 328] on button "B As an added benefit to being a volunteer" at bounding box center [377, 305] width 697 height 46
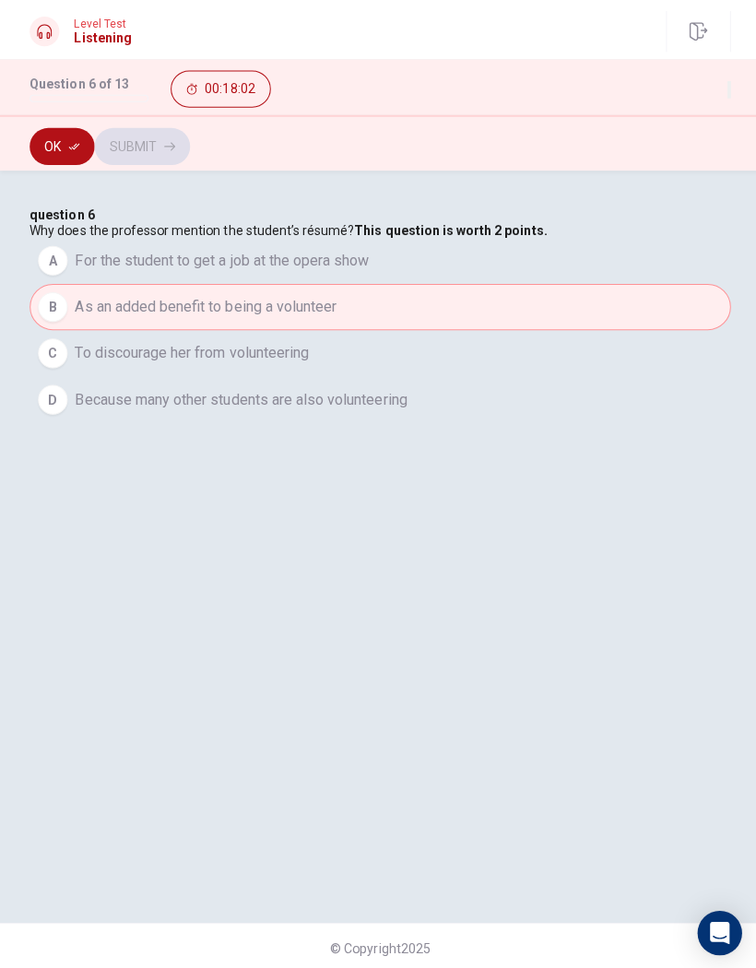
click at [82, 141] on button "Ok" at bounding box center [61, 145] width 65 height 37
click at [189, 141] on button "Submit" at bounding box center [141, 145] width 95 height 37
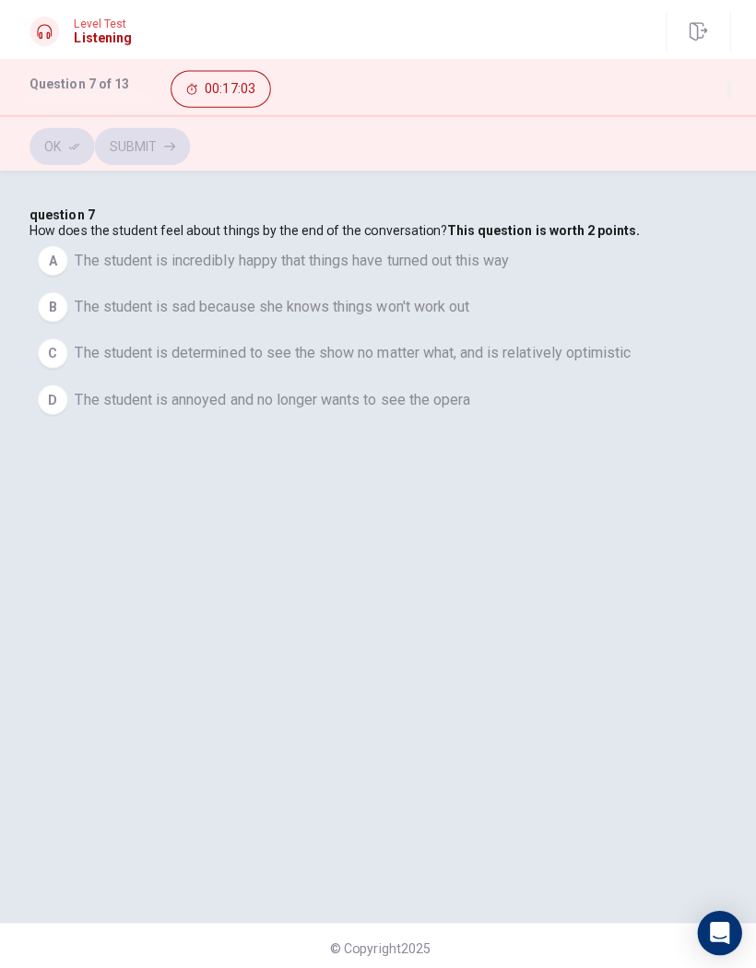
click at [513, 362] on span "The student is determined to see the show no matter what, and is relatively opt…" at bounding box center [351, 351] width 552 height 22
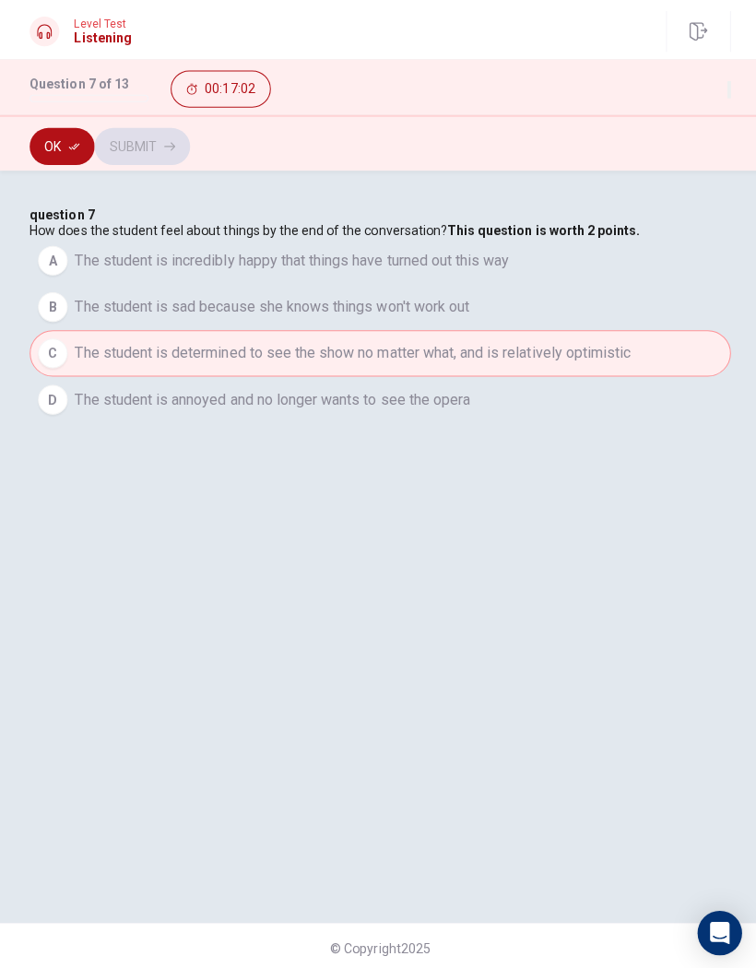
click at [49, 156] on button "Ok" at bounding box center [61, 145] width 65 height 37
click at [189, 155] on button "Submit" at bounding box center [141, 145] width 95 height 37
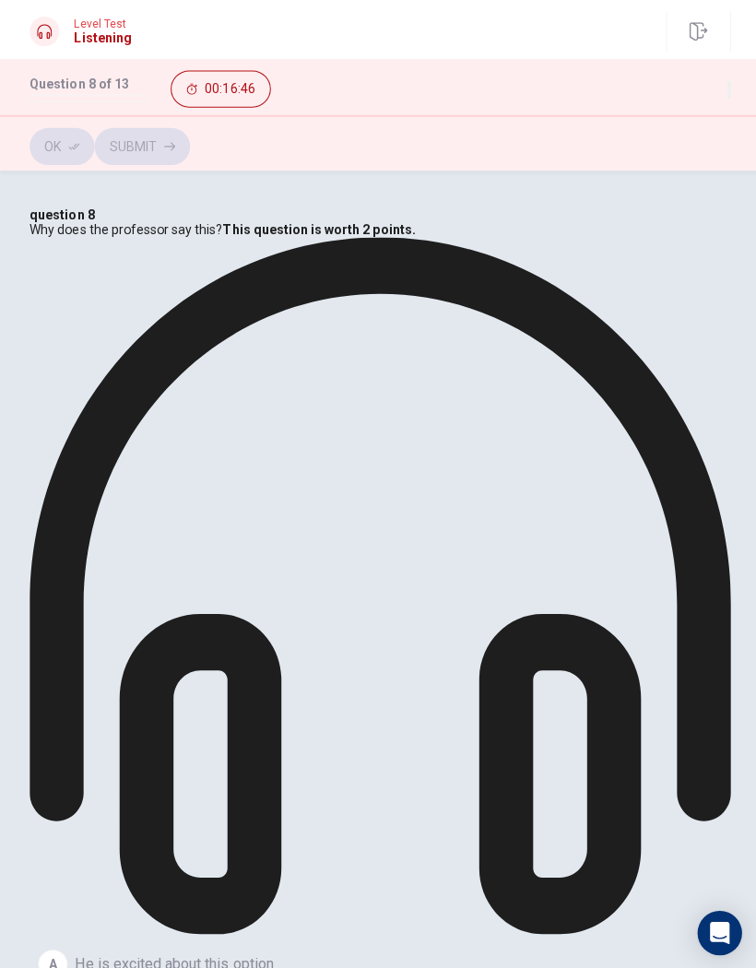
click at [75, 127] on button "Ok" at bounding box center [61, 145] width 65 height 37
click at [189, 148] on button "Submit" at bounding box center [141, 145] width 95 height 37
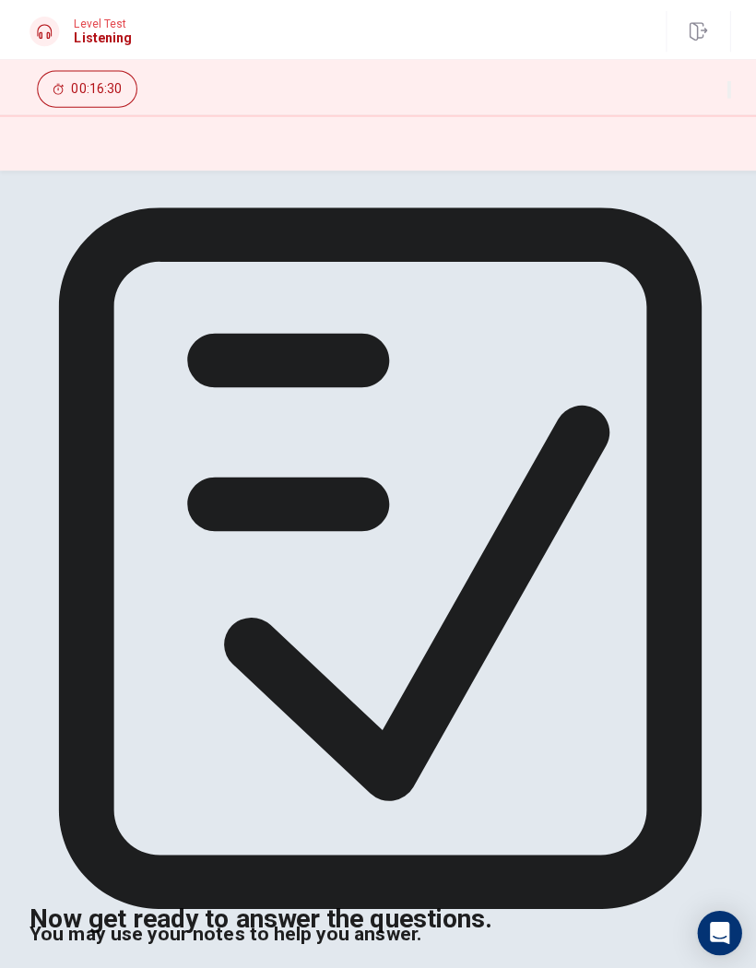
click at [603, 701] on div "Now get ready to answer the questions. You may use your notes to help you answe…" at bounding box center [378, 570] width 756 height 729
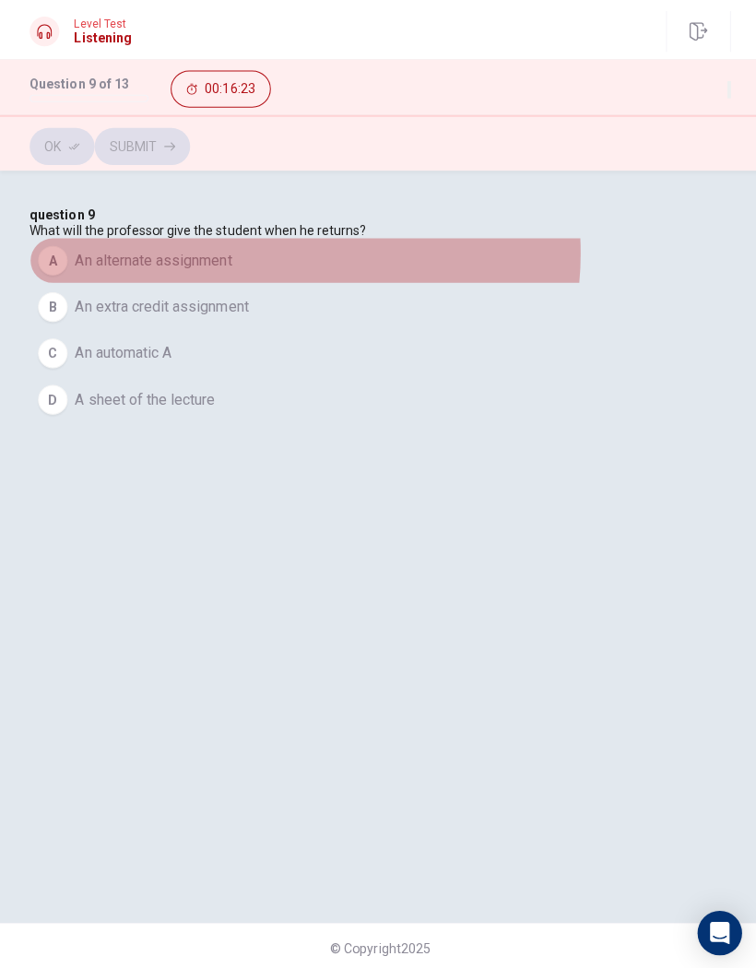
click at [346, 282] on button "A An alternate assignment" at bounding box center [377, 259] width 697 height 46
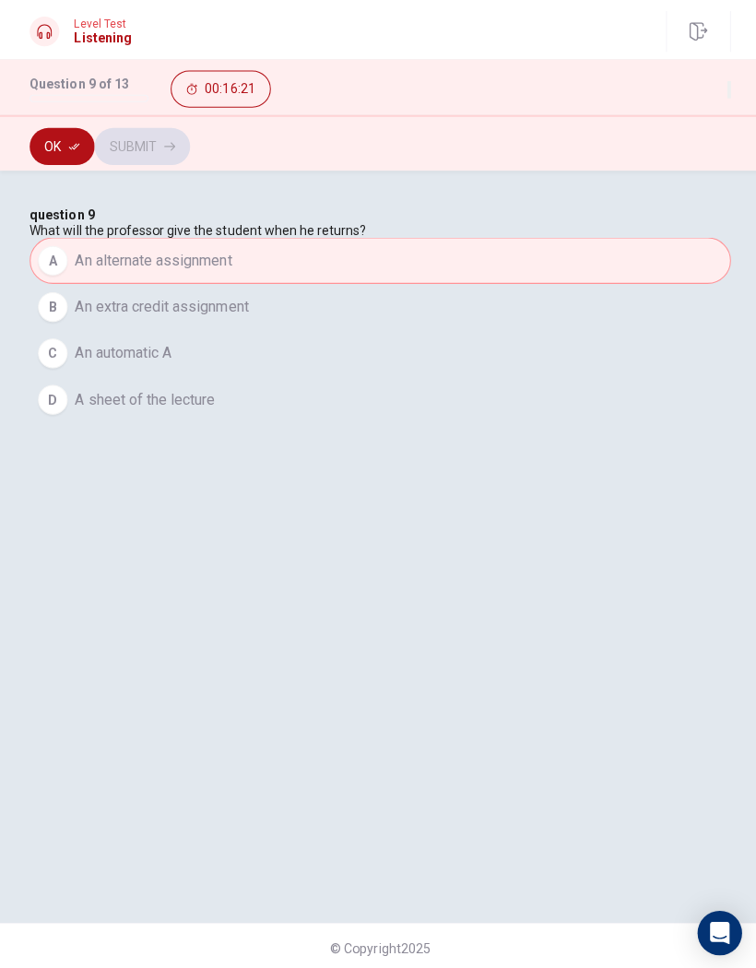
click at [65, 155] on button "Ok" at bounding box center [61, 145] width 65 height 37
click at [189, 154] on button "Submit" at bounding box center [141, 145] width 95 height 37
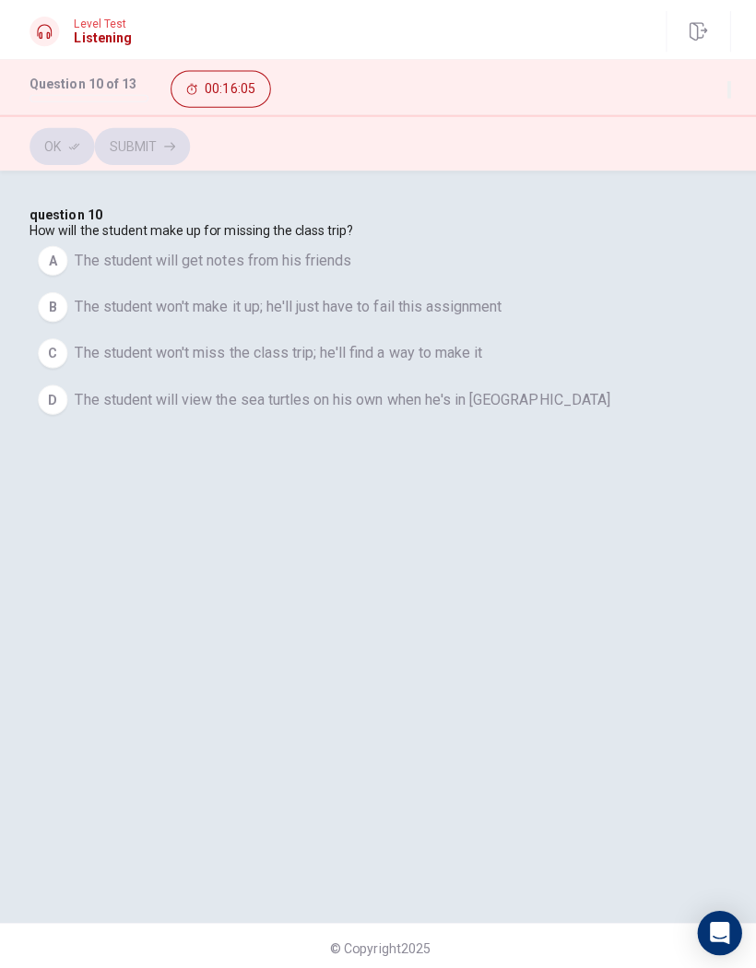
click at [512, 408] on span "The student will view the sea turtles on his own when he's in [GEOGRAPHIC_DATA]" at bounding box center [341, 397] width 532 height 22
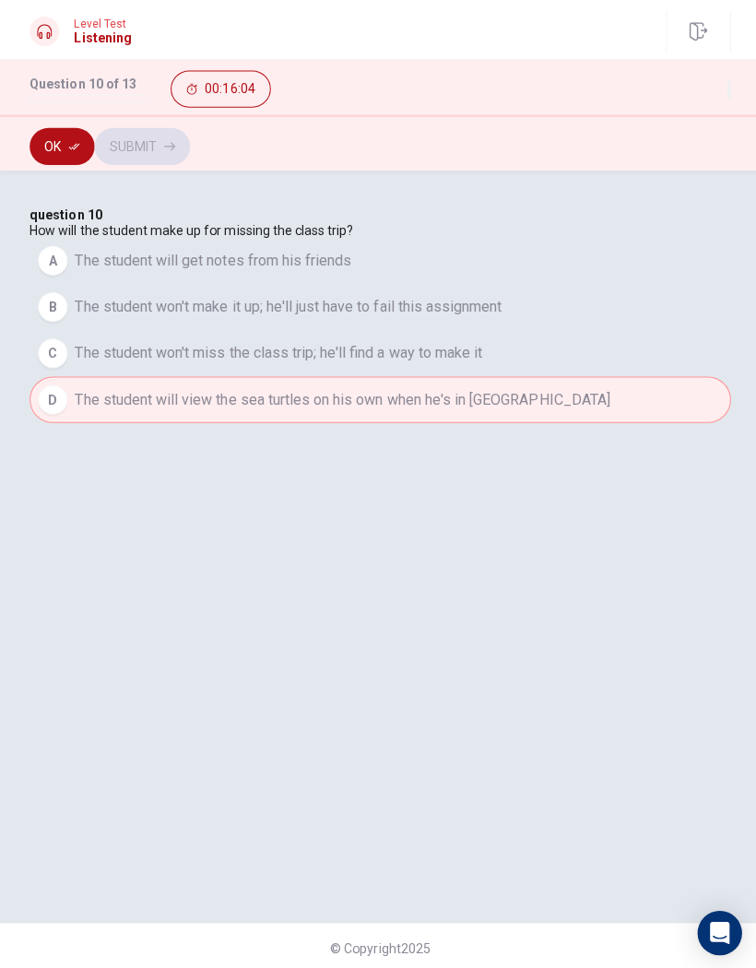
click at [81, 147] on button "Ok" at bounding box center [61, 145] width 65 height 37
click at [189, 160] on button "Submit" at bounding box center [141, 145] width 95 height 37
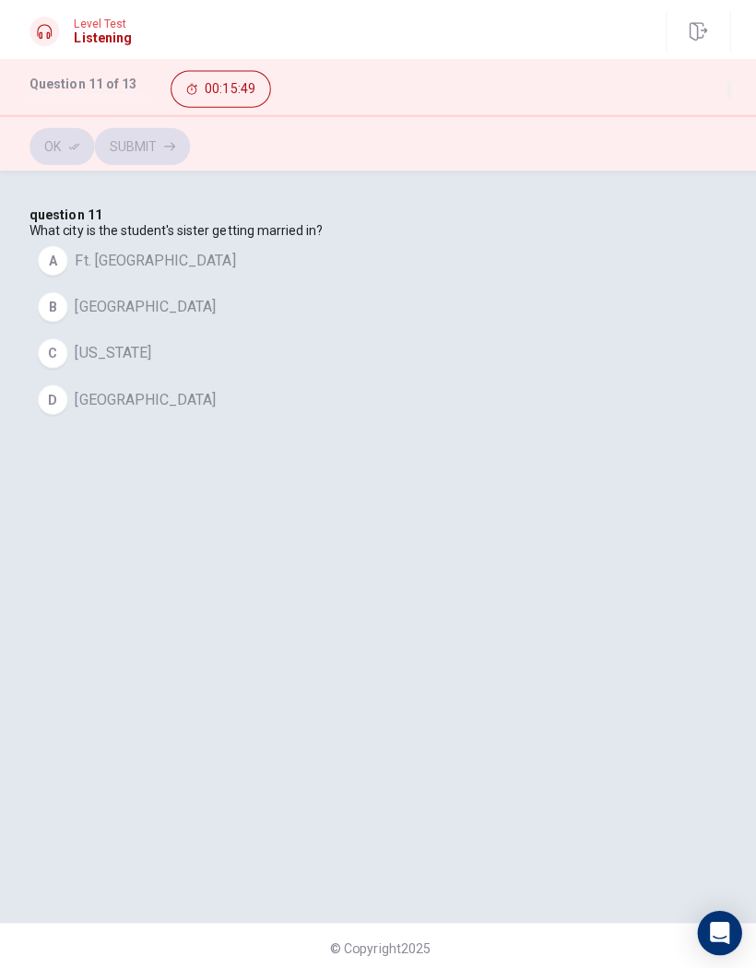
click at [226, 420] on button "D [GEOGRAPHIC_DATA]" at bounding box center [377, 397] width 697 height 46
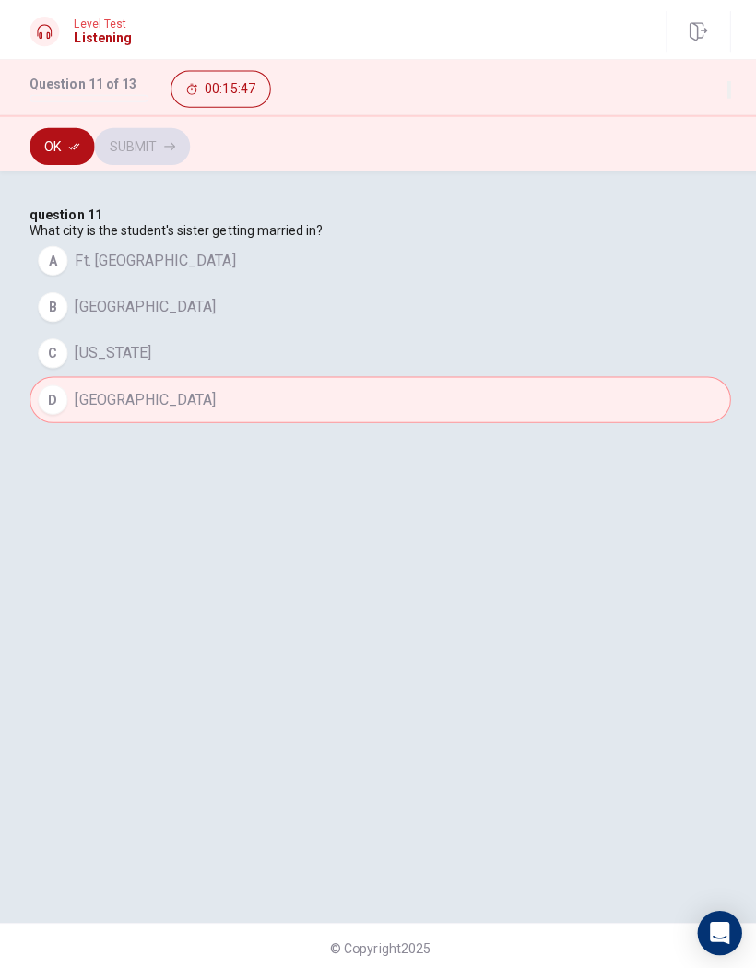
click at [70, 150] on button "Ok" at bounding box center [61, 145] width 65 height 37
click at [174, 144] on icon "button" at bounding box center [168, 145] width 11 height 11
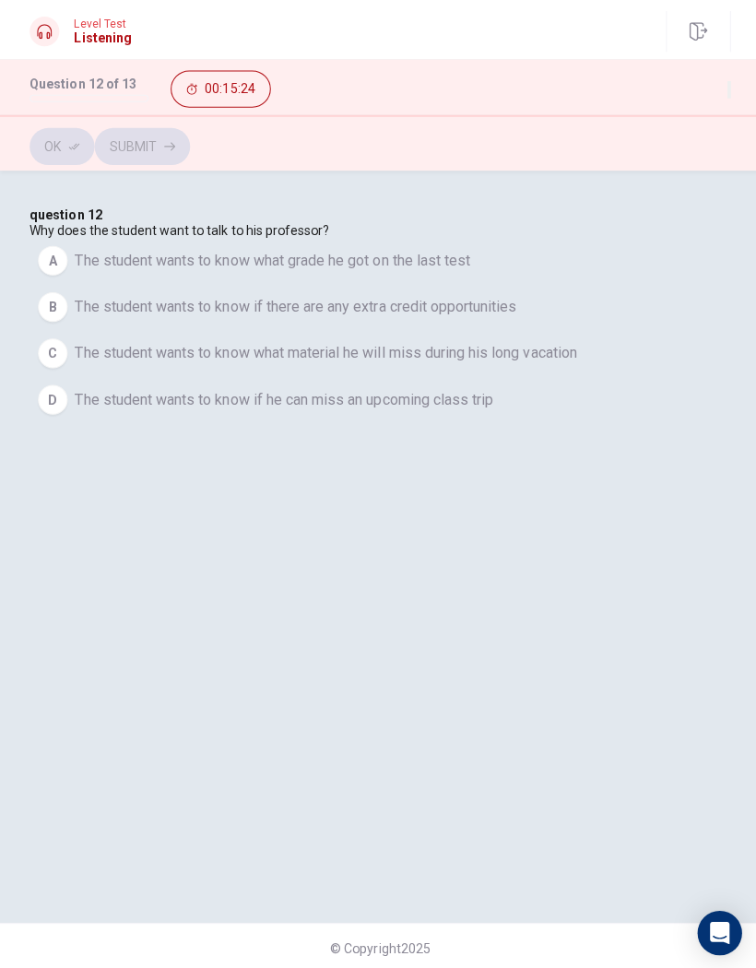
click at [564, 420] on button "D The student wants to know if he can miss an upcoming class trip" at bounding box center [377, 397] width 697 height 46
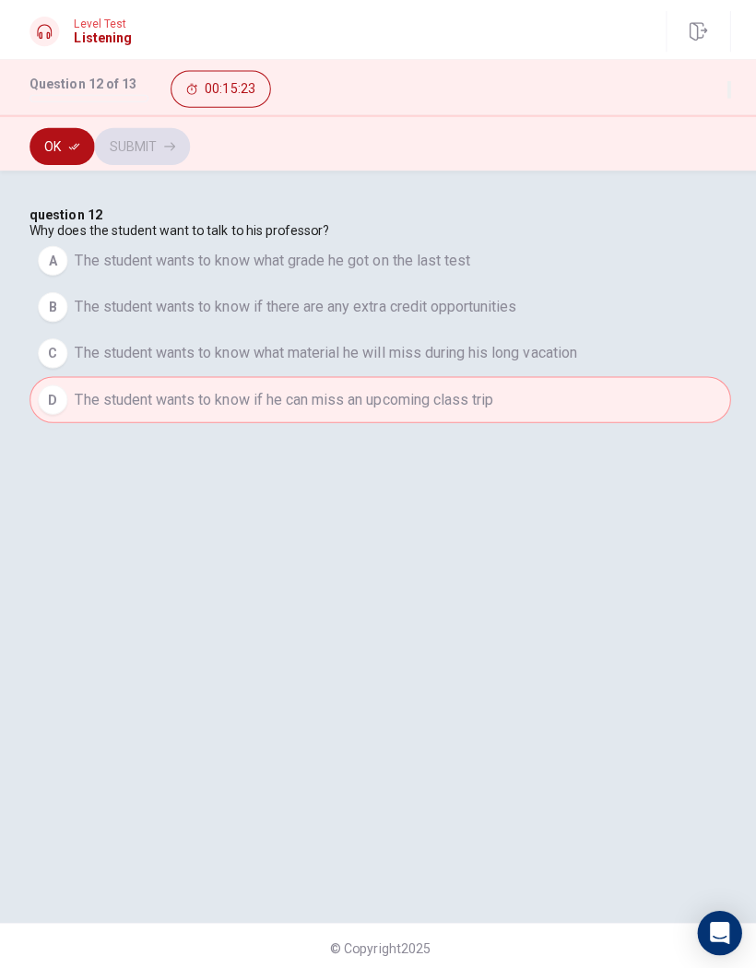
click at [77, 145] on icon "button" at bounding box center [73, 146] width 11 height 6
click at [189, 147] on button "Submit" at bounding box center [141, 145] width 95 height 37
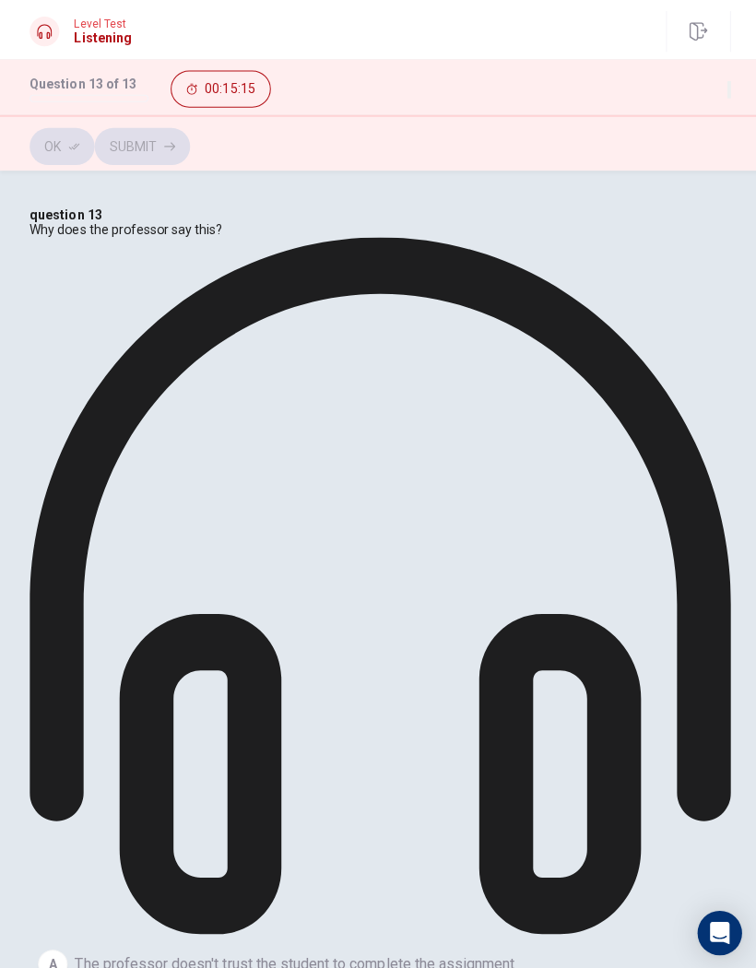
click at [93, 139] on button "Ok" at bounding box center [61, 145] width 65 height 37
click at [189, 138] on button "Submit" at bounding box center [141, 145] width 95 height 37
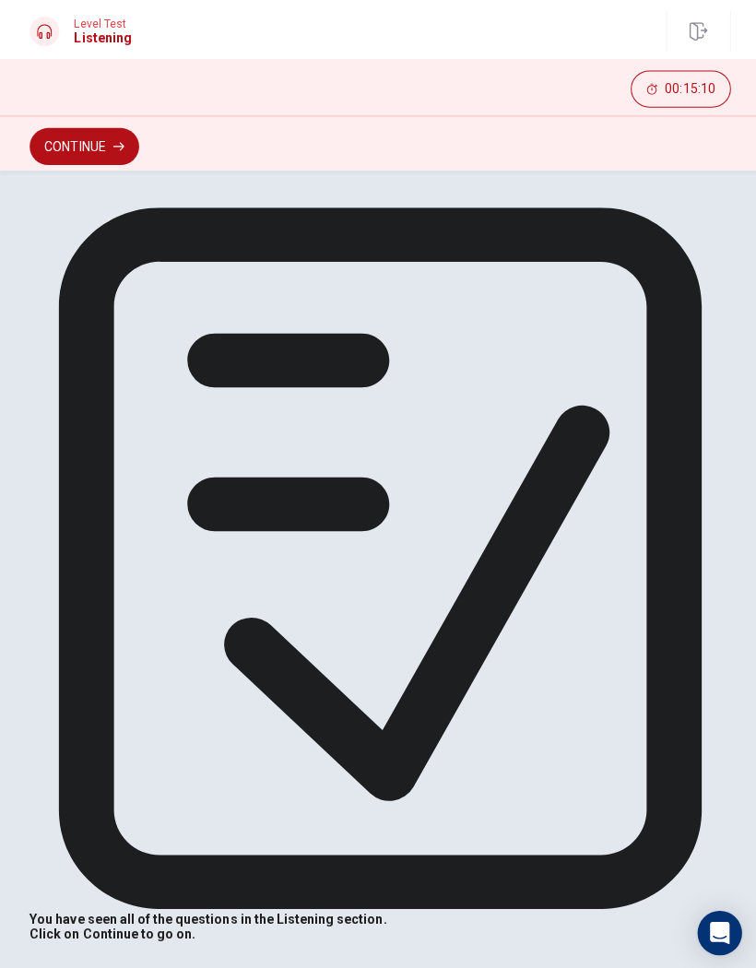
click at [115, 153] on button "Continue" at bounding box center [83, 145] width 109 height 37
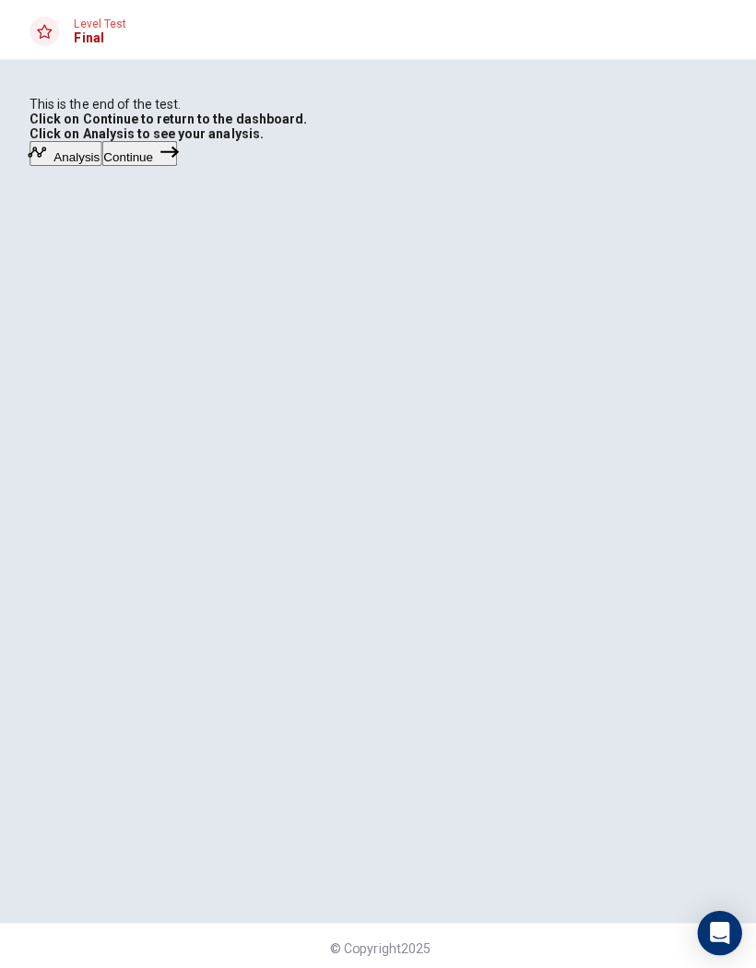
click at [176, 165] on button "Continue" at bounding box center [138, 152] width 75 height 25
